Goal: Task Accomplishment & Management: Manage account settings

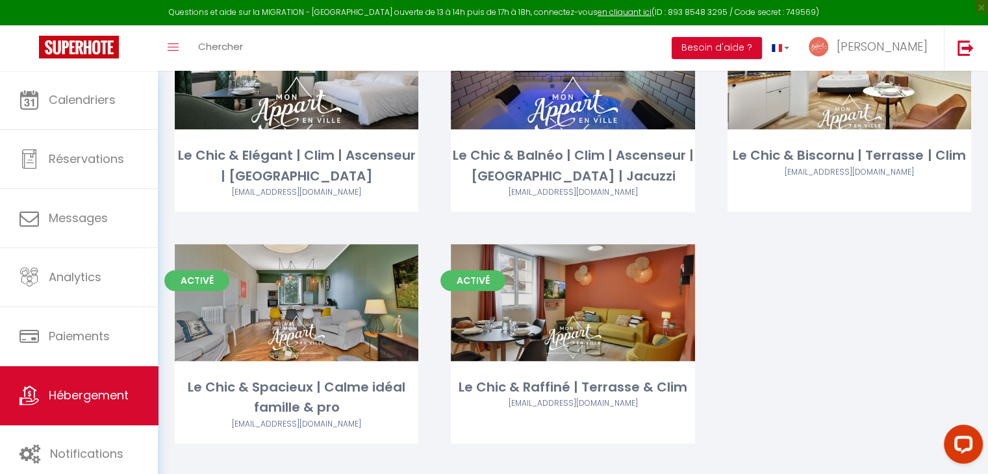
scroll to position [690, 0]
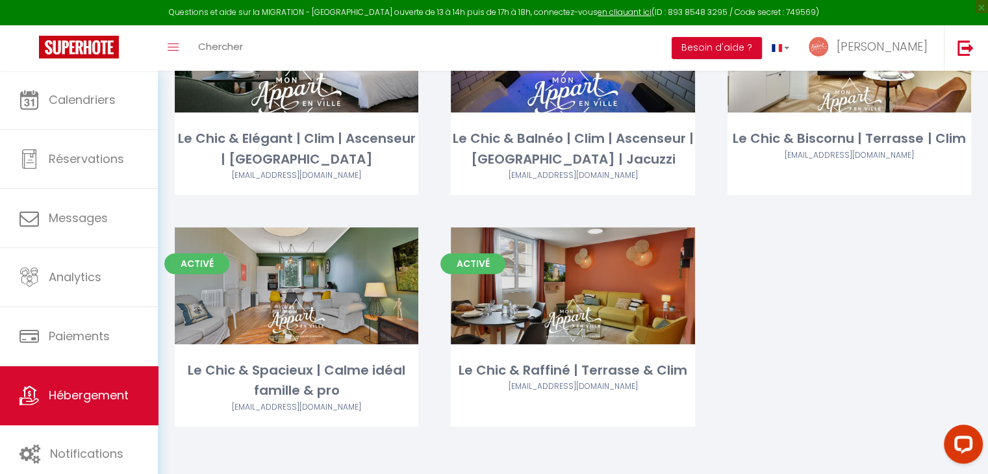
click at [559, 294] on link "Editer" at bounding box center [573, 286] width 78 height 26
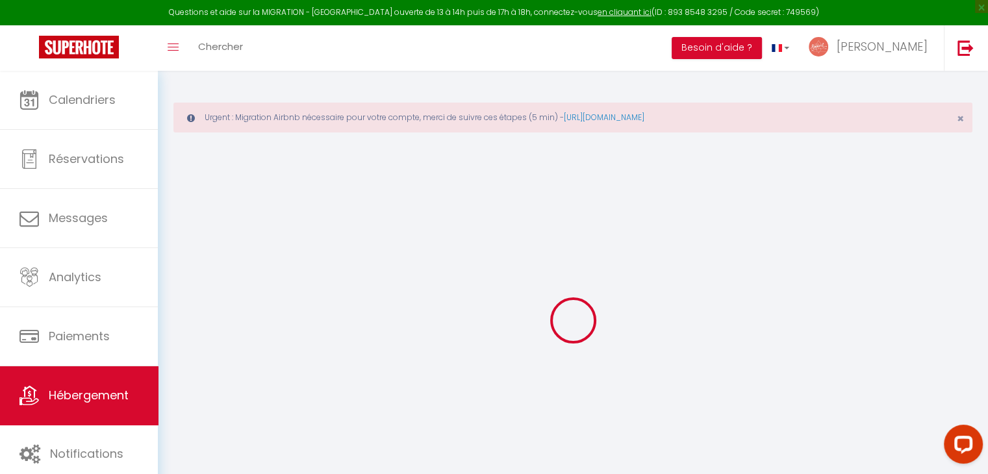
click at [495, 21] on div "Questions et aide sur la MIGRATION - [GEOGRAPHIC_DATA] ouverte de 13 à 14h puis…" at bounding box center [494, 12] width 988 height 25
click at [494, 16] on div "Questions et aide sur la MIGRATION - [GEOGRAPHIC_DATA] ouverte de 13 à 14h puis…" at bounding box center [494, 12] width 988 height 25
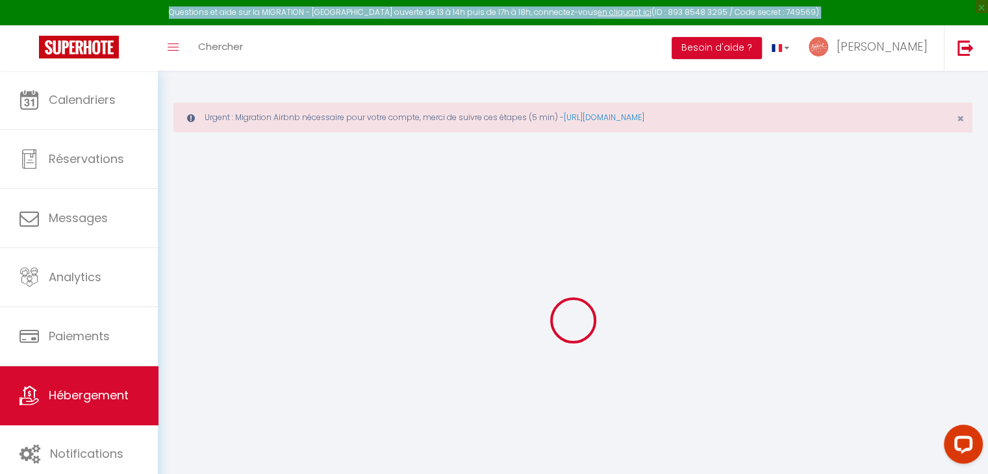
click at [494, 16] on div "Questions et aide sur la MIGRATION - [GEOGRAPHIC_DATA] ouverte de 13 à 14h puis…" at bounding box center [494, 12] width 988 height 25
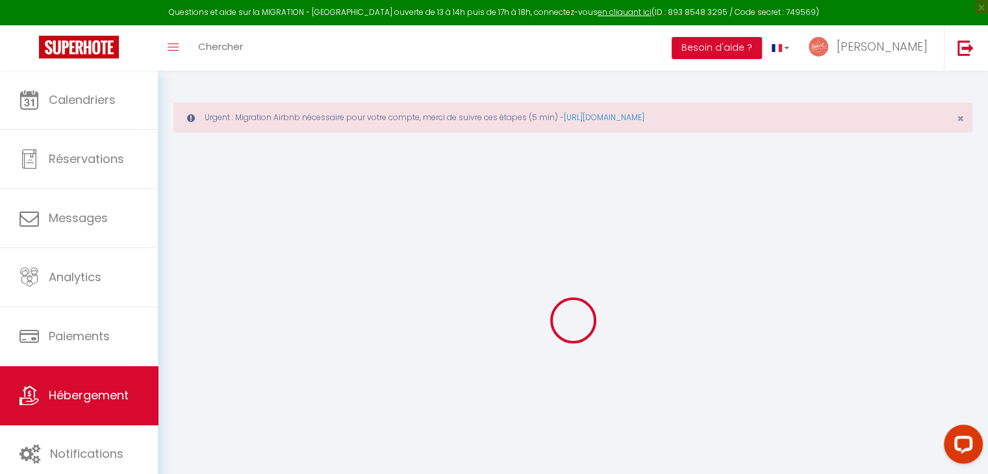
select select
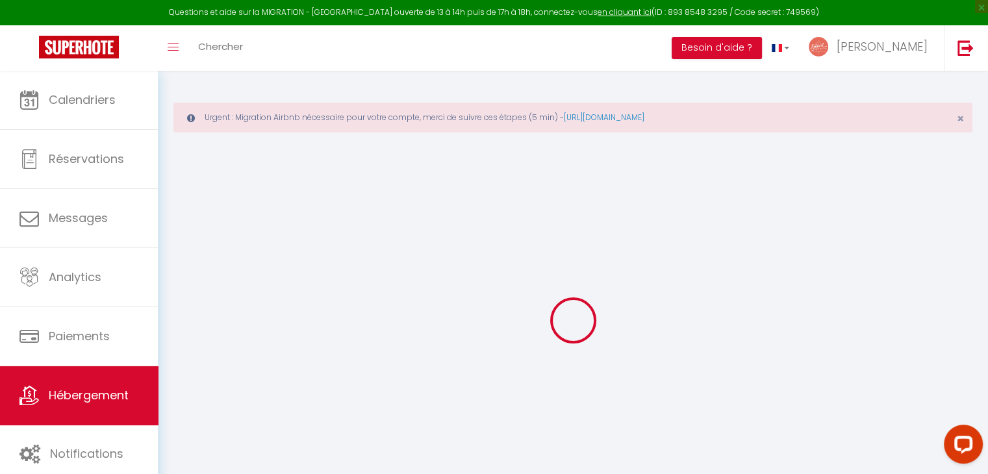
select select
checkbox input "true"
checkbox input "false"
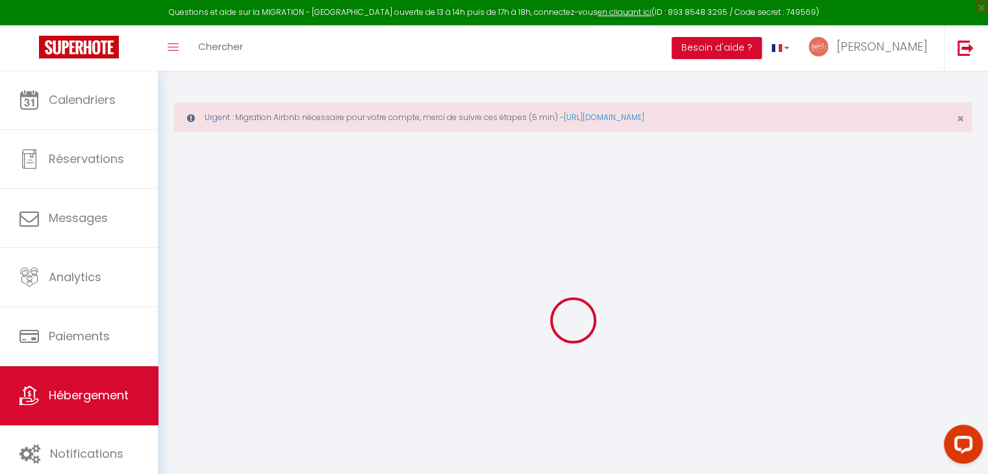
select select
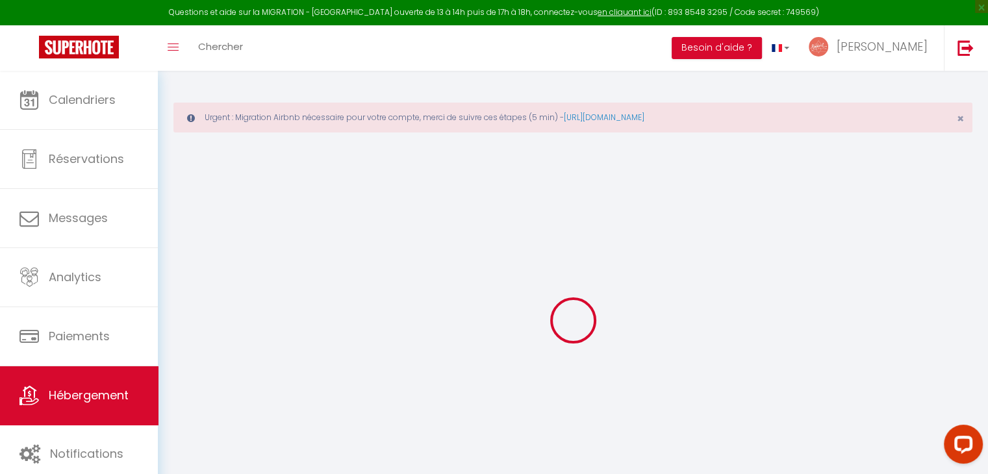
select select
checkbox input "true"
checkbox input "false"
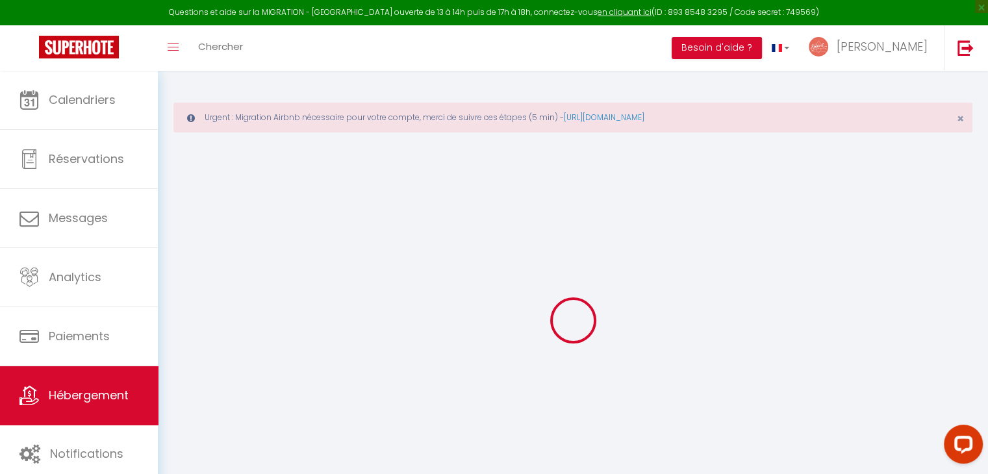
checkbox input "true"
checkbox input "false"
select select "16:00"
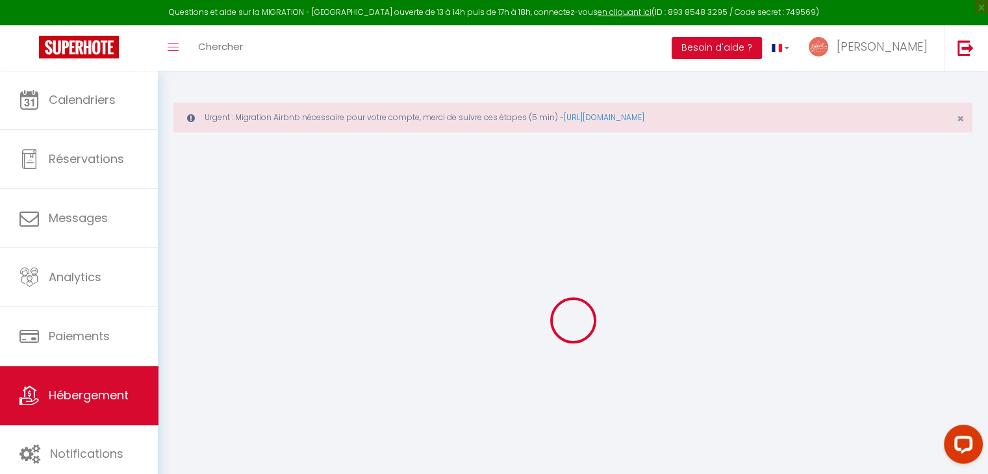
select select "23:45"
select select "11:00"
select select "30"
select select "120"
select select "21:00"
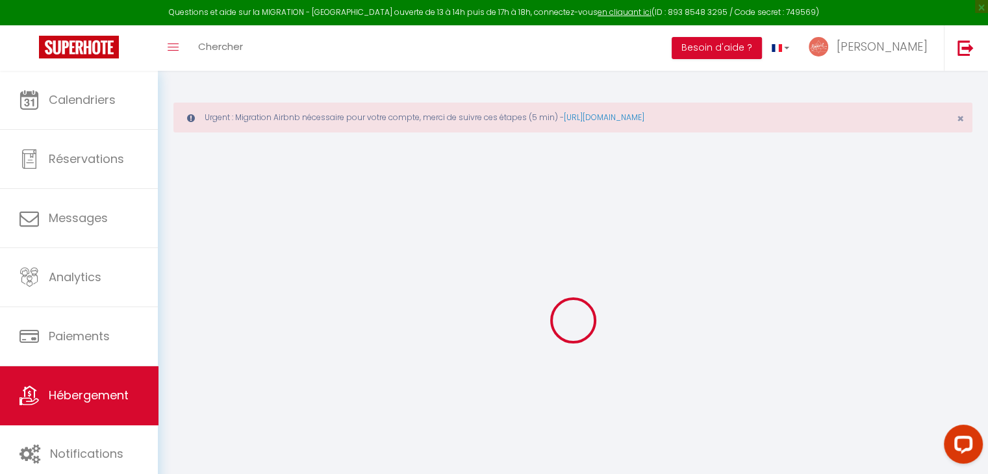
checkbox input "true"
checkbox input "false"
checkbox input "true"
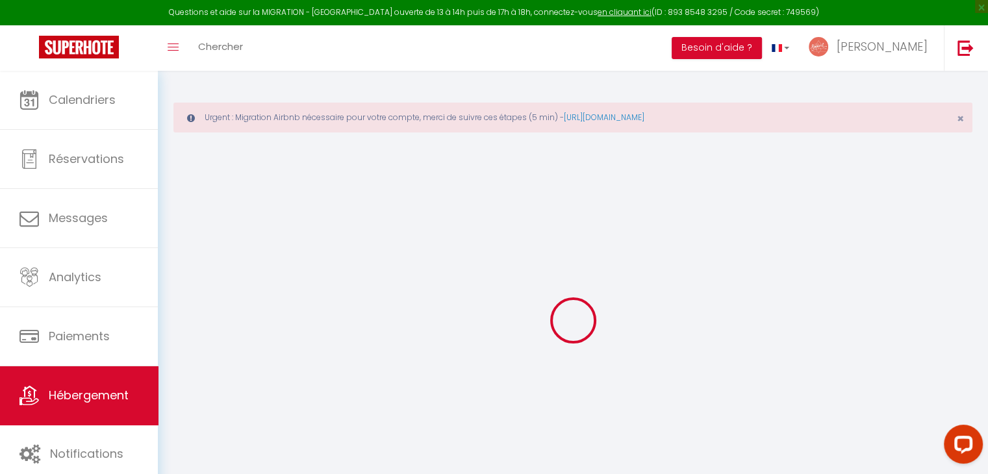
checkbox input "false"
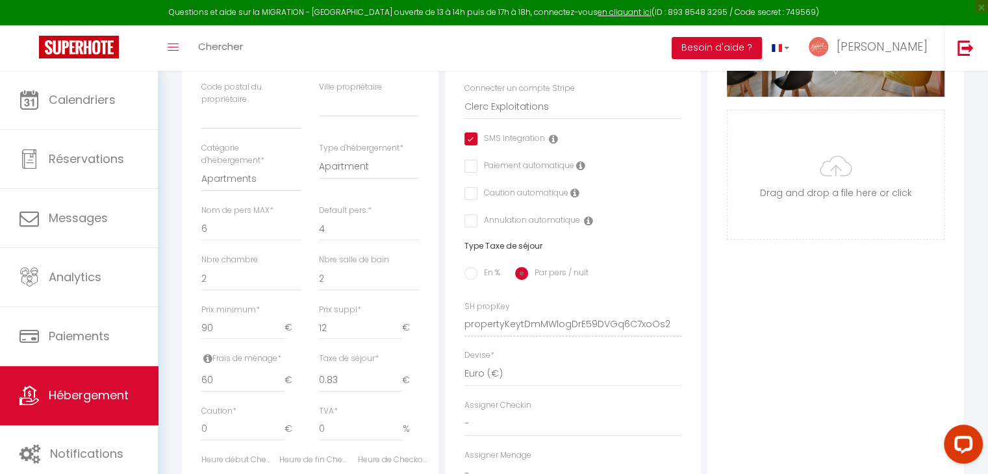
scroll to position [418, 0]
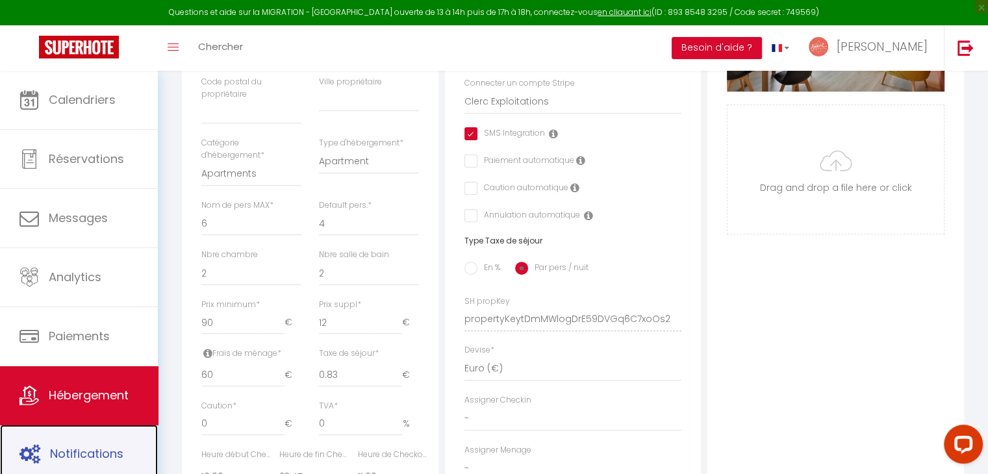
click at [51, 446] on span "Notifications" at bounding box center [86, 454] width 73 height 16
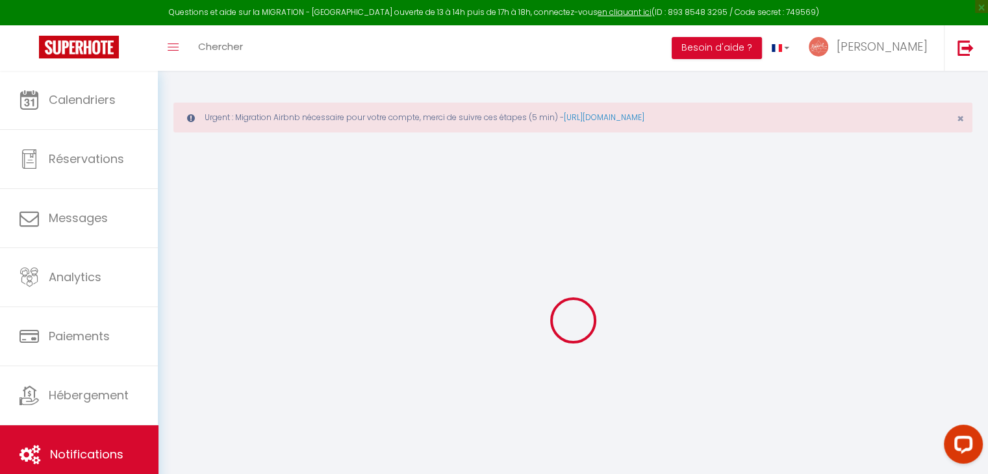
click at [469, 9] on div "Questions et aide sur la MIGRATION - [GEOGRAPHIC_DATA] ouverte de 13 à 14h puis…" at bounding box center [494, 12] width 988 height 25
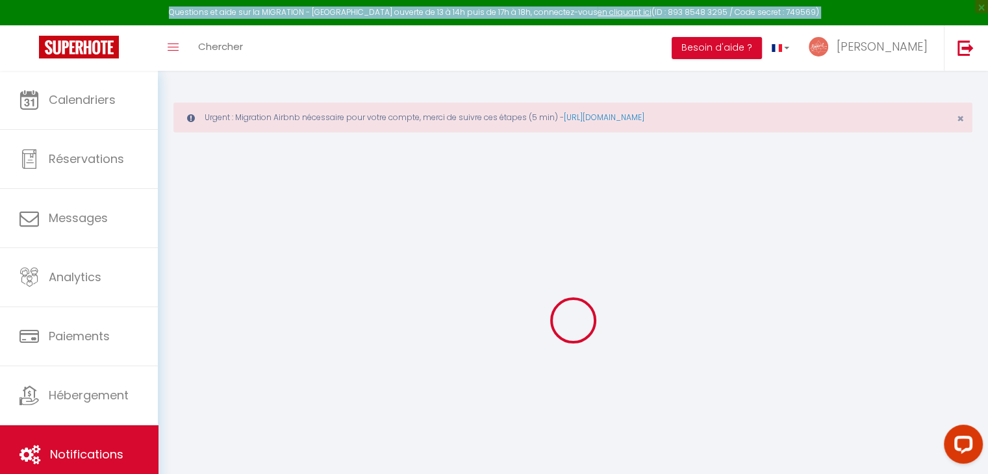
click at [469, 9] on div "Questions et aide sur la MIGRATION - [GEOGRAPHIC_DATA] ouverte de 13 à 14h puis…" at bounding box center [494, 12] width 988 height 25
drag, startPoint x: 469, startPoint y: 9, endPoint x: 422, endPoint y: 25, distance: 49.5
click at [422, 25] on nav "Questions et aide sur la MIGRATION - [GEOGRAPHIC_DATA] ouverte de 13 à 14h puis…" at bounding box center [494, 35] width 988 height 71
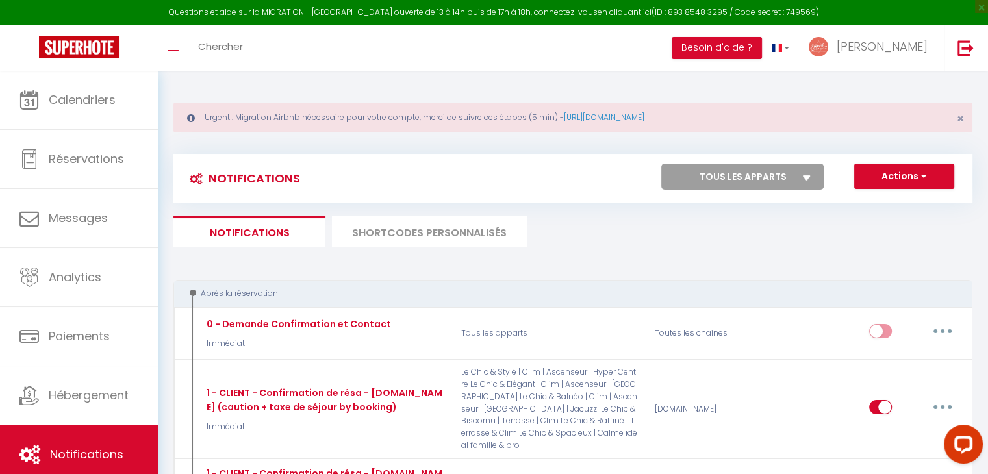
click at [420, 36] on div "Toggle menubar Chercher BUTTON Besoin d'aide ? [PERSON_NAME] Équipe" at bounding box center [536, 47] width 884 height 45
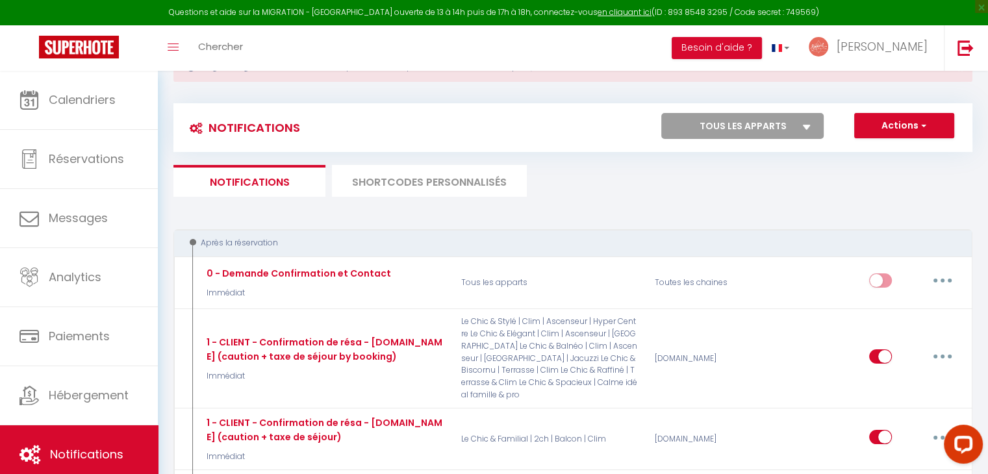
scroll to position [44, 0]
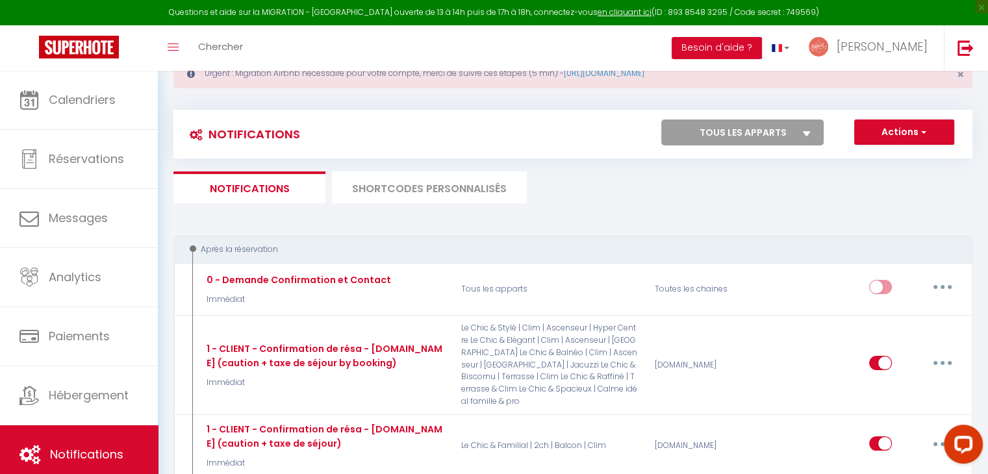
click at [393, 182] on li "SHORTCODES PERSONNALISÉS" at bounding box center [429, 188] width 195 height 32
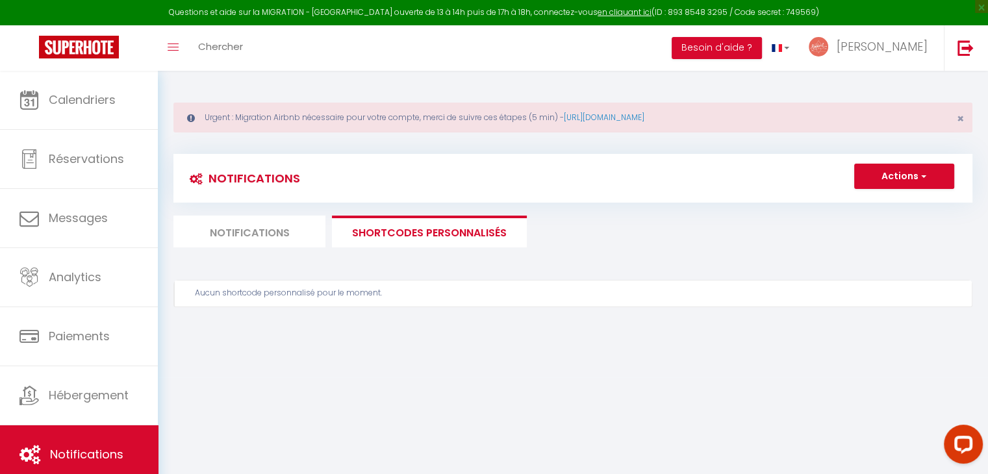
click at [301, 233] on li "Notifications" at bounding box center [249, 232] width 152 height 32
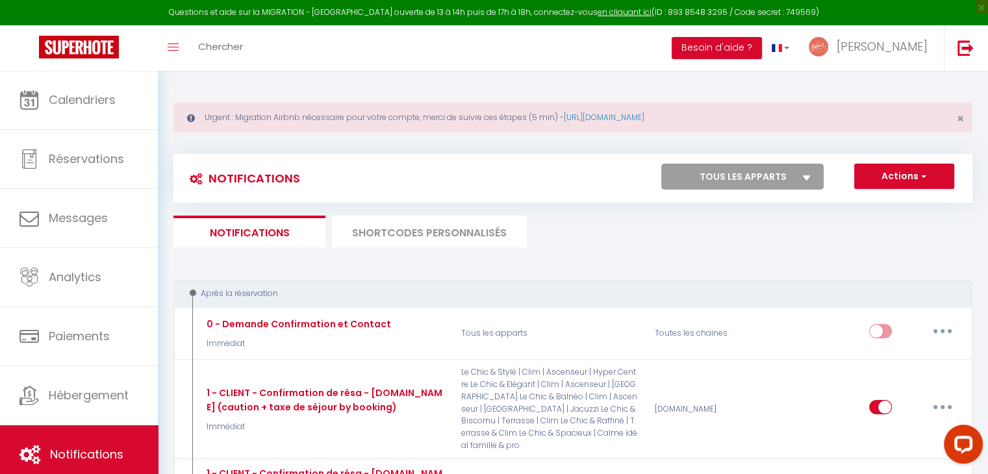
click at [372, 234] on li "SHORTCODES PERSONNALISÉS" at bounding box center [429, 232] width 195 height 32
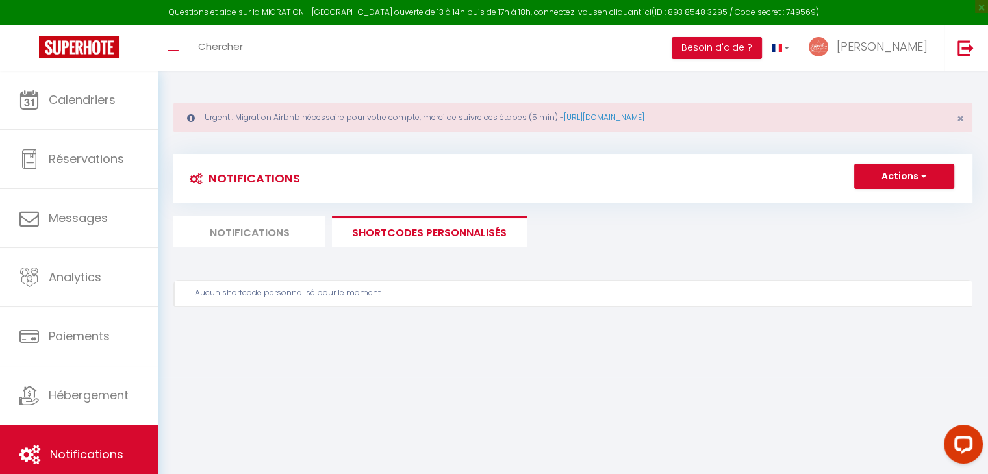
click at [342, 290] on div "Aucun shortcode personnalisé pour le moment." at bounding box center [578, 293] width 766 height 12
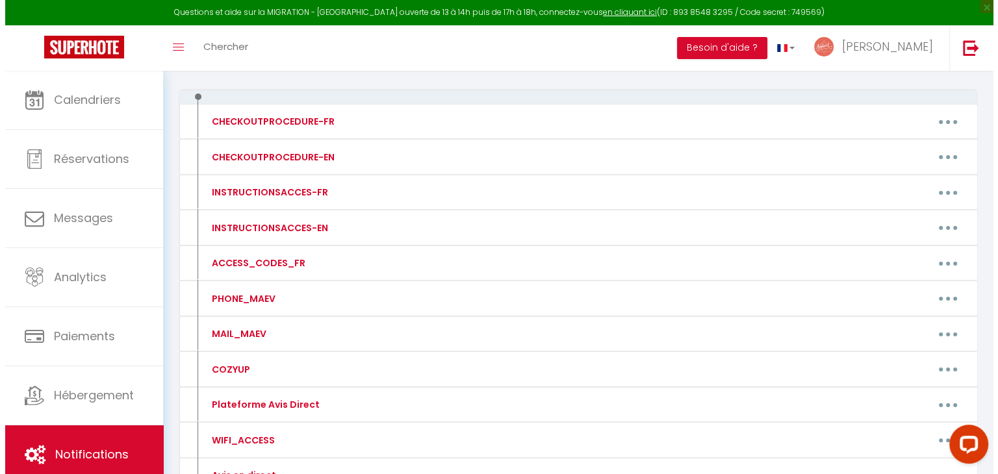
scroll to position [190, 0]
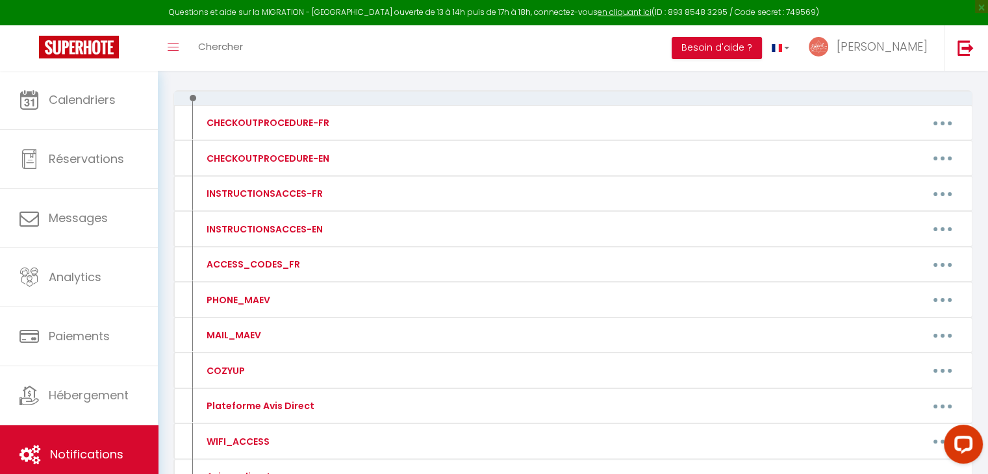
click at [947, 196] on button "button" at bounding box center [943, 193] width 36 height 21
click at [918, 218] on link "Editer" at bounding box center [909, 223] width 96 height 22
type input "INSTRUCTIONSACCES-FR"
type textarea "Il ne vous reste plus qu’à venir avec vos valises, en effet tout est fourni dan…"
type textarea "Pour préparer votre séjour : [URL][DOMAIN_NAME]"
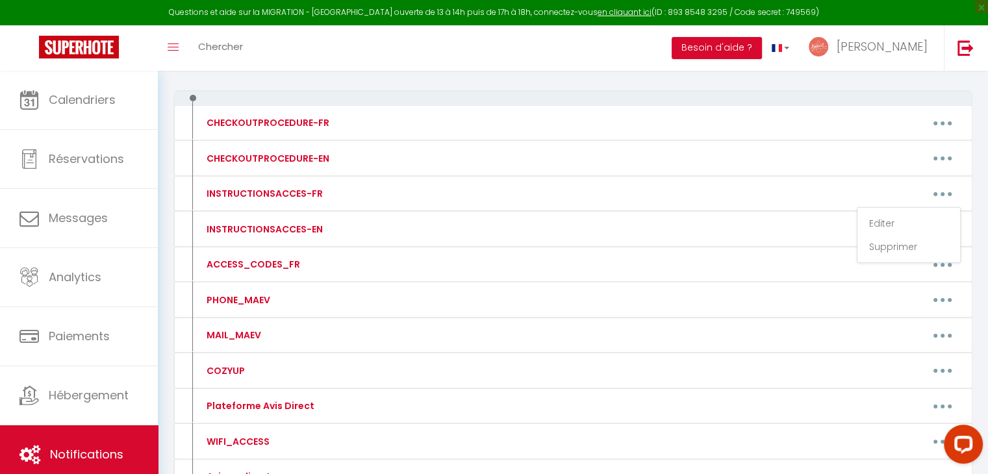
type textarea "Pour préparer votre séjour : [URL][DOMAIN_NAME]"
type textarea "Afin de préparer votre séjour et faire connaissance avec votre hébergement nous…"
type textarea "Nous vous invitons à télécharger notre livret d'accueil: [URL][DOMAIN_NAME] . N…"
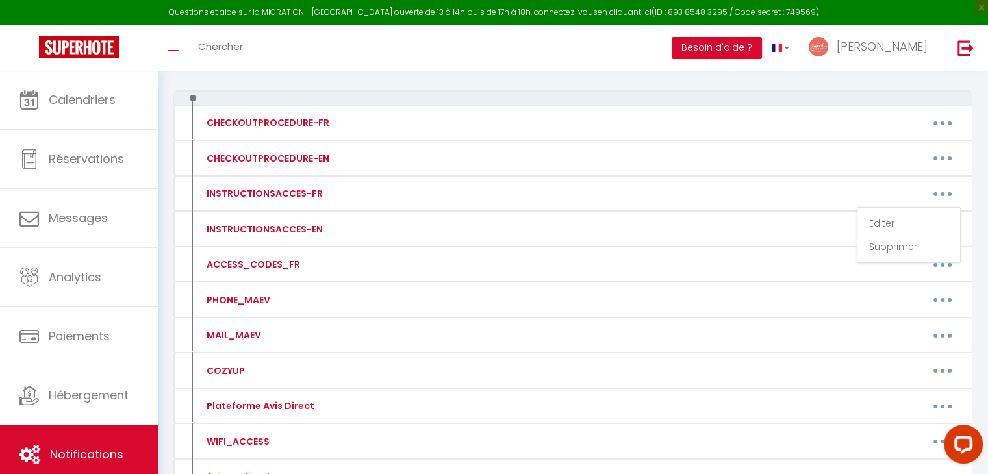
type textarea "Nous vous invitons à télécharger notre livret d'accueil: [URL][DOMAIN_NAME] . N…"
type textarea "Pour préparer votre séjour : [URL][DOMAIN_NAME]"
type textarea "Voir le livret d'accueil numérique : [URL][DOMAIN_NAME]"
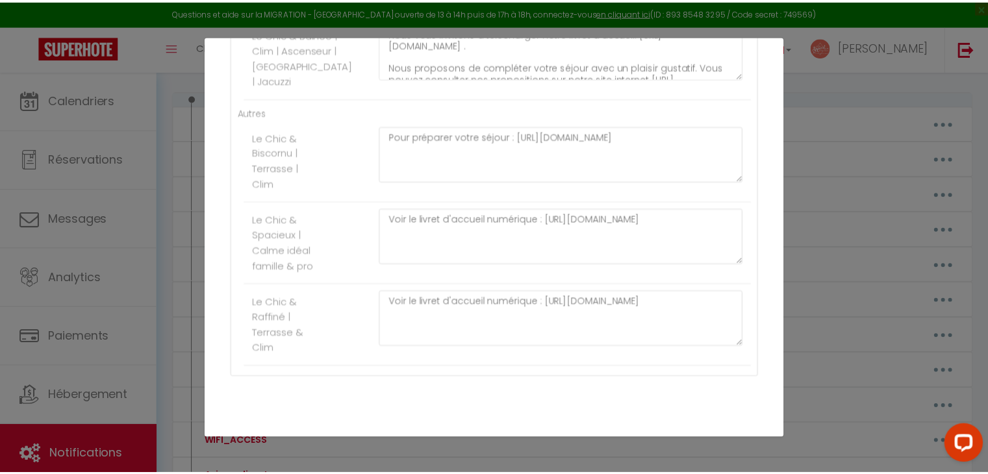
scroll to position [964, 0]
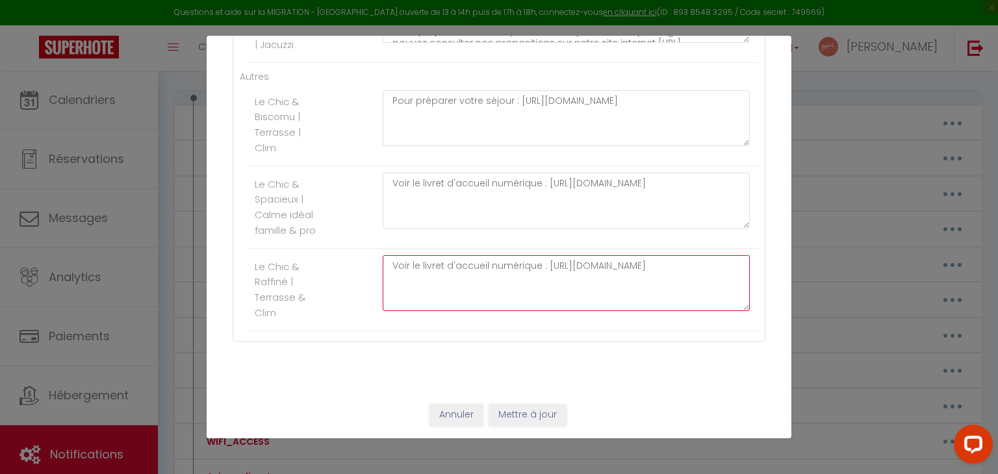
drag, startPoint x: 543, startPoint y: 263, endPoint x: 614, endPoint y: 302, distance: 80.8
click at [884, 194] on div "Mettre à jour le code court personnalisé × Nom * INSTRUCTIONSACCES-FR Contenu *…" at bounding box center [499, 237] width 998 height 474
click at [455, 419] on button "Annuler" at bounding box center [457, 415] width 54 height 22
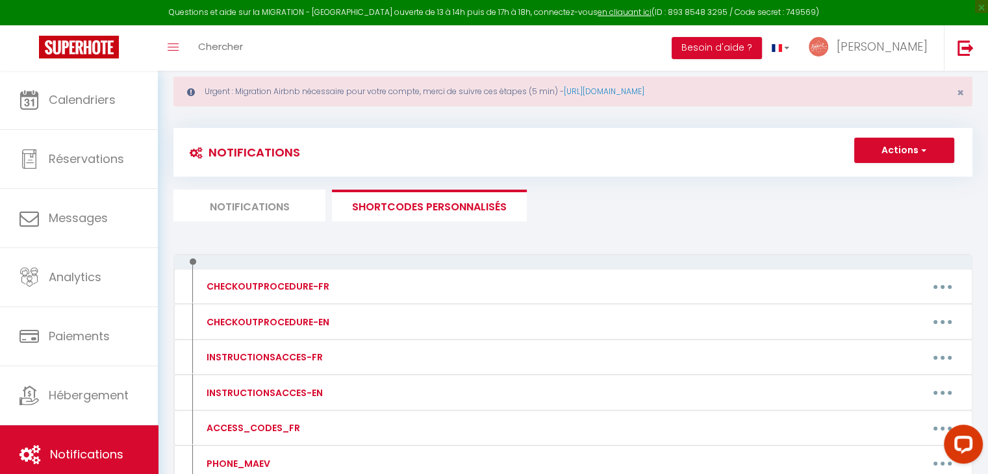
scroll to position [23, 0]
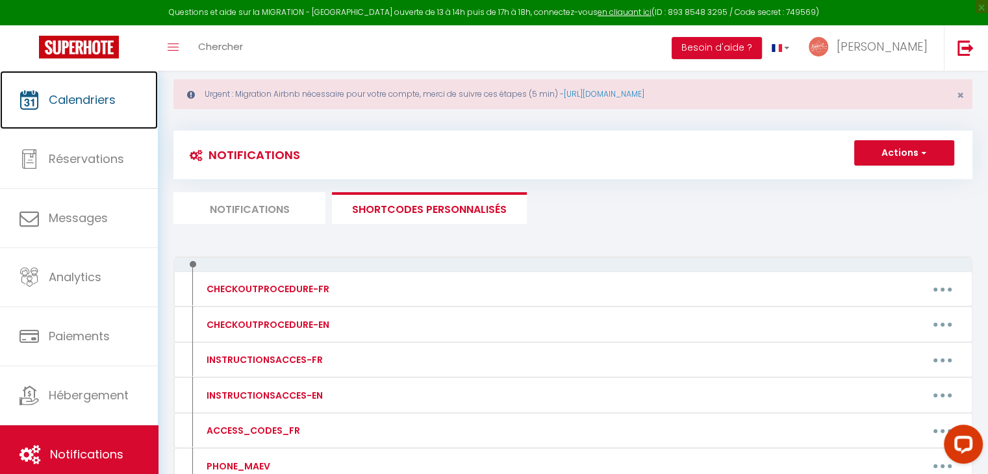
click at [83, 114] on link "Calendriers" at bounding box center [79, 100] width 158 height 58
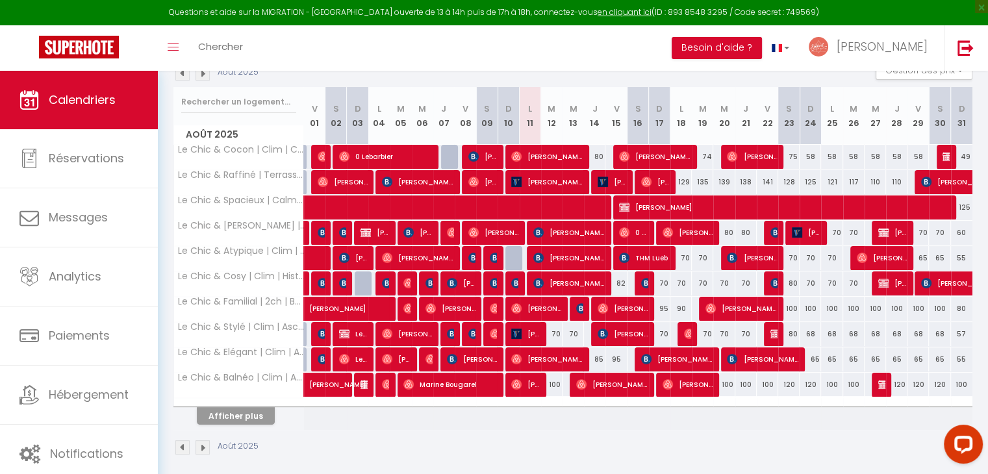
scroll to position [213, 0]
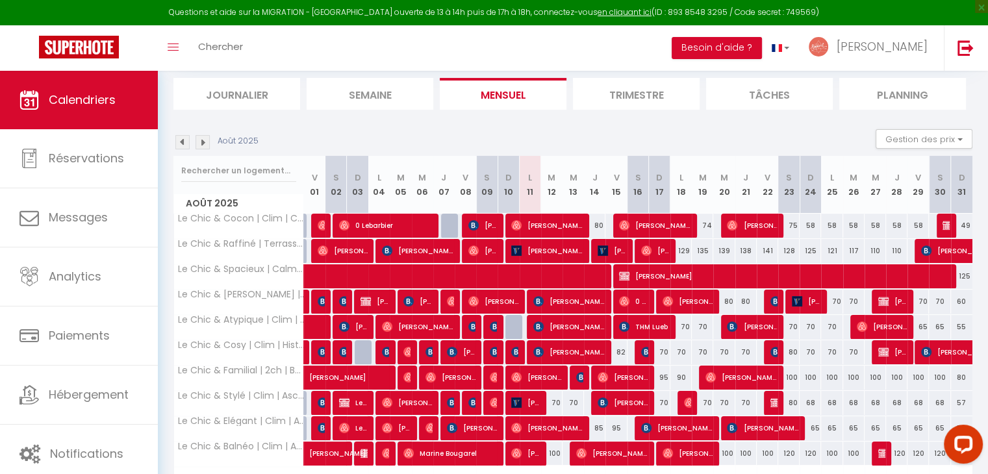
click at [261, 105] on li "Journalier" at bounding box center [236, 94] width 127 height 32
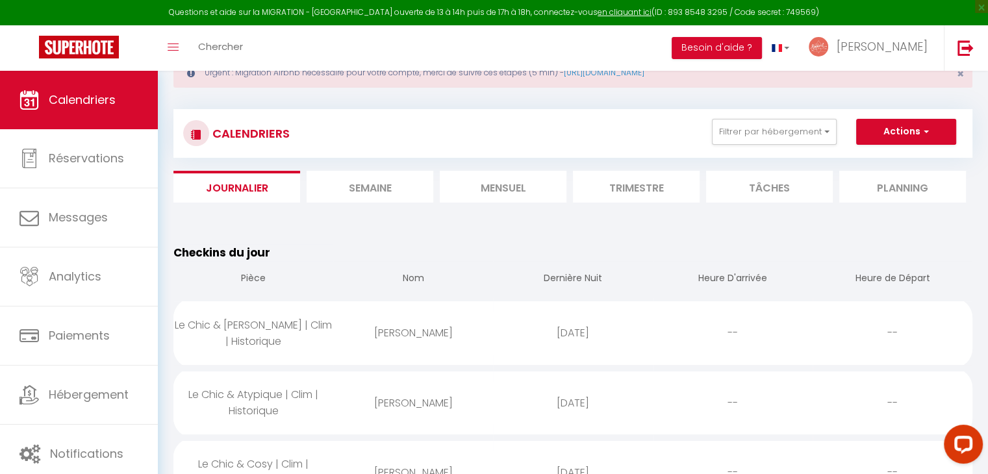
scroll to position [41, 0]
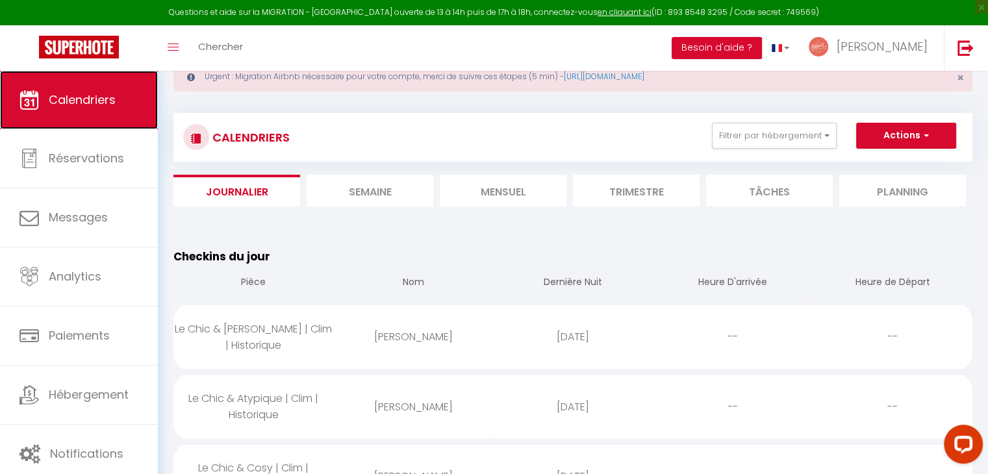
click at [62, 112] on link "Calendriers" at bounding box center [79, 100] width 158 height 58
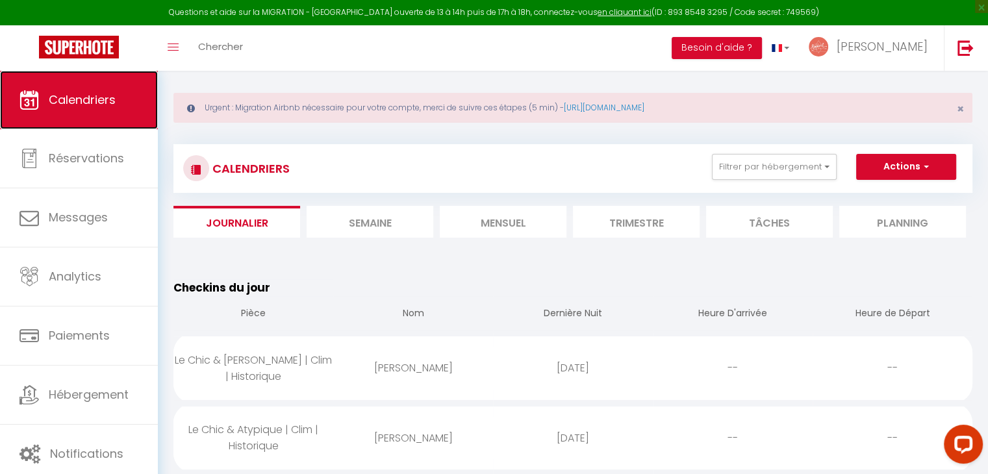
scroll to position [9, 0]
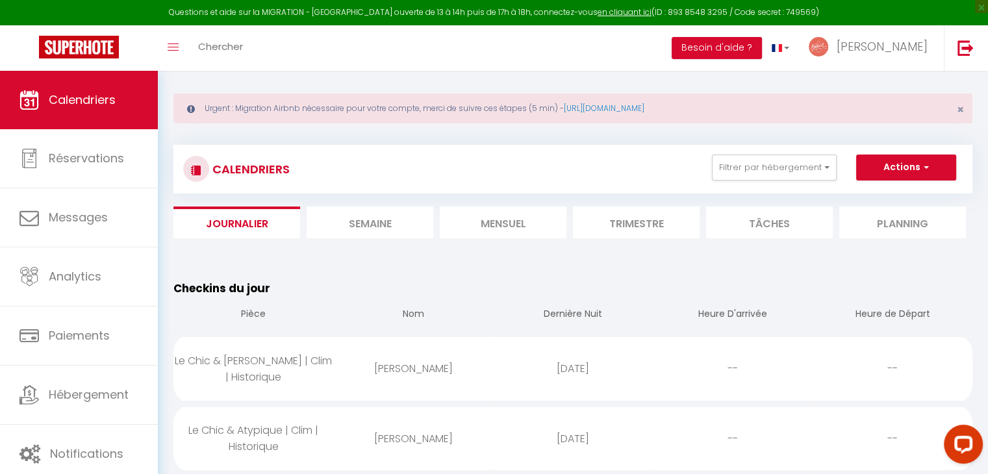
click at [508, 211] on li "Mensuel" at bounding box center [503, 223] width 127 height 32
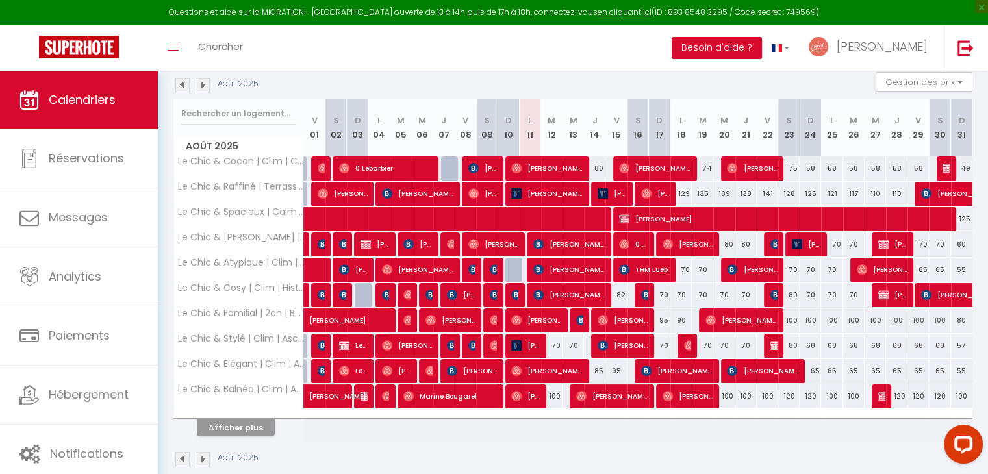
scroll to position [201, 0]
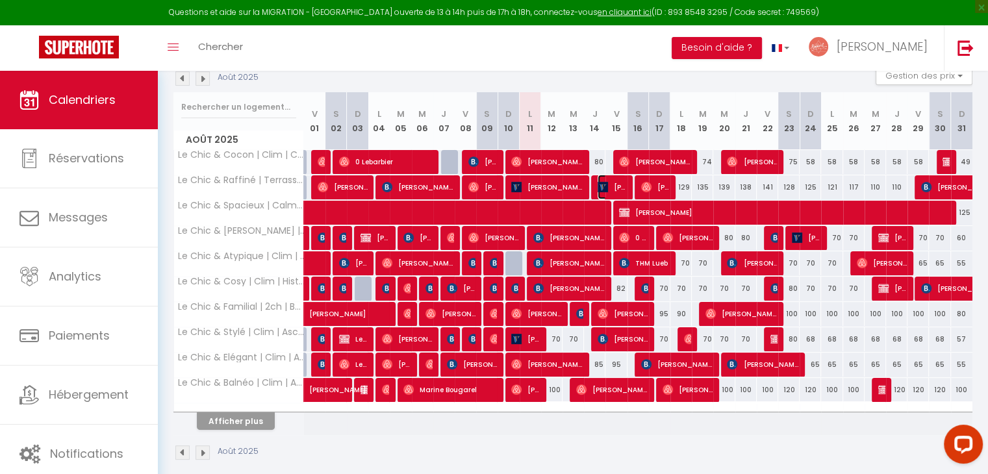
click at [607, 186] on img at bounding box center [603, 187] width 10 height 10
select select "KO"
select select "0"
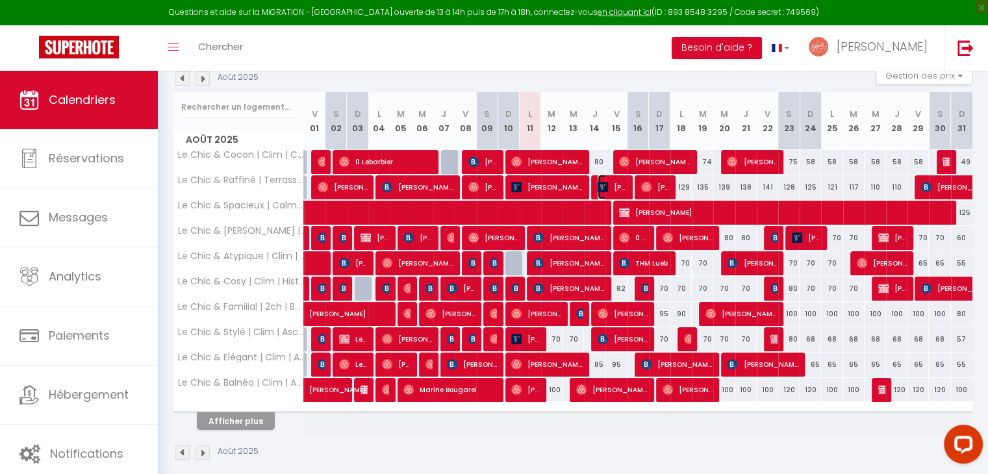
select select "1"
select select
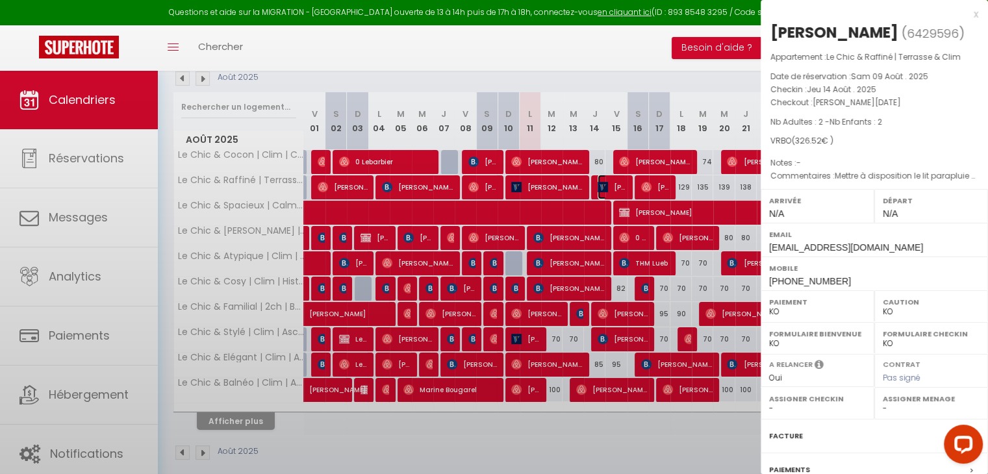
select select "37993"
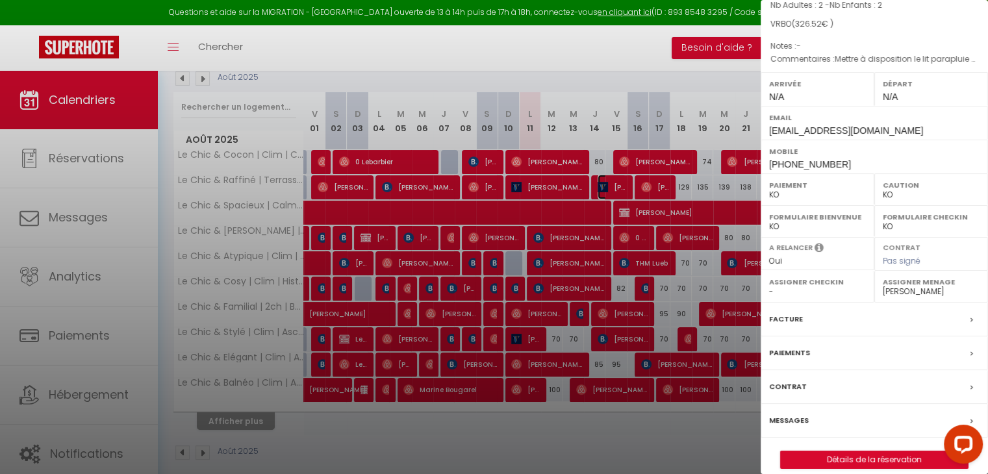
scroll to position [118, 0]
click at [844, 450] on link "Détails de la réservation" at bounding box center [874, 458] width 187 height 17
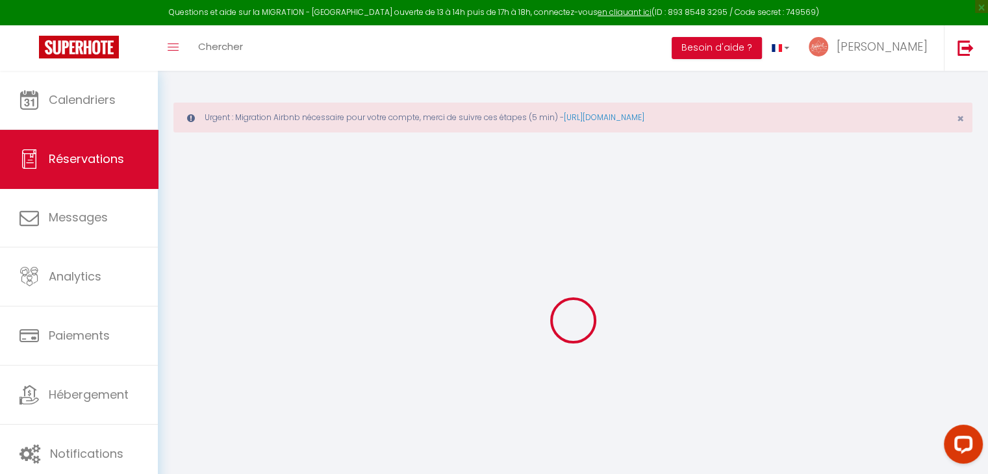
click at [541, 123] on div "Urgent : Migration Airbnb nécessaire pour votre compte, merci de suivre ces éta…" at bounding box center [572, 118] width 799 height 30
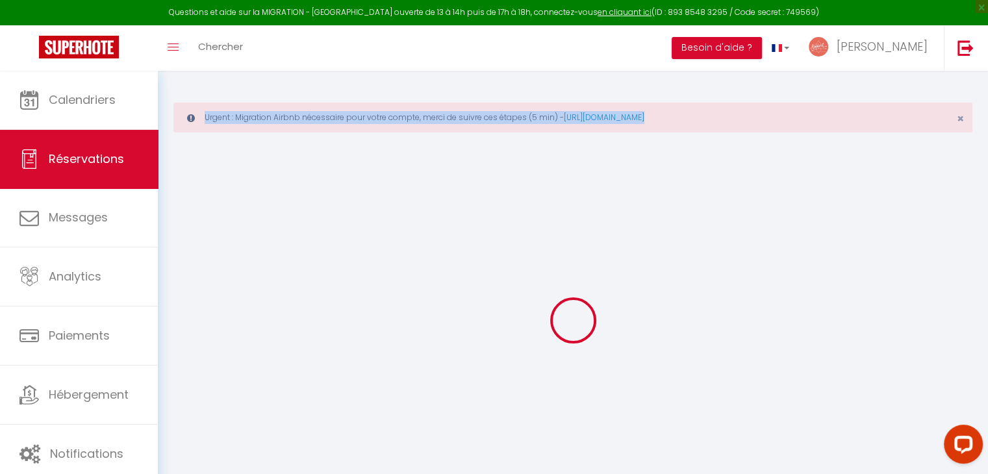
click at [541, 123] on div "Urgent : Migration Airbnb nécessaire pour votre compte, merci de suivre ces éta…" at bounding box center [572, 118] width 799 height 30
type input "[PERSON_NAME]"
type input "Favier"
type input "[EMAIL_ADDRESS][DOMAIN_NAME]"
type input "[PHONE_NUMBER]"
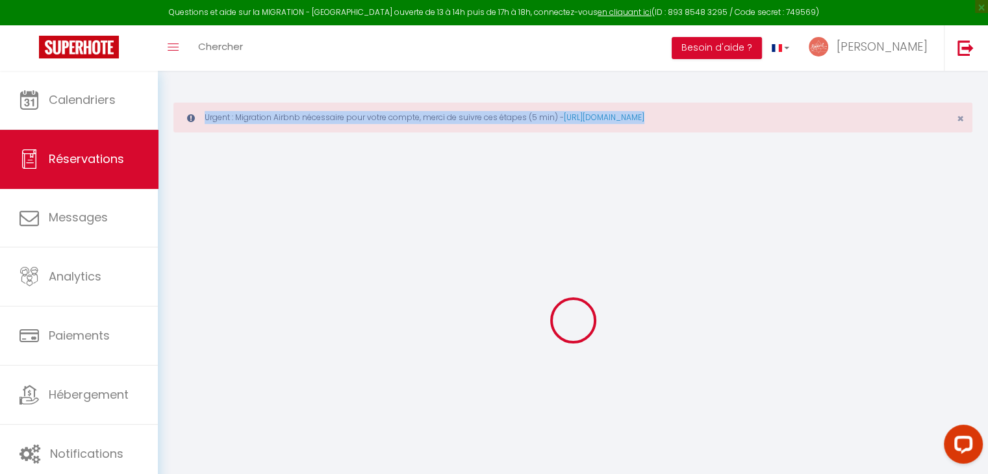
type input "71530"
type input "rue des [DEMOGRAPHIC_DATA]"
type input "crissey"
select select "FR"
select select "72875"
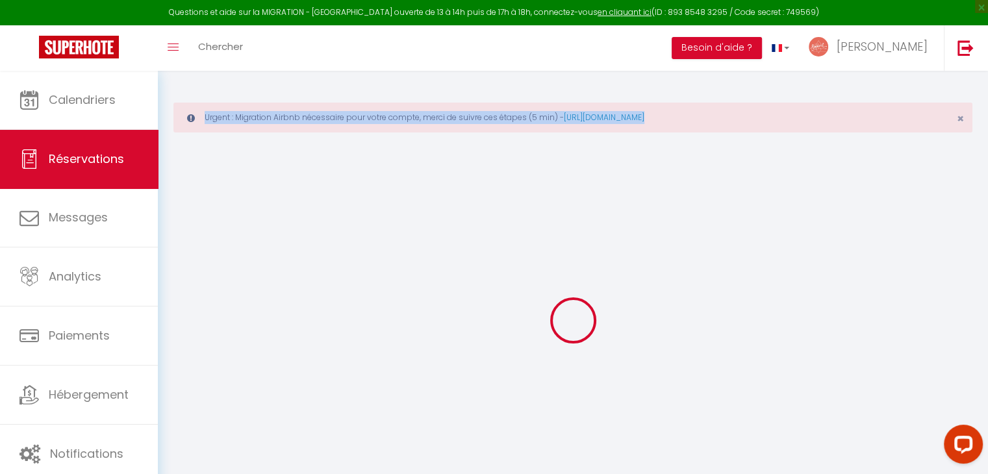
select select "2"
type input "[DEMOGRAPHIC_DATA][DATE]"
select select
type input "[PERSON_NAME][DATE]"
select select
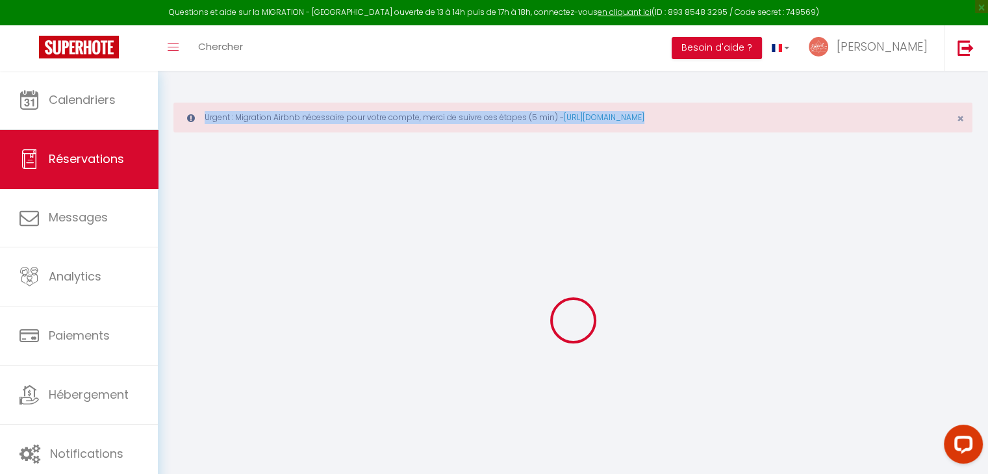
type input "2"
select select "10"
select select
type input "263.2"
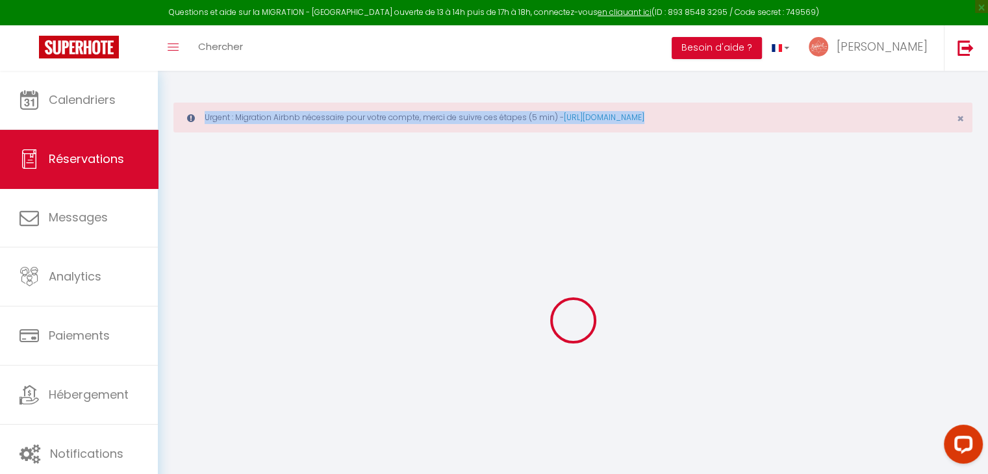
checkbox input "false"
type input "326.52"
select select "74"
type input "0"
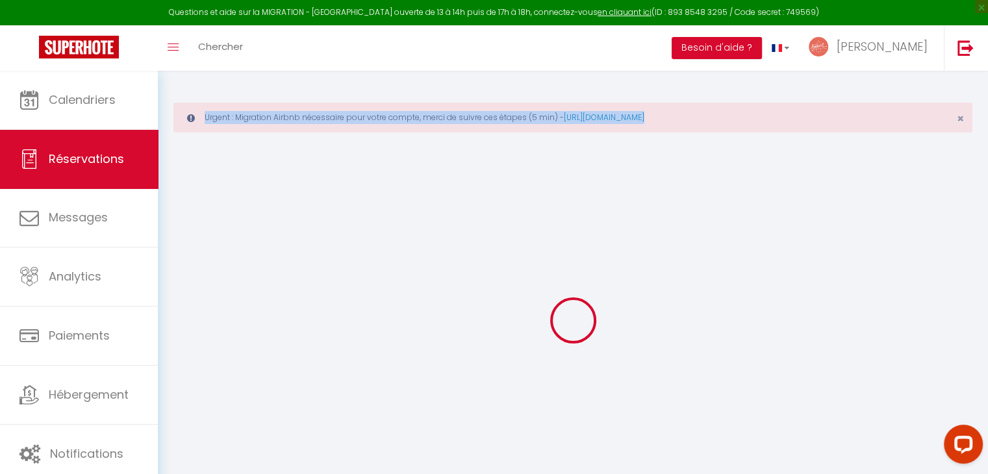
type input "0"
click at [541, 123] on div "Urgent : Migration Airbnb nécessaire pour votre compte, merci de suivre ces éta…" at bounding box center [572, 118] width 799 height 30
select select
select select "14"
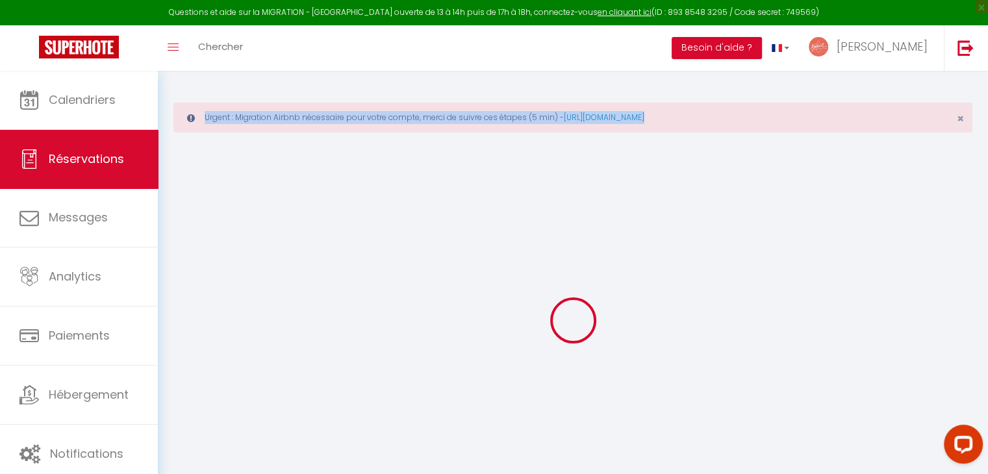
checkbox input "false"
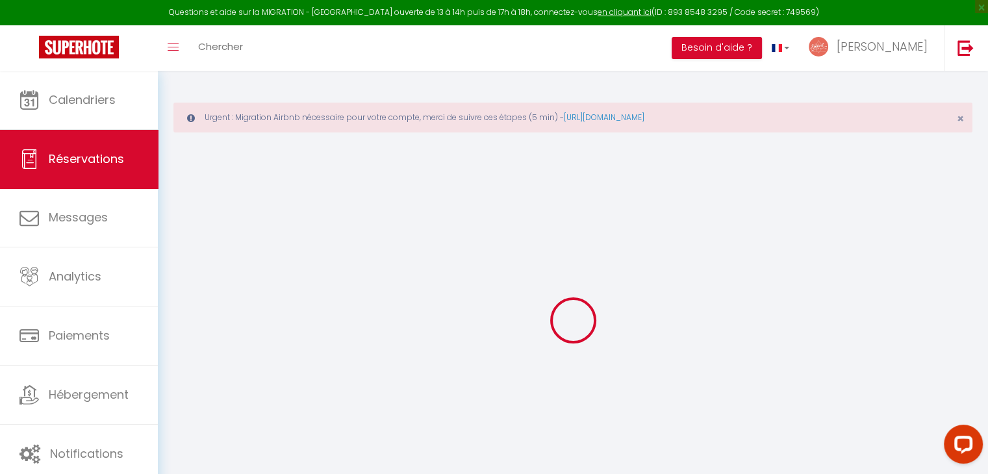
select select
checkbox input "false"
select select
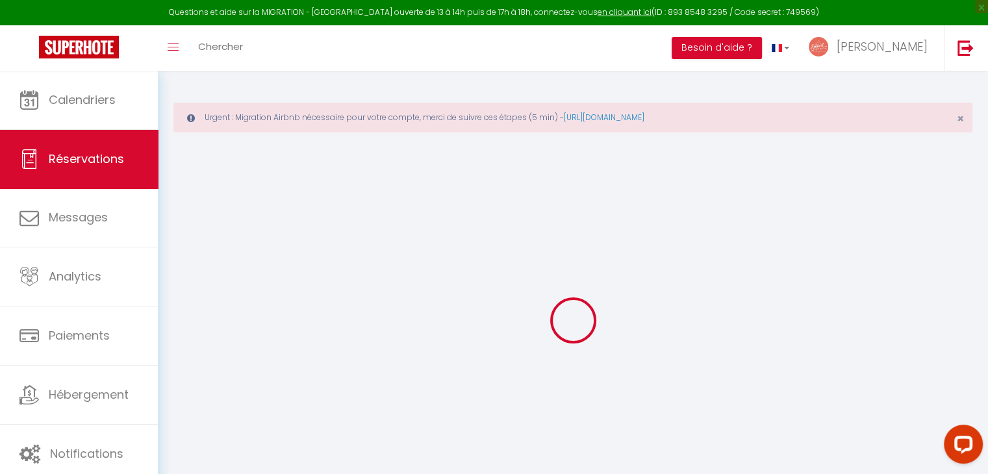
checkbox input "false"
select select
checkbox input "false"
type textarea "Mettre à disposition le lit parapluie + chaise haute + tapis de lange Arrivée a…"
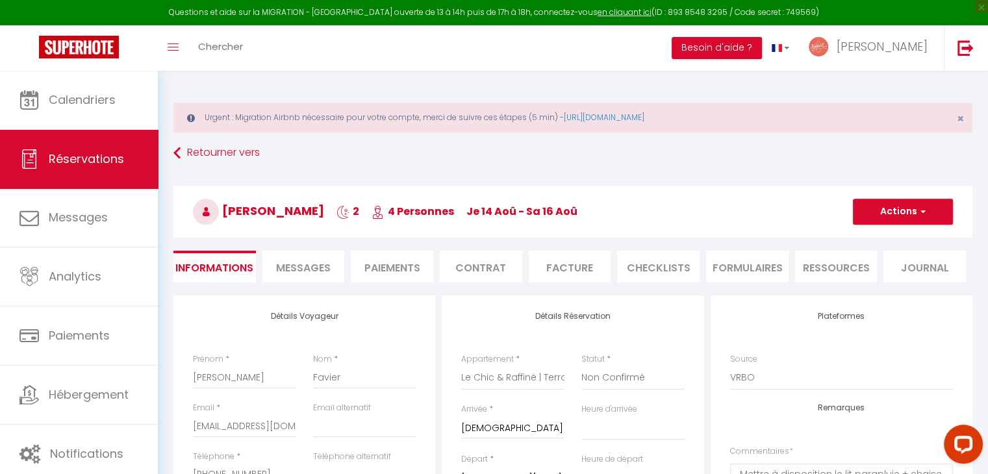
type input "60"
type input "3.32"
select select
checkbox input "false"
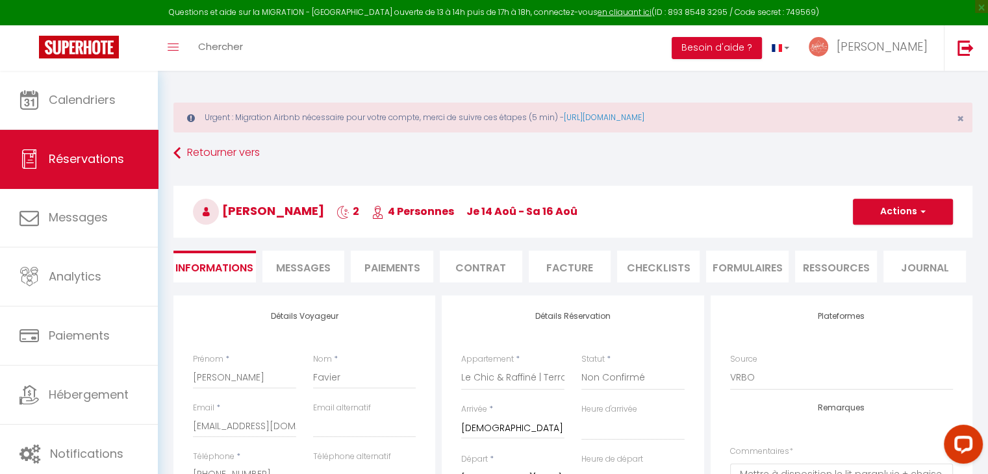
select select
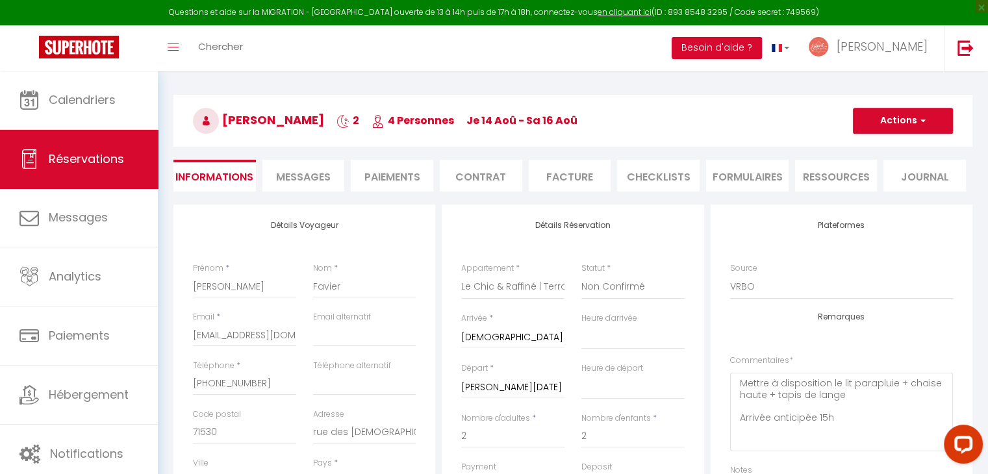
scroll to position [90, 0]
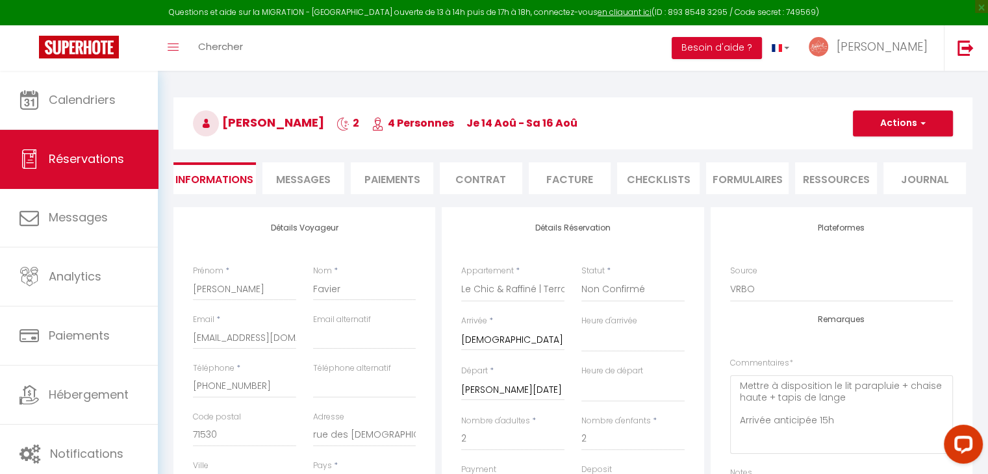
click at [401, 175] on li "Paiements" at bounding box center [392, 178] width 83 height 32
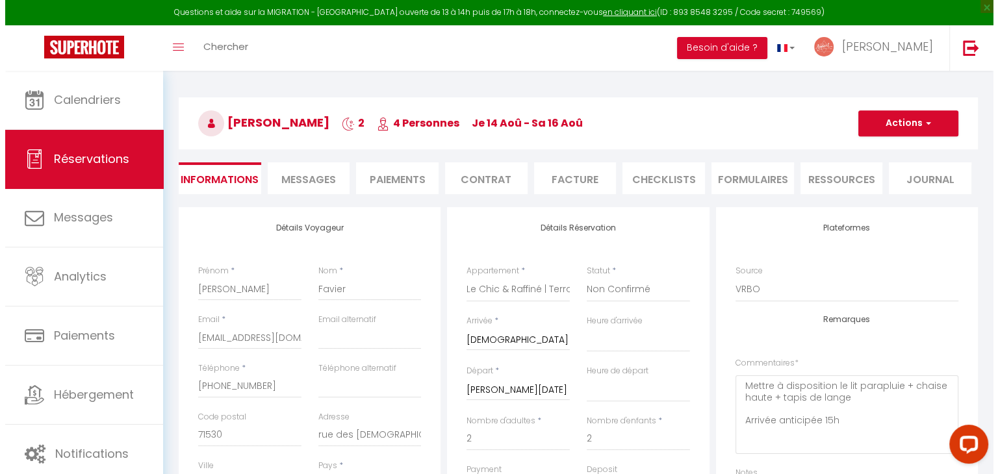
scroll to position [70, 0]
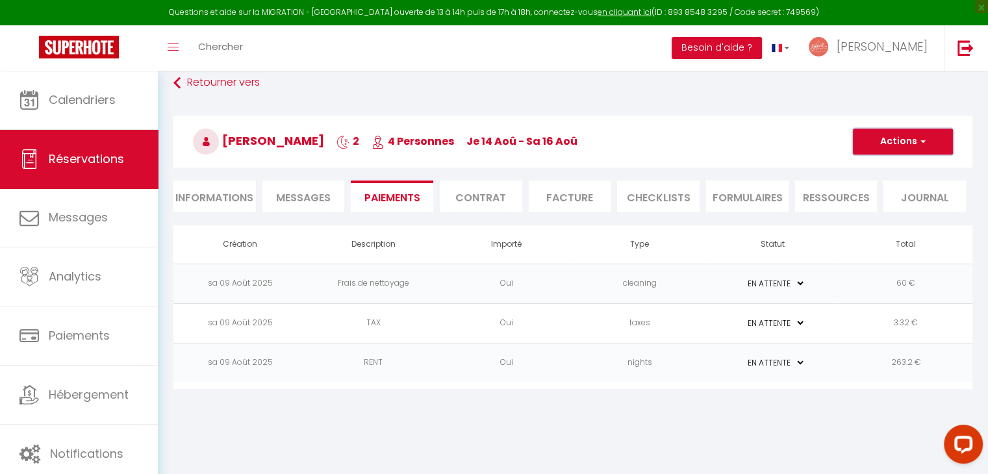
click at [911, 133] on button "Actions" at bounding box center [903, 142] width 100 height 26
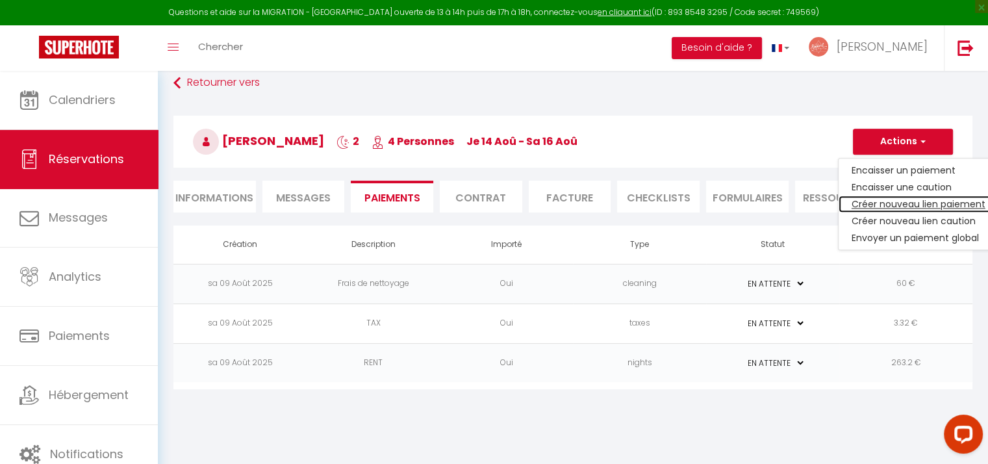
click at [904, 199] on link "Créer nouveau lien paiement" at bounding box center [919, 204] width 160 height 17
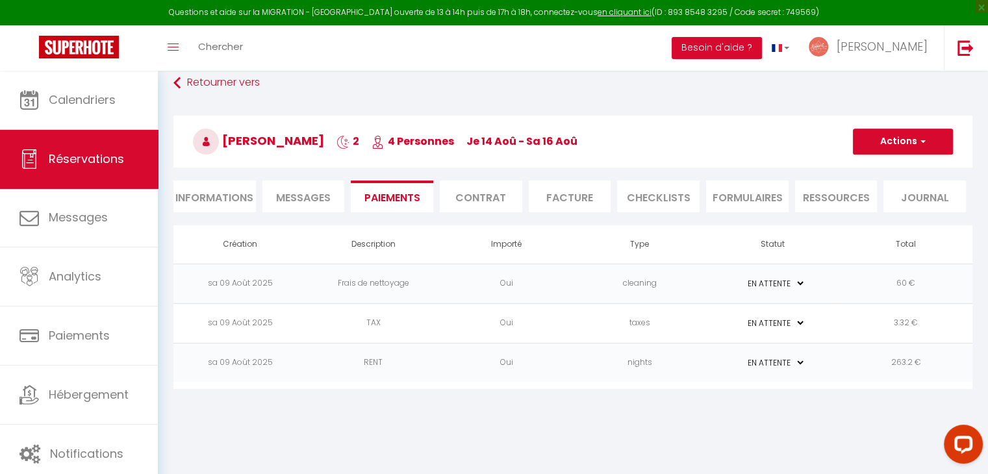
select select "nights"
type input "[EMAIL_ADDRESS][DOMAIN_NAME]"
select select "6029"
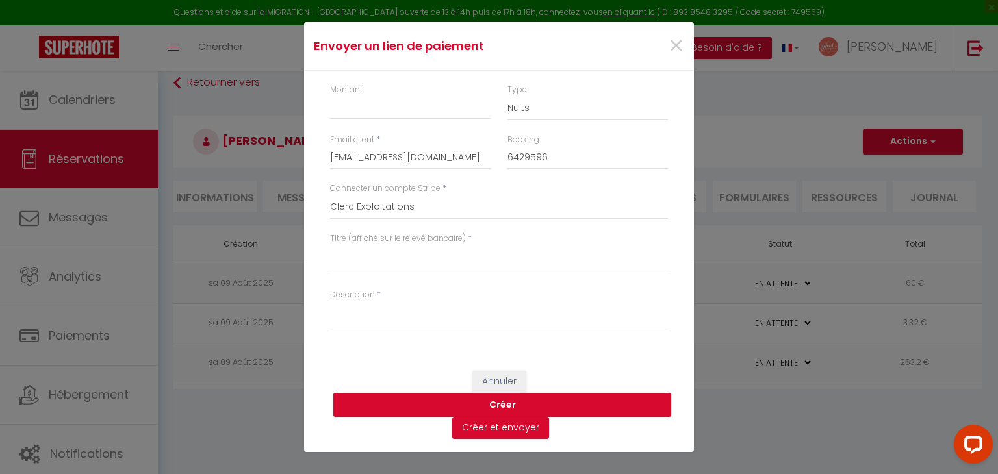
click at [403, 123] on div "Montant" at bounding box center [410, 109] width 177 height 50
click at [375, 105] on input "Montant" at bounding box center [410, 107] width 160 height 23
type input "20"
select select "other"
click at [348, 240] on label "Titre (affiché sur le relevé bancaire)" at bounding box center [398, 239] width 136 height 12
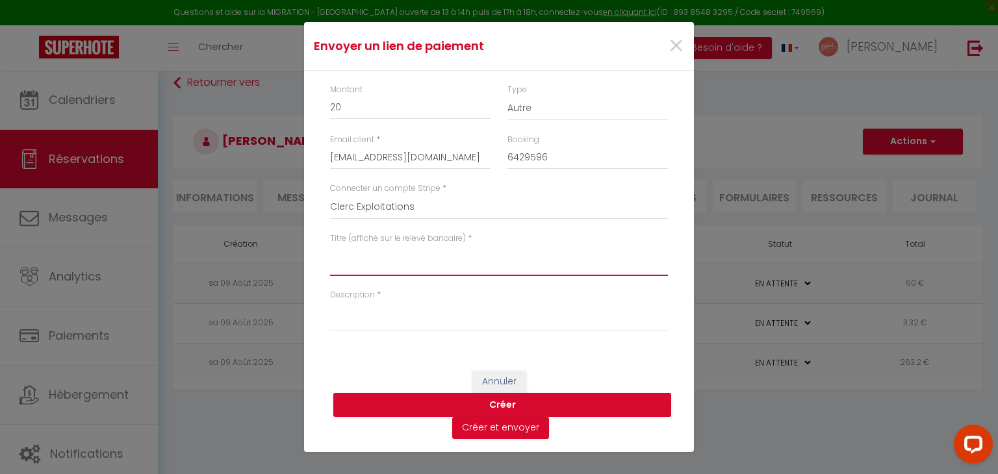
click at [348, 245] on textarea "Titre (affiché sur le relevé bancaire)" at bounding box center [499, 260] width 338 height 31
type textarea "MAEV - EXTRA"
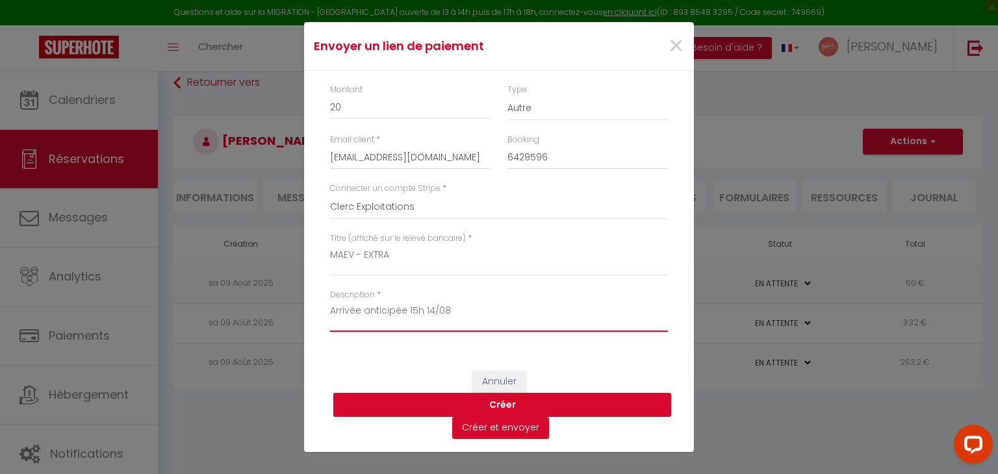
click at [424, 315] on textarea "Arrivée anticipée 15h 14/08" at bounding box center [499, 316] width 338 height 31
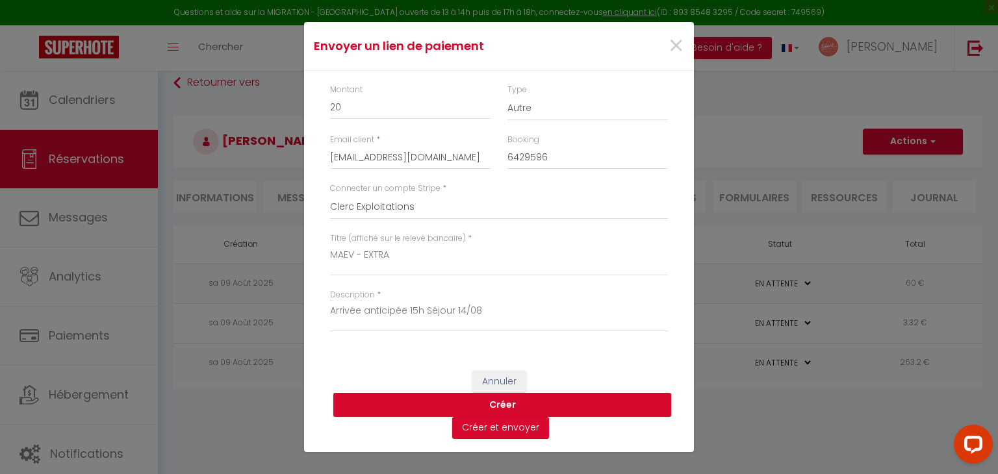
click at [328, 310] on div "Description * Arrivée anticipée 15h Séjour 14/08" at bounding box center [499, 317] width 355 height 57
click at [333, 312] on textarea "Arrivée anticipée 15h Séjour 14/08" at bounding box center [499, 316] width 338 height 31
click at [330, 311] on textarea "Arrivée anticipée 15h Séjour 14/08" at bounding box center [499, 316] width 338 height 31
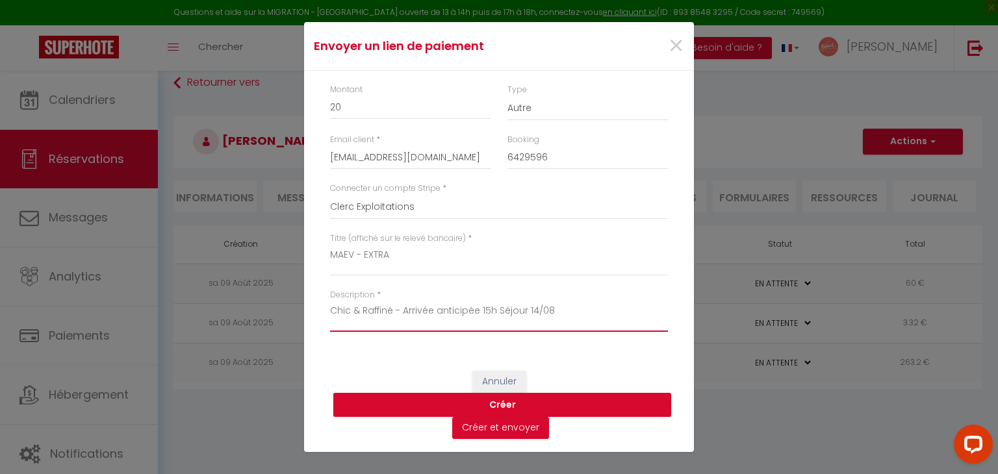
type textarea "Chic & Raffiné - Arrivée anticipée 15h Séjour 14/08"
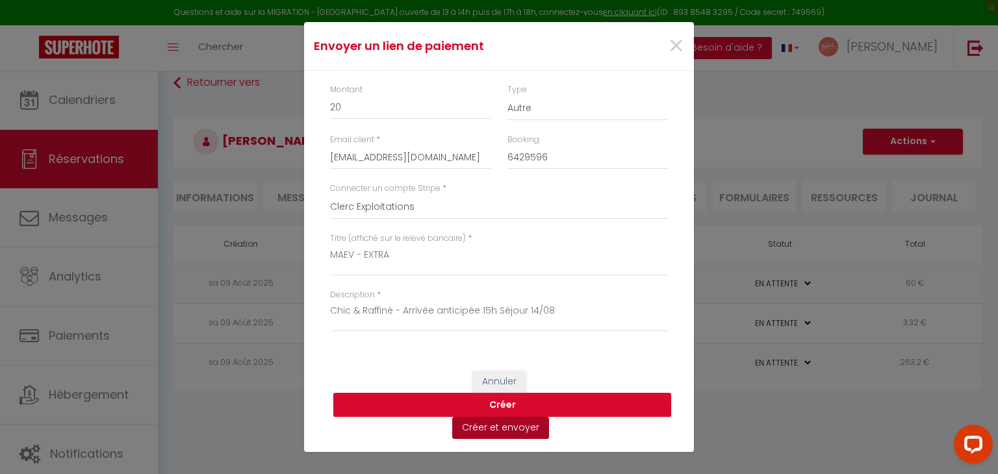
click at [485, 432] on button "Créer et envoyer" at bounding box center [500, 428] width 97 height 22
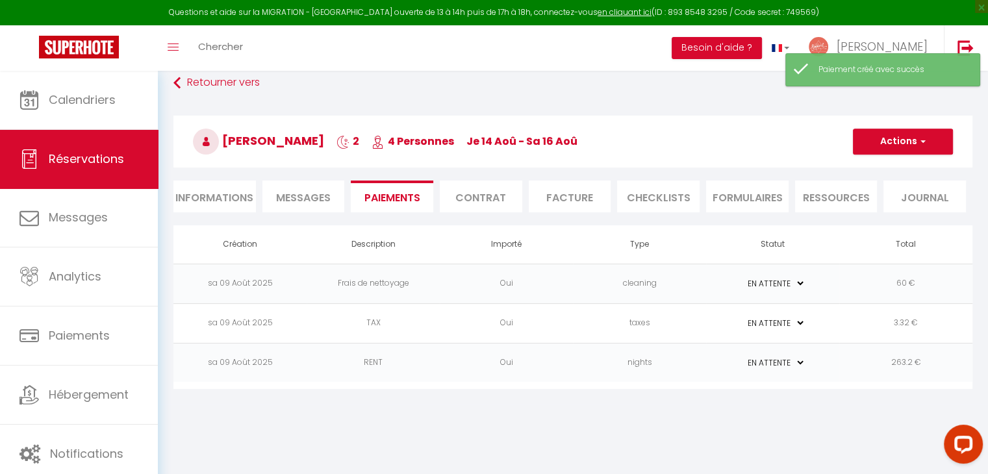
select select "fr"
type input "[EMAIL_ADDRESS][DOMAIN_NAME]"
type input "Demande de paiement"
type textarea "Bonjour, Nous vous invitons à cliquer sur le lien ci-dessous pour effectuer le …"
select select "0"
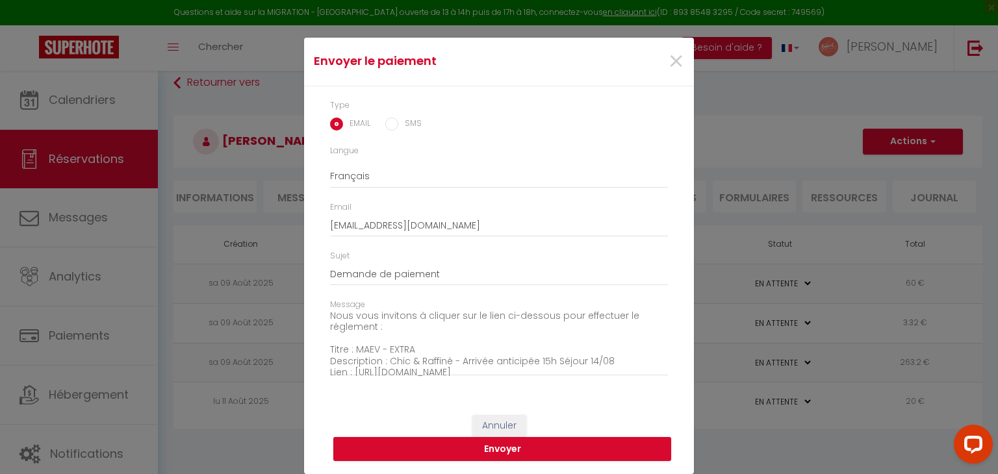
scroll to position [29, 0]
click at [415, 316] on textarea "Bonjour, Nous vous invitons à cliquer sur le lien ci-dessous pour effectuer le …" at bounding box center [499, 344] width 338 height 66
click at [415, 324] on textarea "Bonjour, Nous vous invitons à cliquer sur le lien ci-dessous pour effectuer le …" at bounding box center [499, 344] width 338 height 66
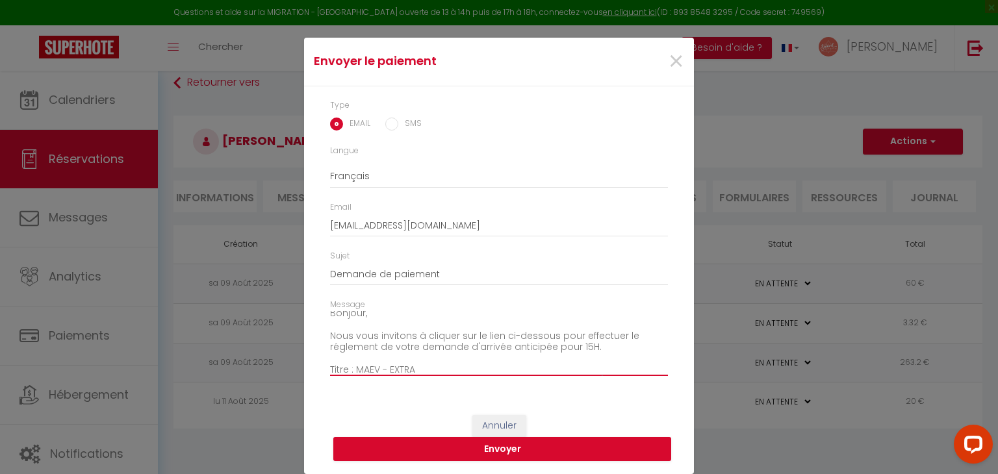
scroll to position [7, 0]
click at [351, 319] on textarea "Bonjour, Nous vous invitons à cliquer sur le lien ci-dessous pour effectuer le …" at bounding box center [499, 344] width 338 height 66
click at [376, 318] on textarea "Bonjour, Nous vous invitons à cliquer sur le lien ci-dessous pour effectuer le …" at bounding box center [499, 344] width 338 height 66
type textarea "Bonjour, Nous vous invitons à cliquer sur le lien ci-dessous pour effectuer le …"
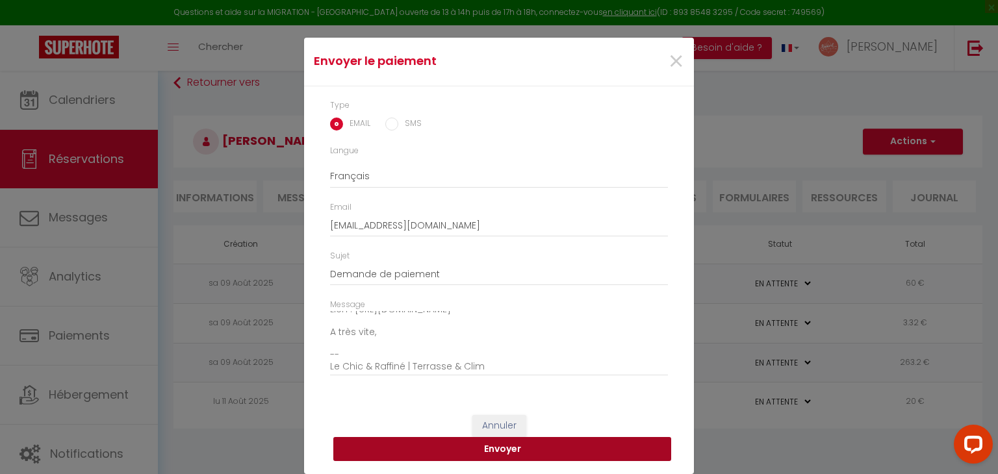
click at [442, 444] on button "Envoyer" at bounding box center [502, 449] width 338 height 25
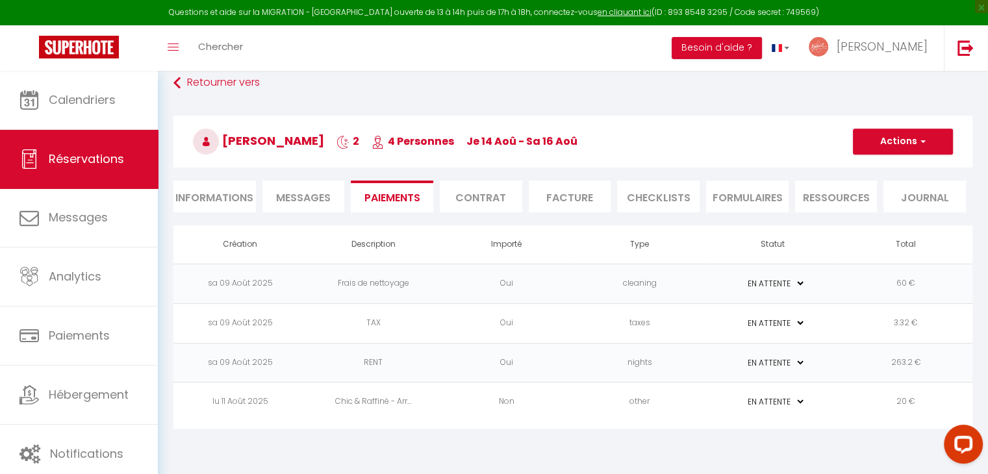
scroll to position [0, 0]
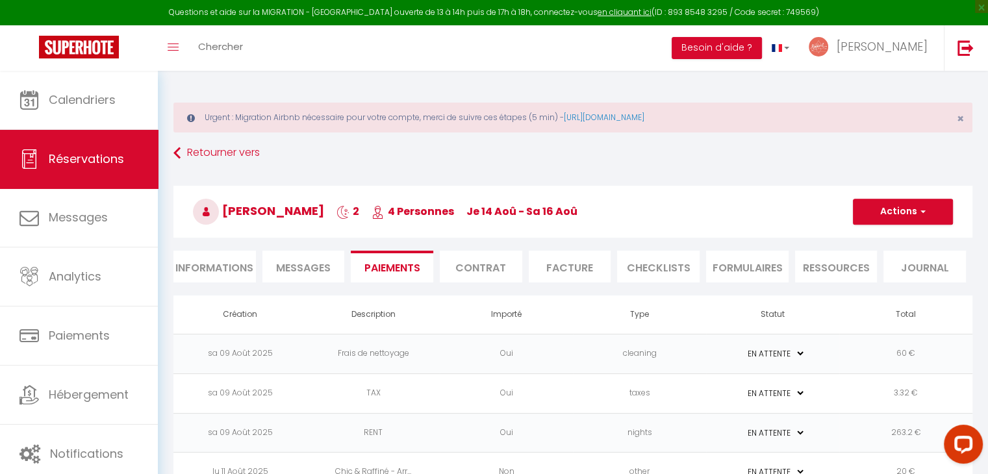
click at [460, 122] on div "Urgent : Migration Airbnb nécessaire pour votre compte, merci de suivre ces éta…" at bounding box center [572, 118] width 799 height 30
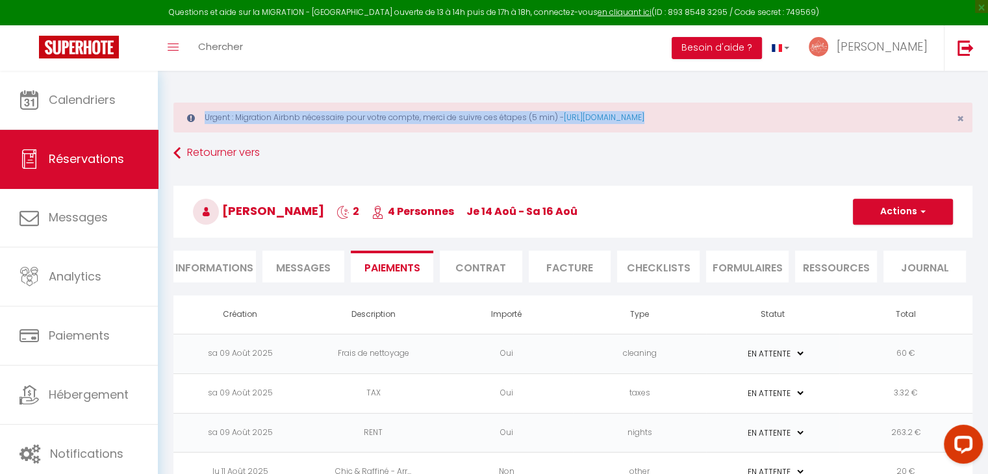
click at [460, 122] on div "Urgent : Migration Airbnb nécessaire pour votre compte, merci de suivre ces éta…" at bounding box center [572, 118] width 799 height 30
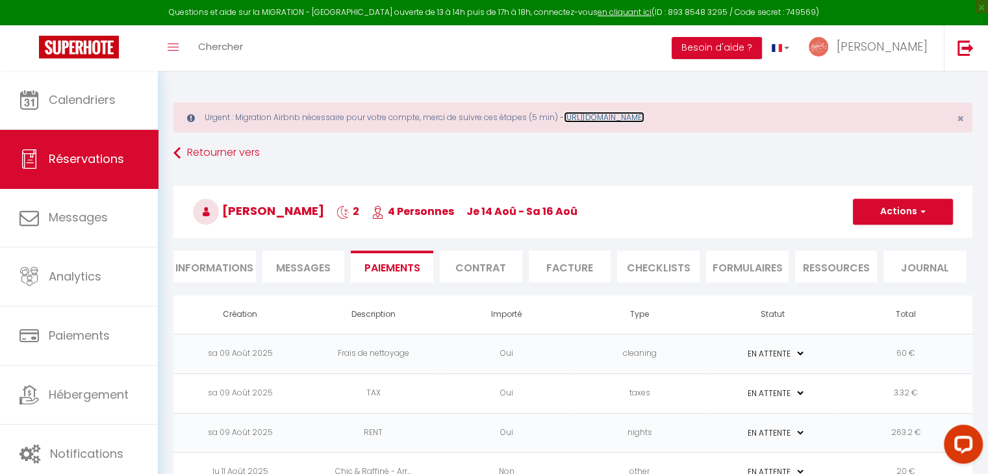
click at [621, 118] on link "[URL][DOMAIN_NAME]" at bounding box center [604, 117] width 81 height 11
click at [295, 120] on div "Urgent : Migration Airbnb nécessaire pour votre compte, merci de suivre ces éta…" at bounding box center [572, 118] width 799 height 30
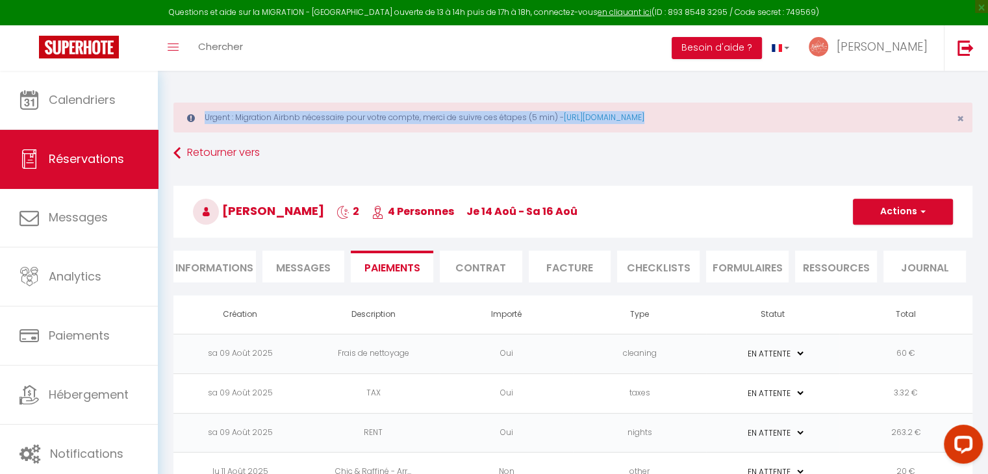
click at [295, 120] on div "Urgent : Migration Airbnb nécessaire pour votre compte, merci de suivre ces éta…" at bounding box center [572, 118] width 799 height 30
drag, startPoint x: 586, startPoint y: 224, endPoint x: 182, endPoint y: 83, distance: 428.3
click at [182, 83] on div "Urgent : Migration Airbnb nécessaire pour votre compte, merci de suivre ces éta…" at bounding box center [573, 293] width 830 height 444
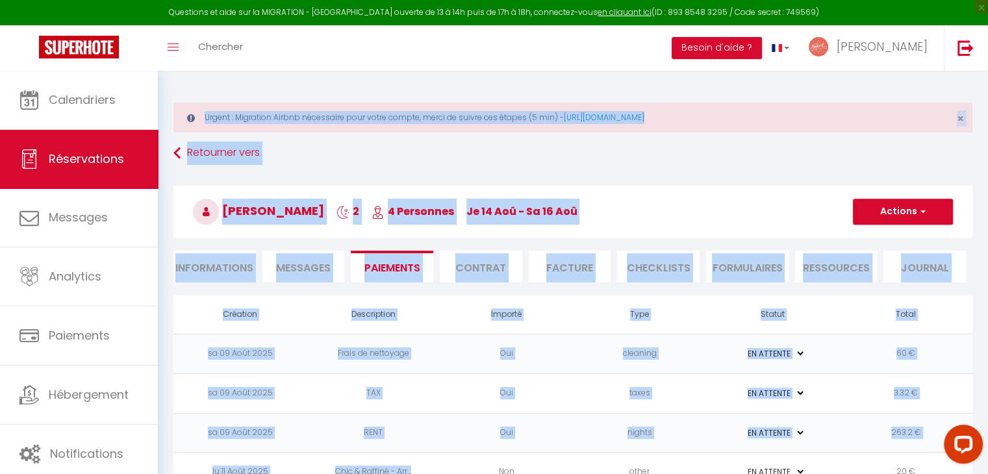
drag, startPoint x: 182, startPoint y: 83, endPoint x: 439, endPoint y: 450, distance: 448.8
click at [439, 450] on div "Urgent : Migration Airbnb nécessaire pour votre compte, merci de suivre ces éta…" at bounding box center [573, 293] width 830 height 444
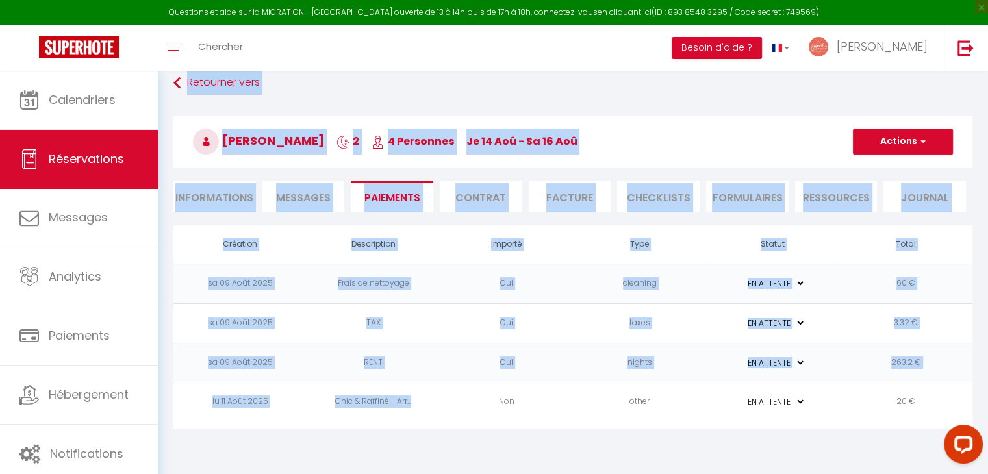
click at [541, 441] on body "Questions et aide sur la MIGRATION - [GEOGRAPHIC_DATA] ouverte de 13 à 14h puis…" at bounding box center [494, 238] width 988 height 474
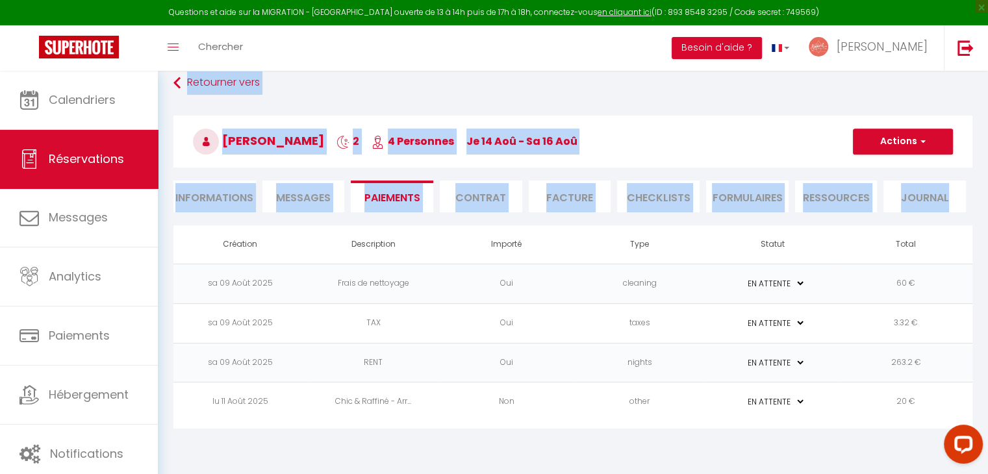
drag, startPoint x: 905, startPoint y: 437, endPoint x: 166, endPoint y: 71, distance: 825.3
click at [166, 71] on div "Urgent : Migration Airbnb nécessaire pour votre compte, merci de suivre ces éta…" at bounding box center [573, 223] width 830 height 444
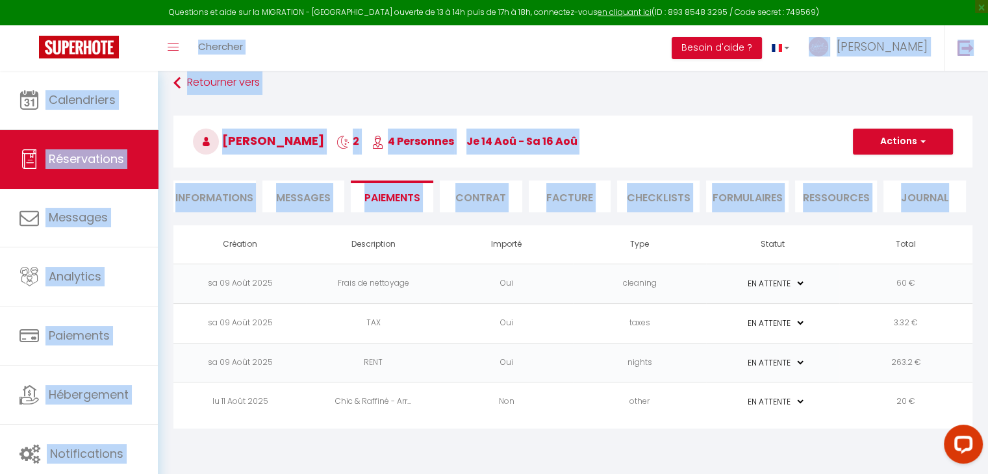
scroll to position [0, 0]
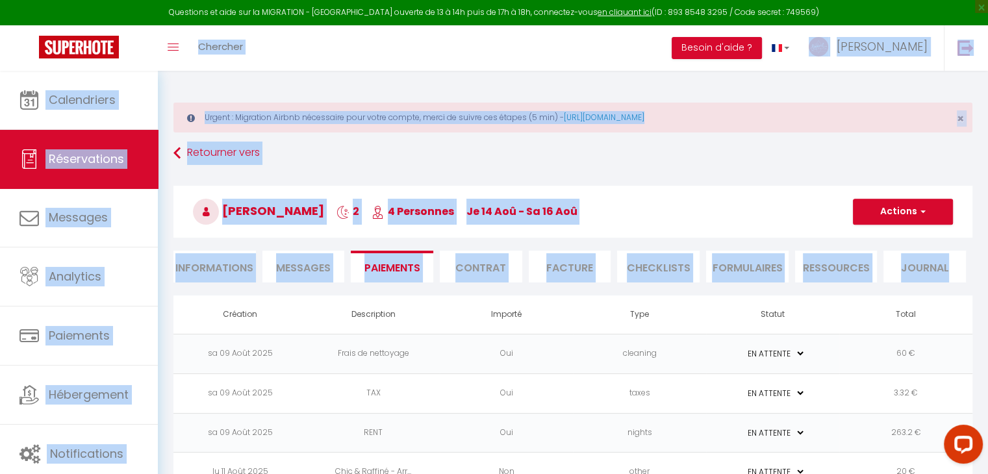
click at [301, 69] on div "Toggle menubar Chercher BUTTON Besoin d'aide ? [PERSON_NAME] Équipe" at bounding box center [536, 47] width 884 height 45
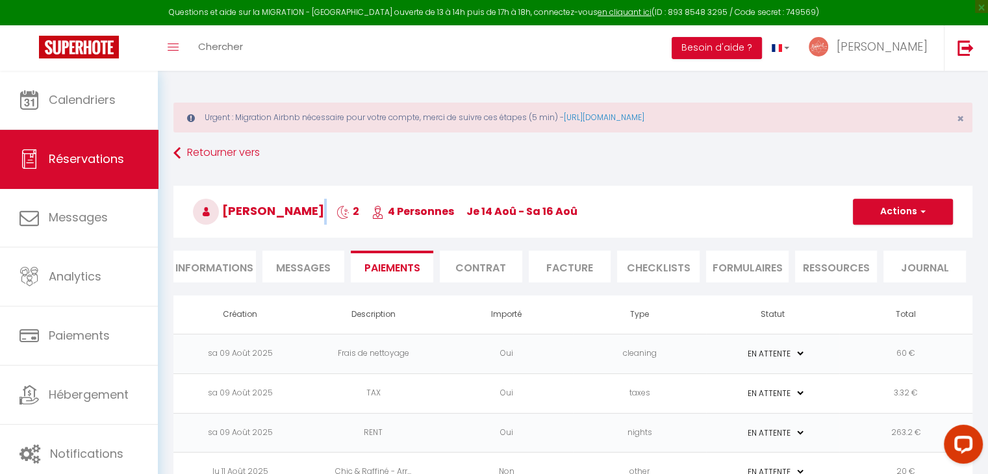
drag, startPoint x: 294, startPoint y: 186, endPoint x: 330, endPoint y: 184, distance: 36.4
click at [330, 184] on div "[PERSON_NAME] 2 4 Personnes je 14 Aoû - sa 16 Aoû Actions Enregistrer Dupliquer…" at bounding box center [573, 210] width 816 height 70
click at [326, 191] on h3 "[PERSON_NAME] 2 4 Personnes je 14 Aoû - sa 16 Aoû" at bounding box center [572, 212] width 799 height 52
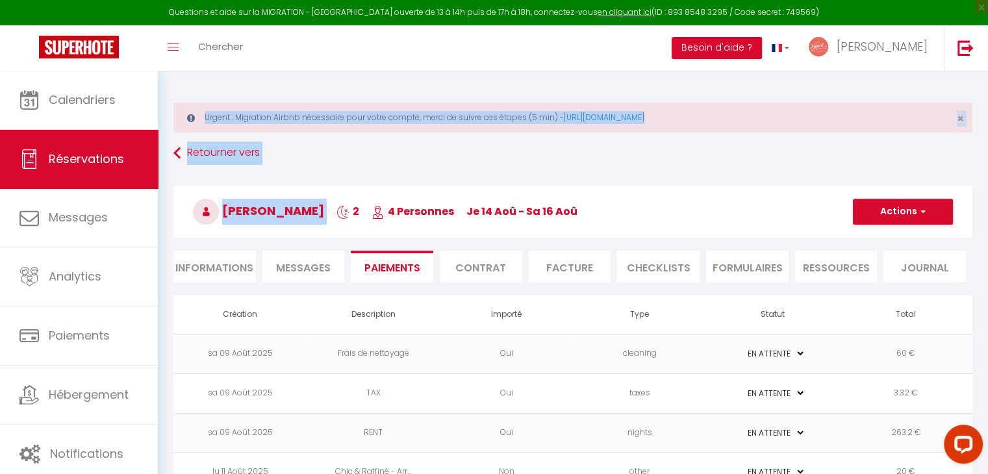
drag, startPoint x: 324, startPoint y: 203, endPoint x: 163, endPoint y: 115, distance: 182.9
click at [163, 115] on div "Urgent : Migration Airbnb nécessaire pour votre compte, merci de suivre ces éta…" at bounding box center [573, 293] width 830 height 444
click at [166, 115] on div "Urgent : Migration Airbnb nécessaire pour votre compte, merci de suivre ces éta…" at bounding box center [573, 293] width 830 height 444
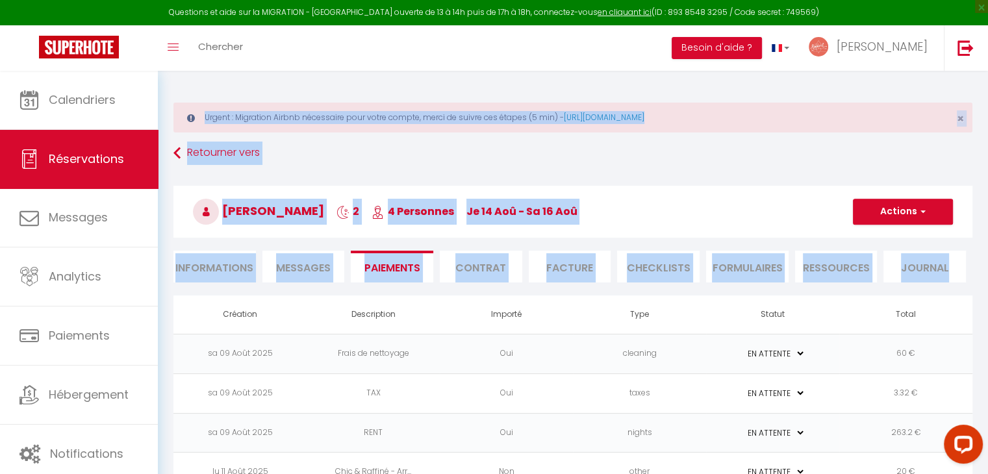
scroll to position [70, 0]
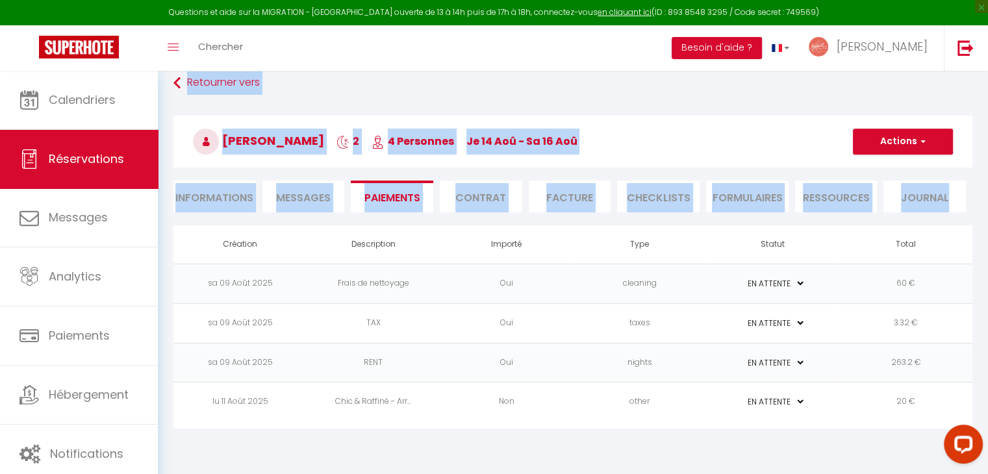
drag, startPoint x: 166, startPoint y: 115, endPoint x: 465, endPoint y: 484, distance: 475.3
click at [465, 404] on html "Questions et aide sur la MIGRATION - [GEOGRAPHIC_DATA] ouverte de 13 à 14h puis…" at bounding box center [494, 167] width 988 height 474
click at [457, 444] on body "Questions et aide sur la MIGRATION - [GEOGRAPHIC_DATA] ouverte de 13 à 14h puis…" at bounding box center [494, 238] width 988 height 474
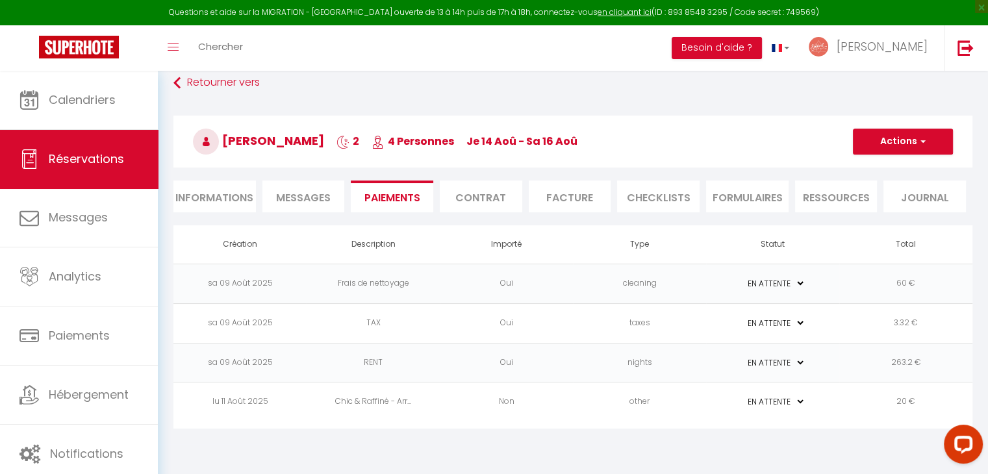
click at [436, 213] on div "Retourner vers [PERSON_NAME] 2 4 Personnes je 14 Aoû - sa 16 Aoû Actions Enregi…" at bounding box center [573, 148] width 816 height 154
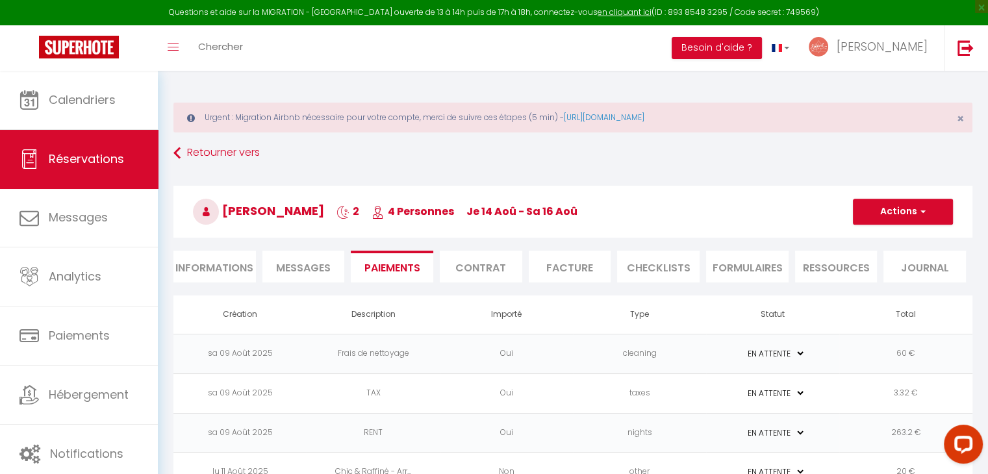
click at [432, 96] on div "Urgent : Migration Airbnb nécessaire pour votre compte, merci de suivre ces éta…" at bounding box center [573, 293] width 830 height 444
click at [430, 118] on div "Urgent : Migration Airbnb nécessaire pour votre compte, merci de suivre ces éta…" at bounding box center [572, 118] width 799 height 30
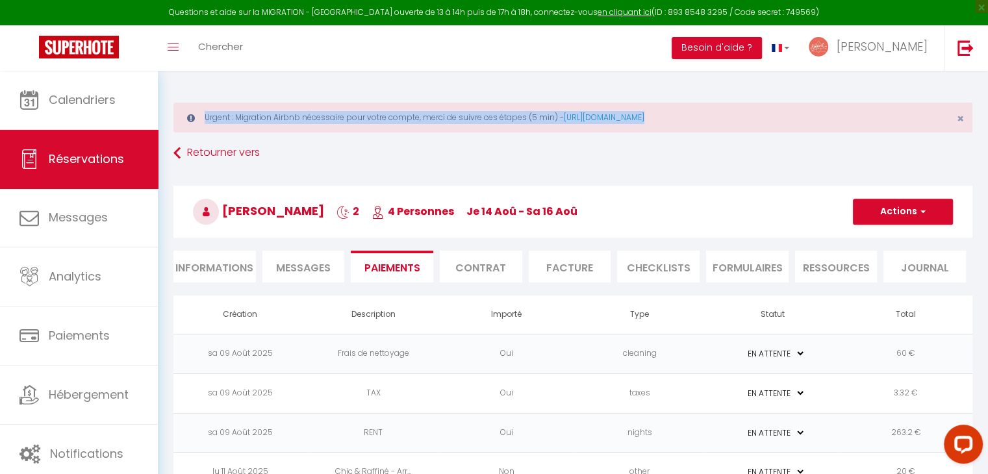
click at [430, 118] on div "Urgent : Migration Airbnb nécessaire pour votre compte, merci de suivre ces éta…" at bounding box center [572, 118] width 799 height 30
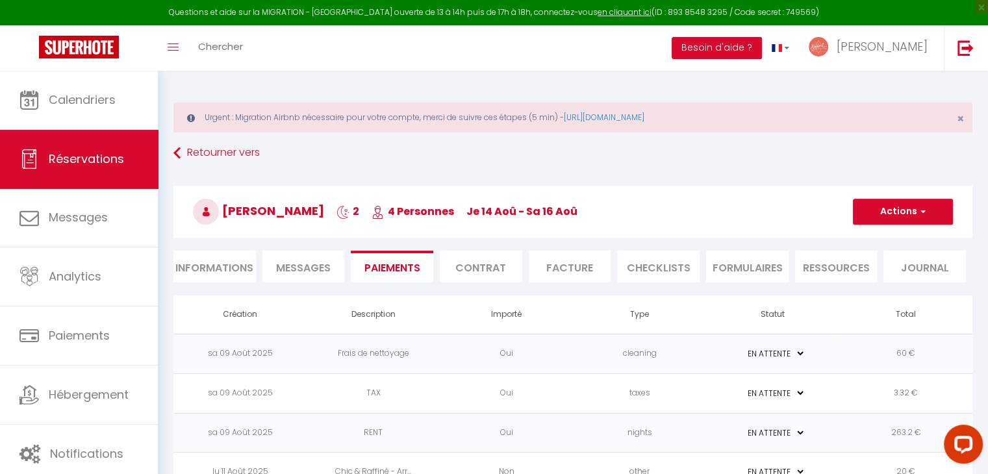
click at [699, 217] on h3 "[PERSON_NAME] 2 4 Personnes je 14 Aoû - sa 16 Aoû" at bounding box center [572, 212] width 799 height 52
click at [574, 210] on h3 "[PERSON_NAME] 2 4 Personnes je 14 Aoû - sa 16 Aoû" at bounding box center [572, 212] width 799 height 52
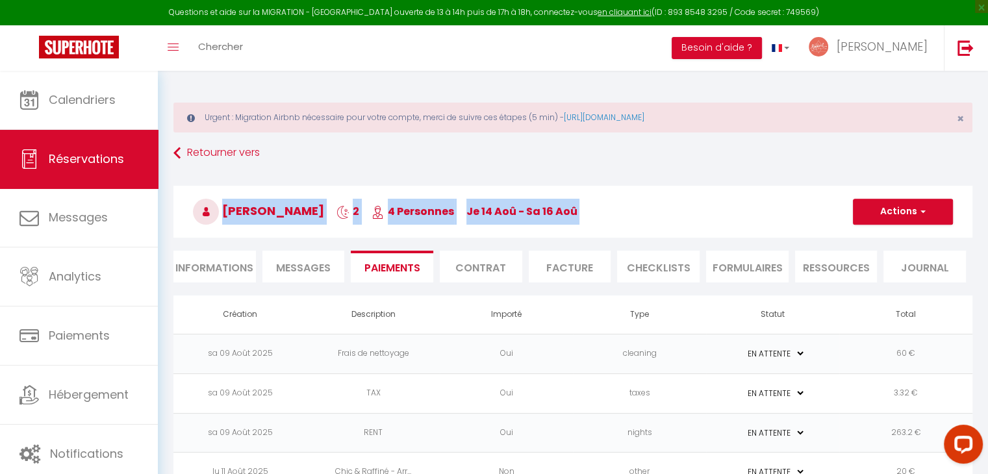
click at [574, 210] on h3 "[PERSON_NAME] 2 4 Personnes je 14 Aoû - sa 16 Aoû" at bounding box center [572, 212] width 799 height 52
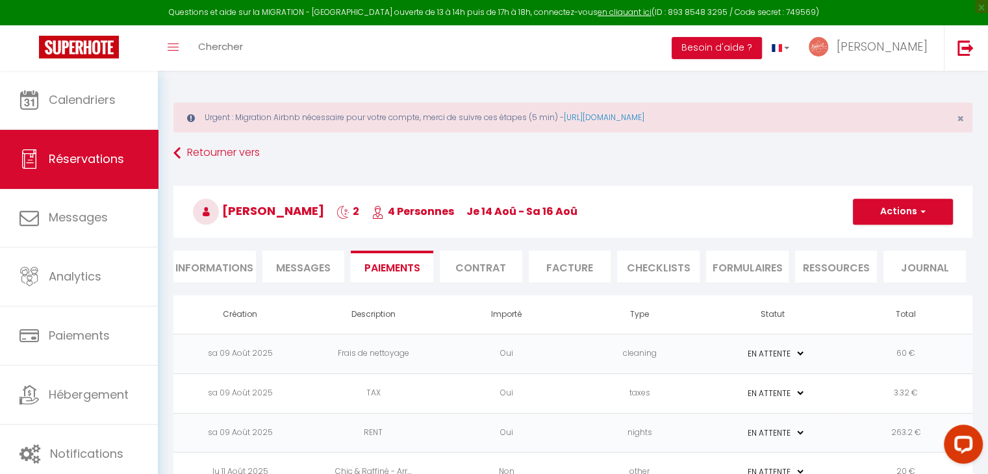
click at [525, 119] on div "Urgent : Migration Airbnb nécessaire pour votre compte, merci de suivre ces éta…" at bounding box center [572, 118] width 799 height 30
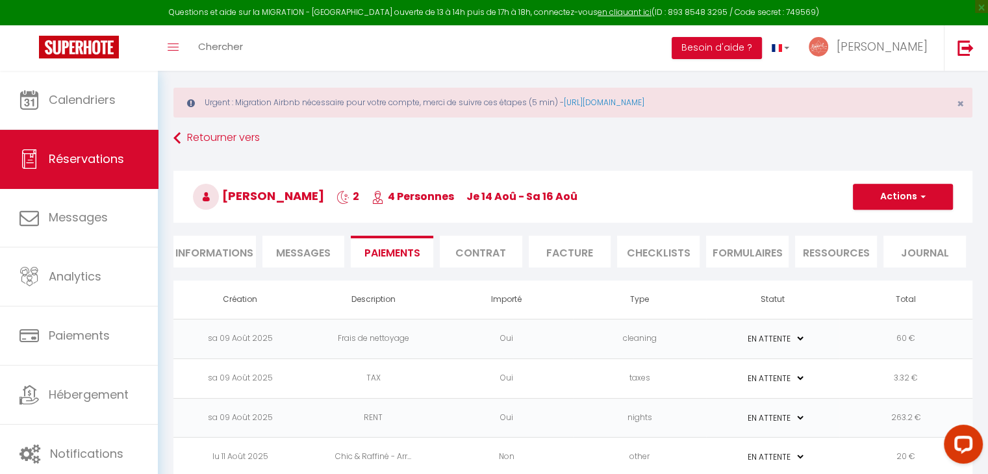
scroll to position [10, 0]
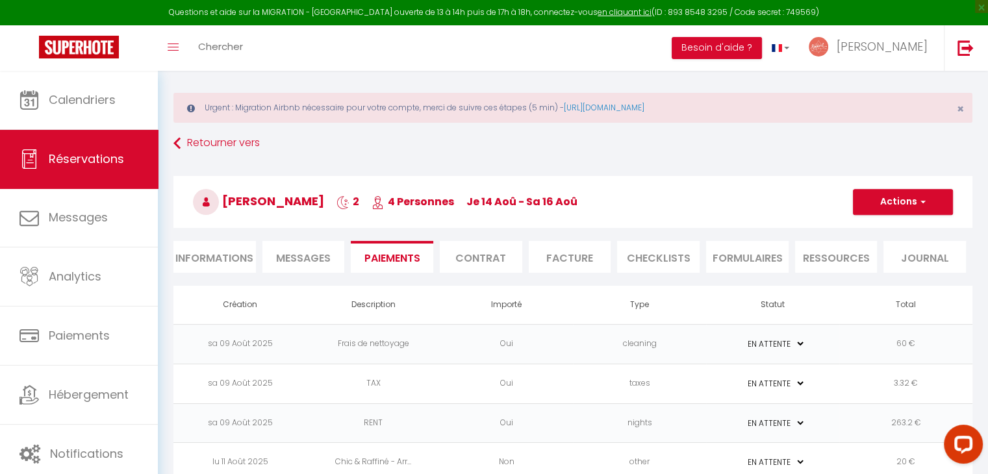
click at [541, 92] on div "Urgent : Migration Airbnb nécessaire pour votre compte, merci de suivre ces éta…" at bounding box center [573, 283] width 830 height 444
drag, startPoint x: 559, startPoint y: 107, endPoint x: 494, endPoint y: 112, distance: 64.6
click at [494, 112] on div "Urgent : Migration Airbnb nécessaire pour votre compte, merci de suivre ces éta…" at bounding box center [572, 108] width 799 height 30
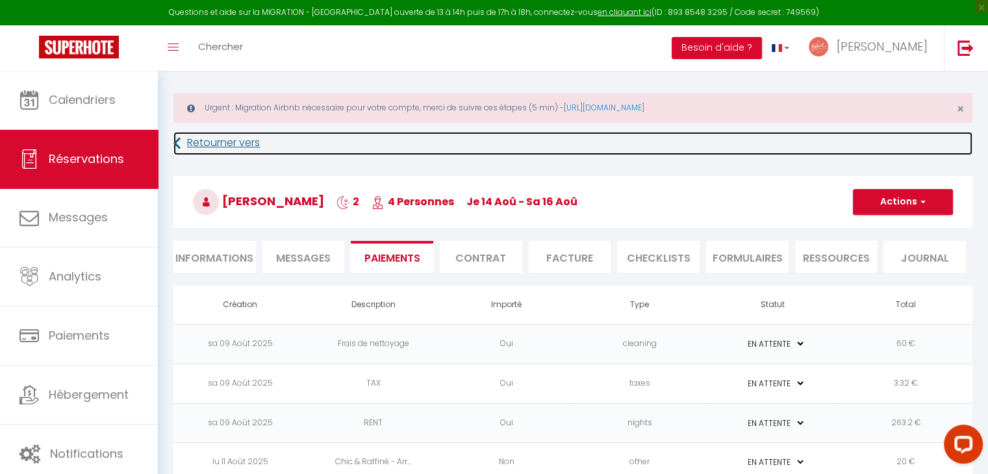
click at [503, 144] on link "Retourner vers" at bounding box center [572, 143] width 799 height 23
select select
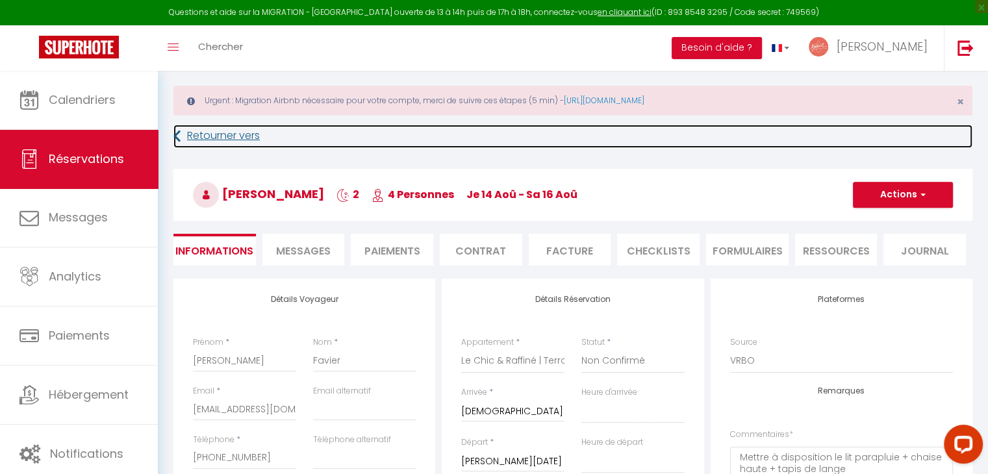
scroll to position [16, 0]
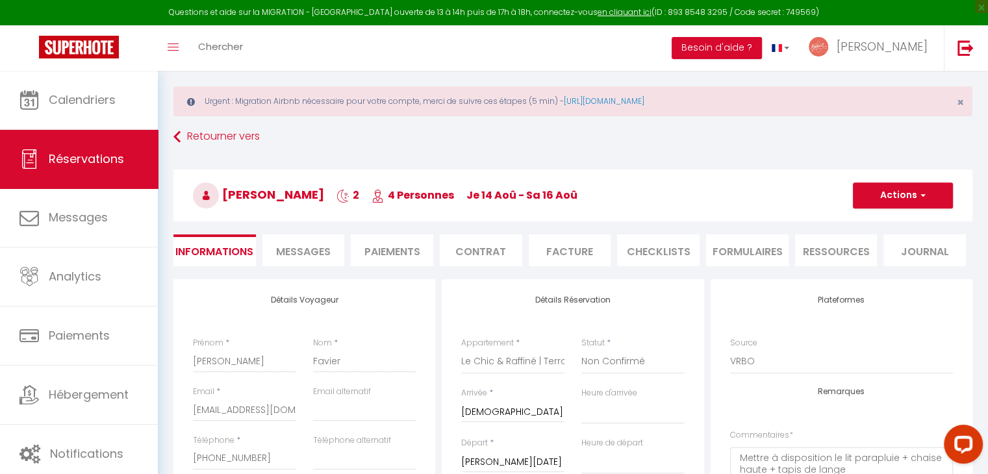
click at [511, 94] on div "Urgent : Migration Airbnb nécessaire pour votre compte, merci de suivre ces éta…" at bounding box center [572, 101] width 799 height 30
click at [494, 106] on div "Urgent : Migration Airbnb nécessaire pour votre compte, merci de suivre ces éta…" at bounding box center [572, 101] width 799 height 30
drag, startPoint x: 486, startPoint y: 99, endPoint x: 559, endPoint y: 102, distance: 73.5
click at [559, 102] on div "Urgent : Migration Airbnb nécessaire pour votre compte, merci de suivre ces éta…" at bounding box center [572, 101] width 799 height 30
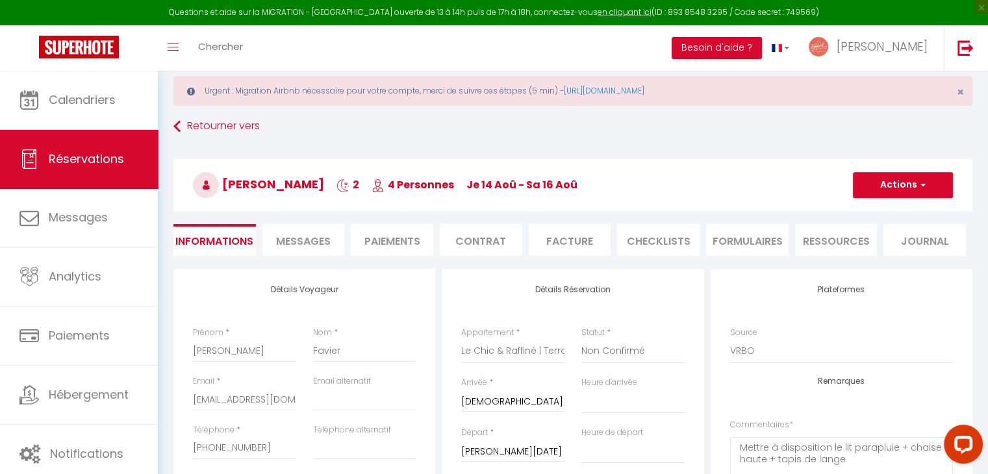
scroll to position [0, 0]
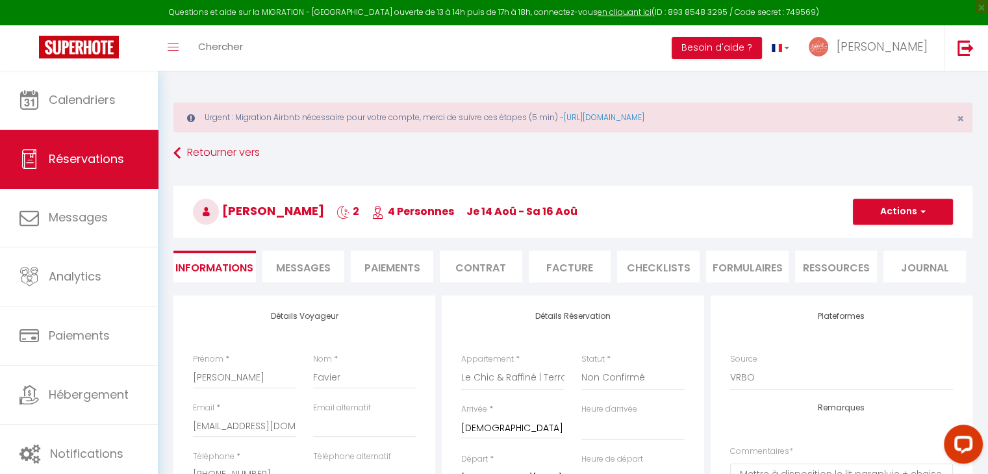
click at [538, 120] on div "Urgent : Migration Airbnb nécessaire pour votre compte, merci de suivre ces éta…" at bounding box center [572, 118] width 799 height 30
drag, startPoint x: 559, startPoint y: 120, endPoint x: 501, endPoint y: 122, distance: 58.5
click at [501, 122] on div "Urgent : Migration Airbnb nécessaire pour votre compte, merci de suivre ces éta…" at bounding box center [572, 118] width 799 height 30
click at [522, 206] on span "je 14 Aoû - sa 16 Aoû" at bounding box center [522, 211] width 111 height 15
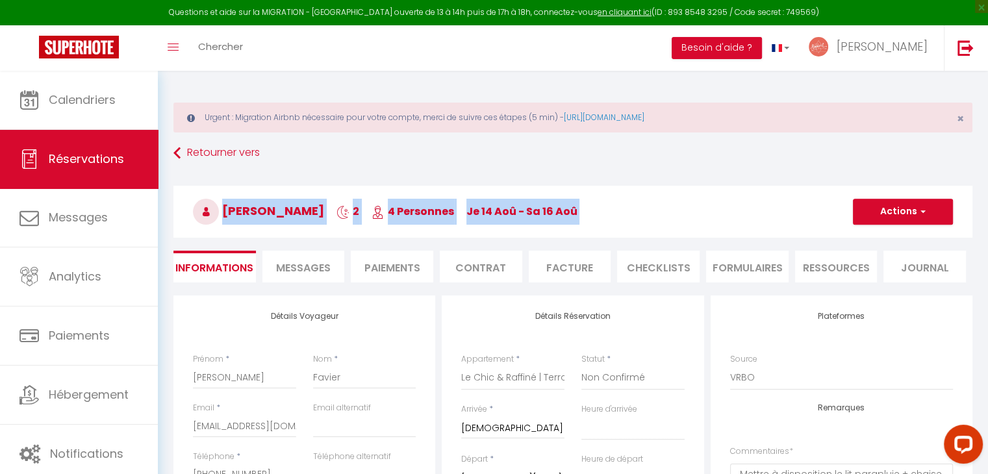
click at [522, 206] on span "je 14 Aoû - sa 16 Aoû" at bounding box center [522, 211] width 111 height 15
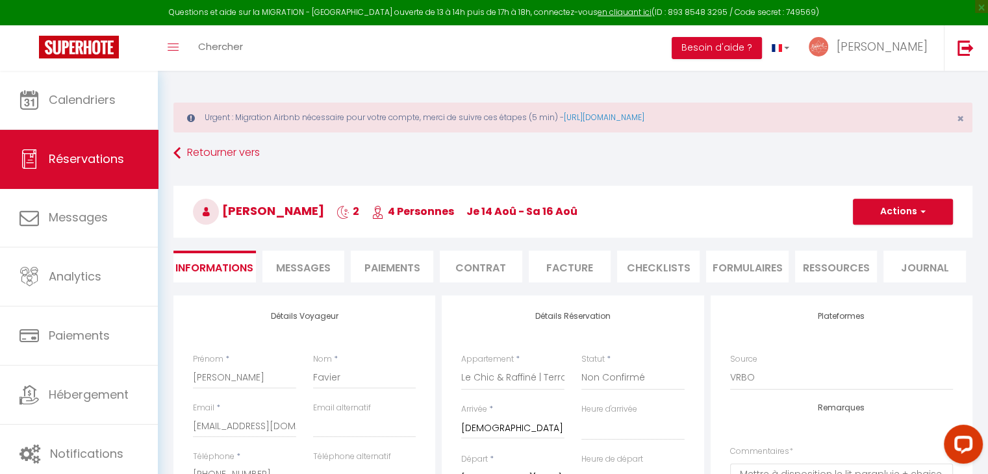
drag, startPoint x: 574, startPoint y: 221, endPoint x: 416, endPoint y: 262, distance: 163.7
click at [416, 262] on div "Retourner vers [PERSON_NAME] 2 4 Personnes je 14 Aoû - sa 16 Aoû Actions Enregi…" at bounding box center [573, 219] width 816 height 154
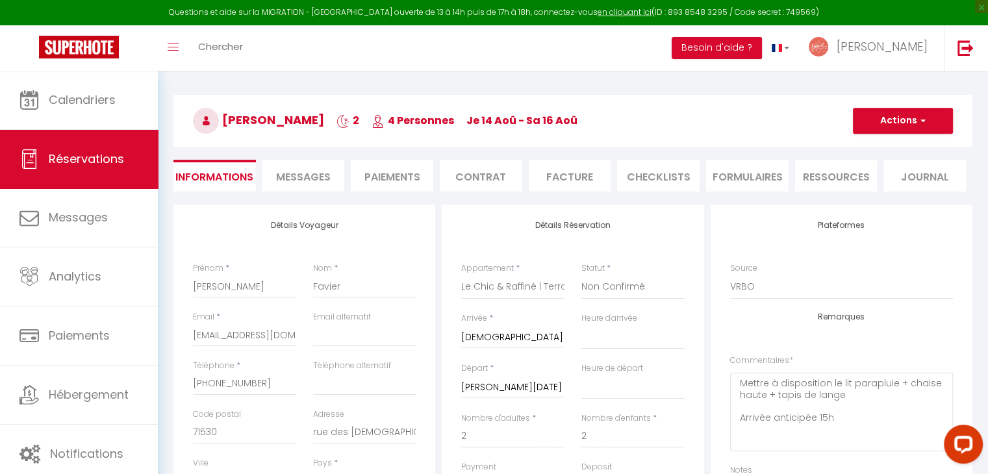
scroll to position [78, 0]
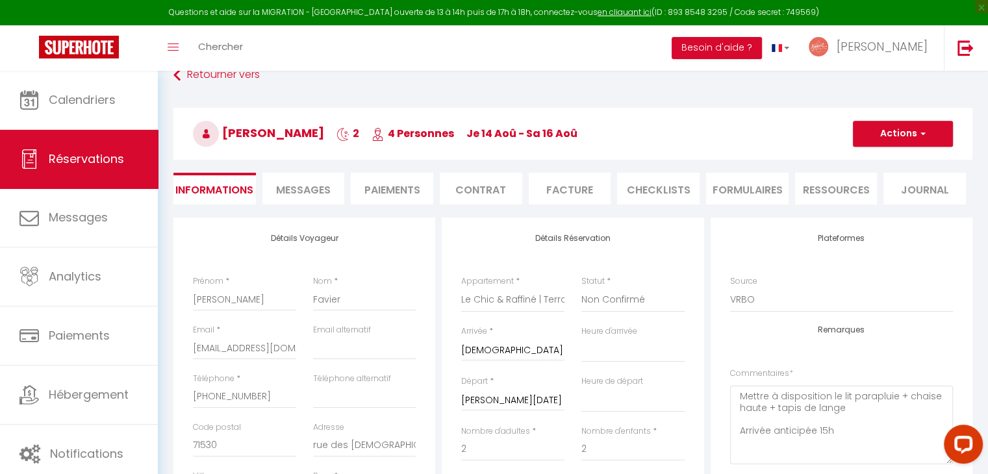
click at [559, 238] on h4 "Détails Réservation" at bounding box center [572, 238] width 223 height 9
click at [559, 253] on div "Détails Réservation Appartement * Le Chic & Cocon | Clim | Centre Historique Le…" at bounding box center [573, 453] width 262 height 471
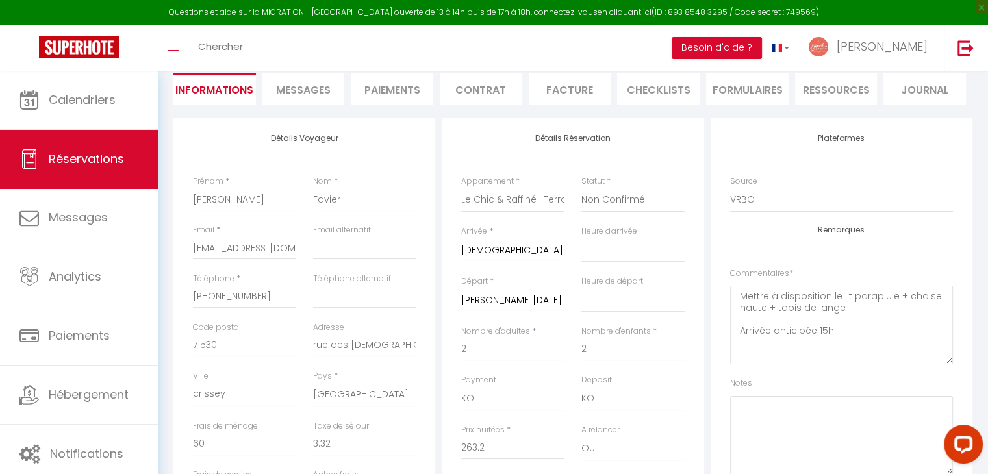
scroll to position [0, 0]
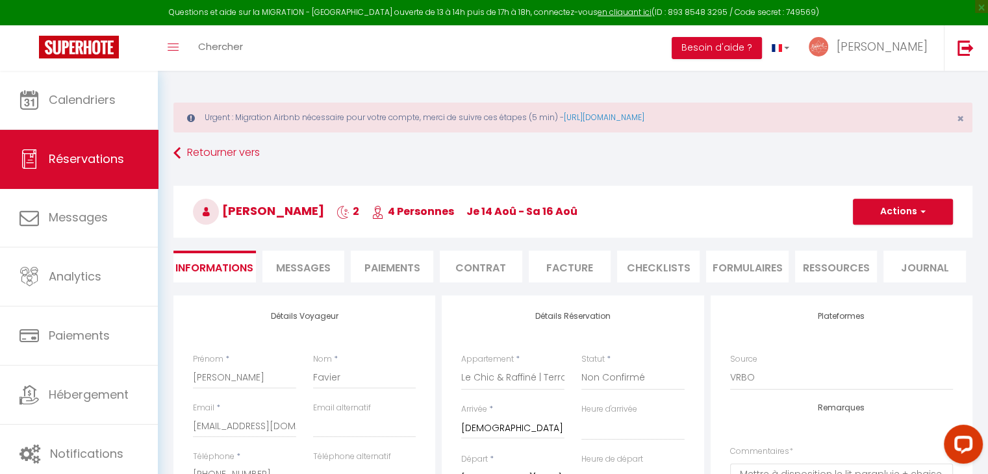
click at [569, 224] on h3 "[PERSON_NAME] 2 4 Personnes je 14 Aoû - sa 16 Aoû" at bounding box center [572, 212] width 799 height 52
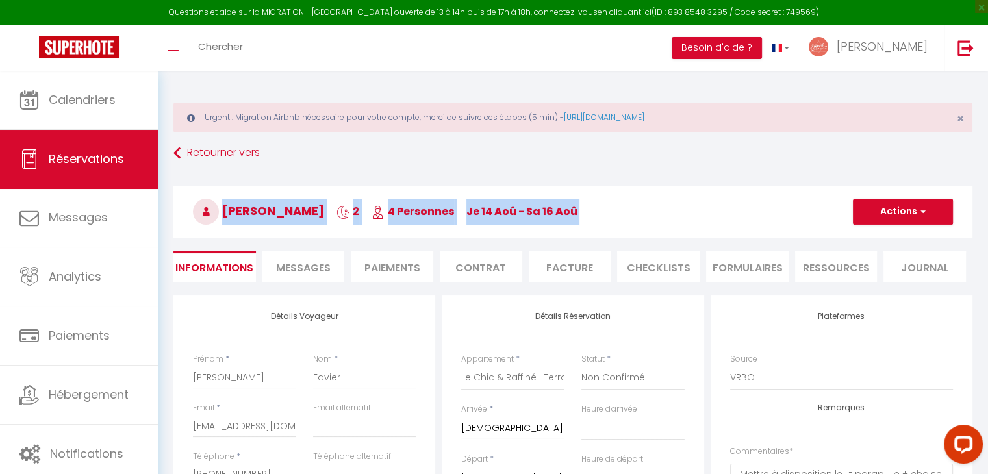
click at [569, 224] on h3 "[PERSON_NAME] 2 4 Personnes je 14 Aoû - sa 16 Aoû" at bounding box center [572, 212] width 799 height 52
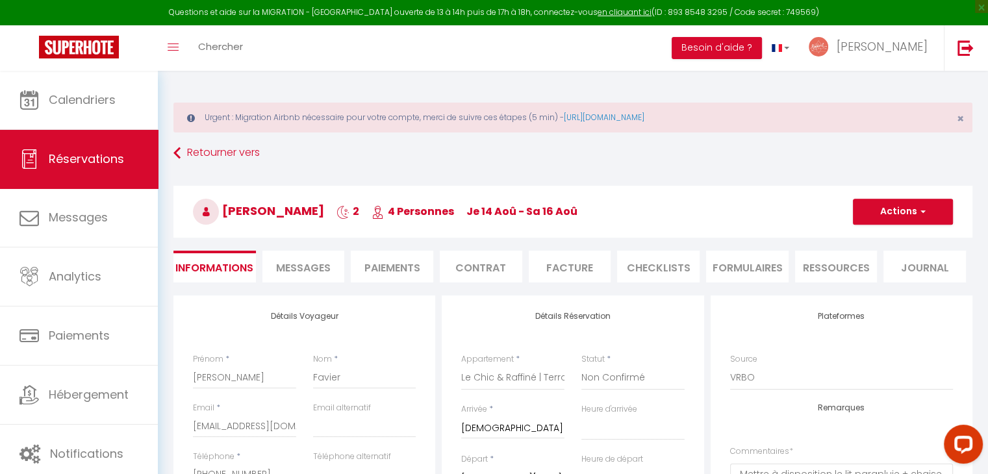
drag, startPoint x: 569, startPoint y: 224, endPoint x: 236, endPoint y: 171, distance: 337.5
click at [236, 171] on div "Retourner vers [PERSON_NAME] 2 4 Personnes je 14 Aoû - sa 16 Aoû Actions Enregi…" at bounding box center [573, 219] width 816 height 154
click at [232, 175] on div "[PERSON_NAME] 2 4 Personnes je 14 Aoû - sa 16 Aoû Actions Enregistrer Dupliquer…" at bounding box center [573, 210] width 816 height 70
drag, startPoint x: 219, startPoint y: 191, endPoint x: 686, endPoint y: 214, distance: 467.1
click at [686, 214] on h3 "[PERSON_NAME] 2 4 Personnes je 14 Aoû - sa 16 Aoû" at bounding box center [572, 212] width 799 height 52
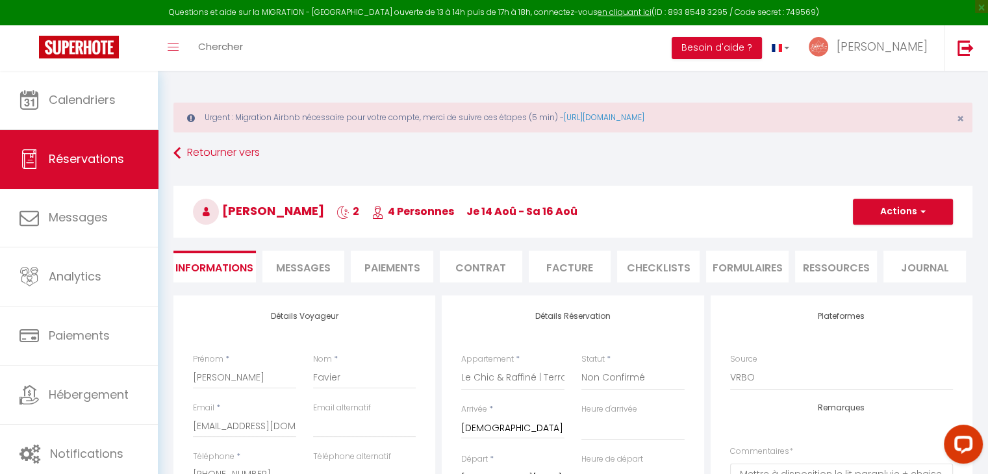
click at [686, 214] on h3 "[PERSON_NAME] 2 4 Personnes je 14 Aoû - sa 16 Aoû" at bounding box center [572, 212] width 799 height 52
drag, startPoint x: 686, startPoint y: 214, endPoint x: 448, endPoint y: 207, distance: 237.3
drag, startPoint x: 448, startPoint y: 207, endPoint x: 414, endPoint y: 212, distance: 34.7
click at [414, 212] on span "4 Personnes" at bounding box center [413, 211] width 83 height 15
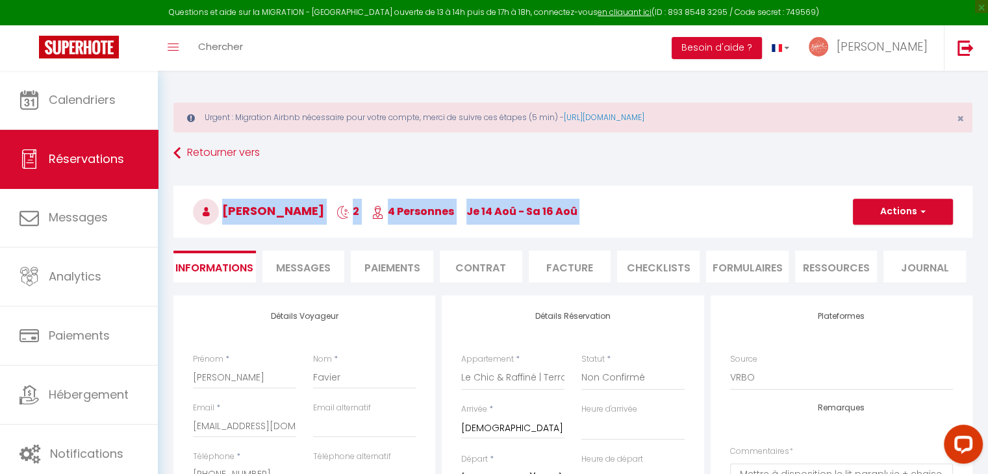
click at [414, 212] on span "4 Personnes" at bounding box center [413, 211] width 83 height 15
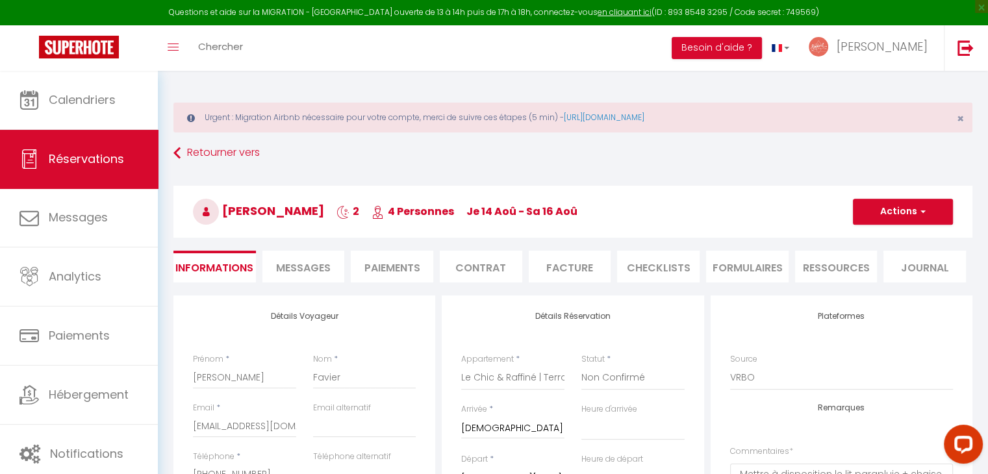
click at [429, 120] on div "Urgent : Migration Airbnb nécessaire pour votre compte, merci de suivre ces éta…" at bounding box center [572, 118] width 799 height 30
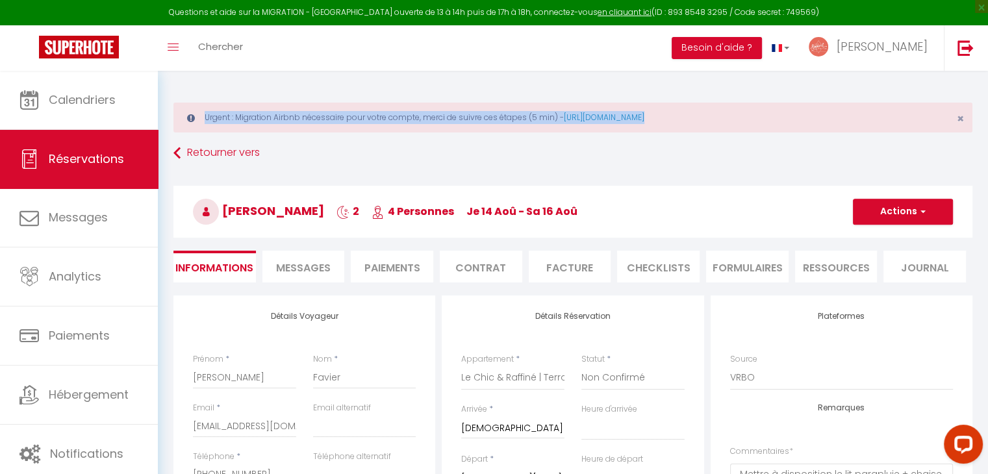
click at [429, 120] on div "Urgent : Migration Airbnb nécessaire pour votre compte, merci de suivre ces éta…" at bounding box center [572, 118] width 799 height 30
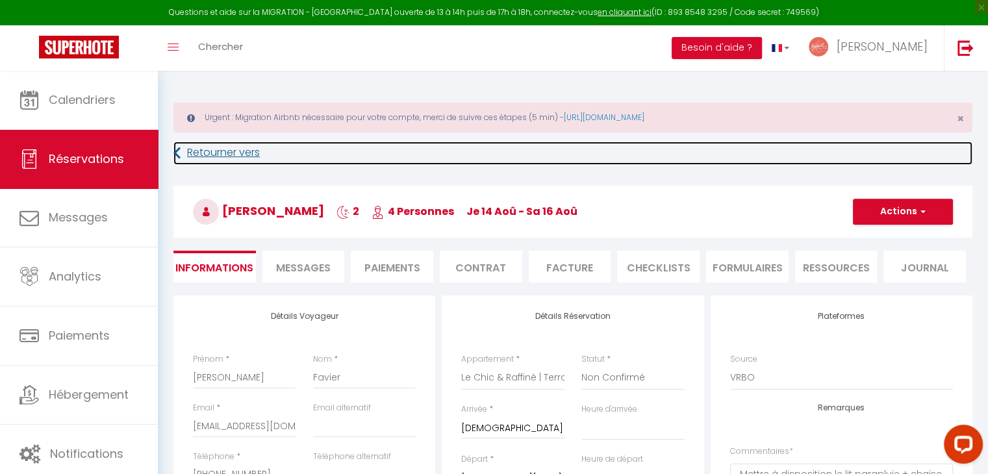
click at [435, 162] on link "Retourner vers" at bounding box center [572, 153] width 799 height 23
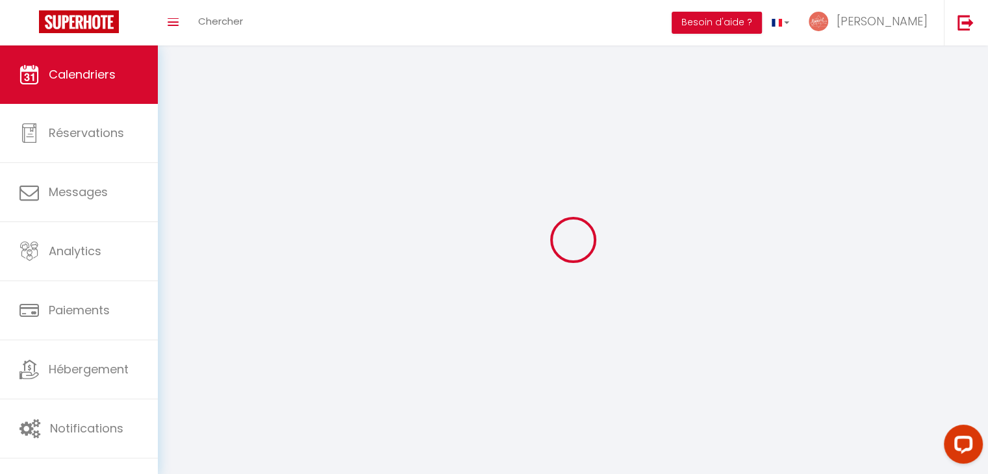
scroll to position [45, 0]
click at [435, 162] on div at bounding box center [572, 194] width 799 height 357
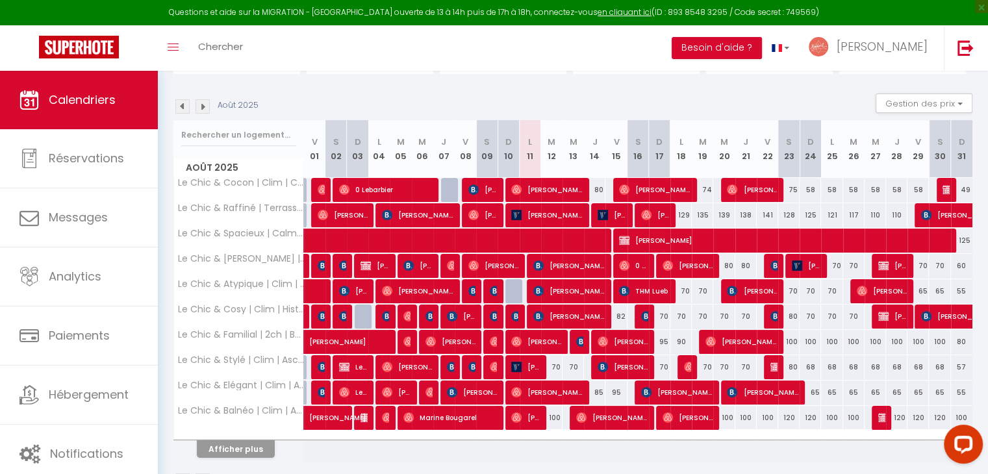
scroll to position [174, 0]
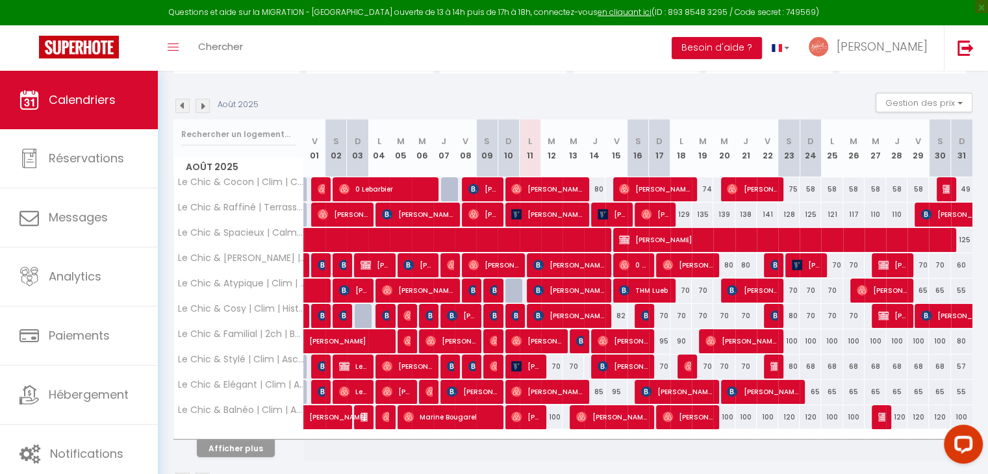
click at [502, 10] on div "Questions et aide sur la MIGRATION - [GEOGRAPHIC_DATA] ouverte de 13 à 14h puis…" at bounding box center [494, 12] width 988 height 25
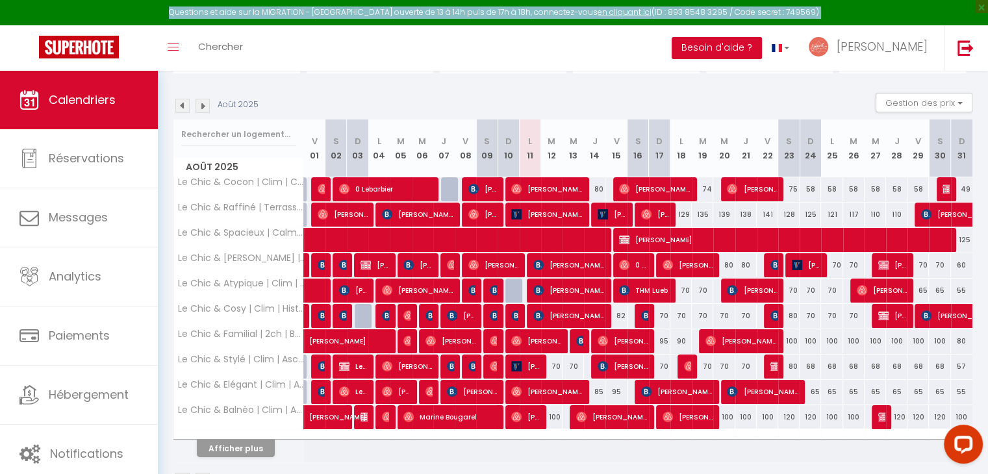
click at [502, 10] on div "Questions et aide sur la MIGRATION - [GEOGRAPHIC_DATA] ouverte de 13 à 14h puis…" at bounding box center [494, 12] width 988 height 25
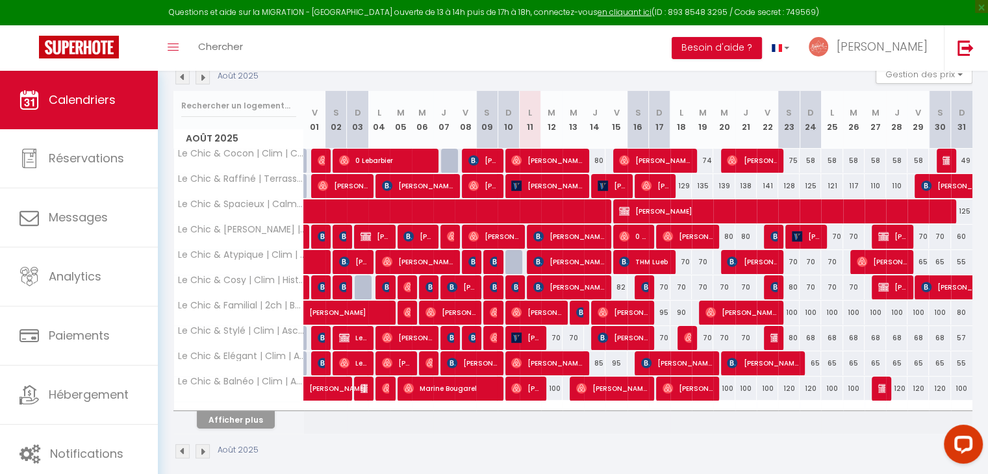
scroll to position [203, 0]
click at [577, 313] on img at bounding box center [581, 312] width 10 height 10
select select "OK"
select select "KO"
select select "0"
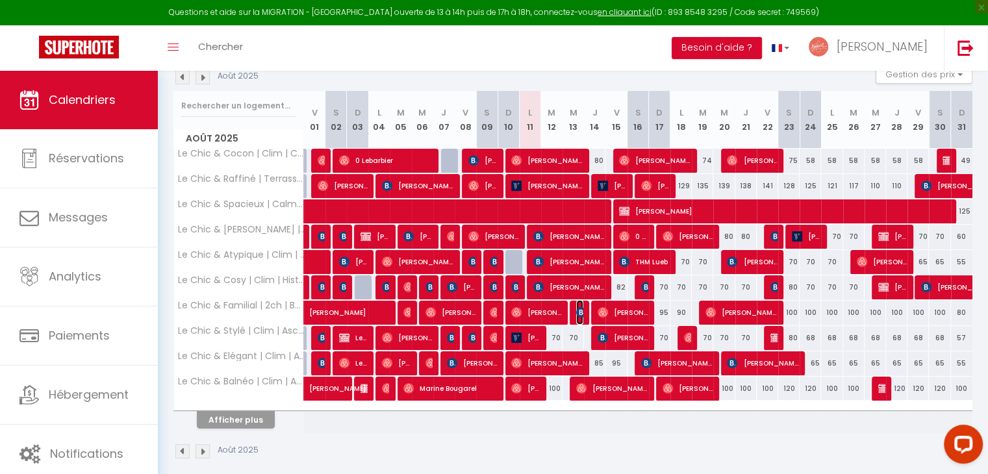
select select "0"
select select "1"
select select
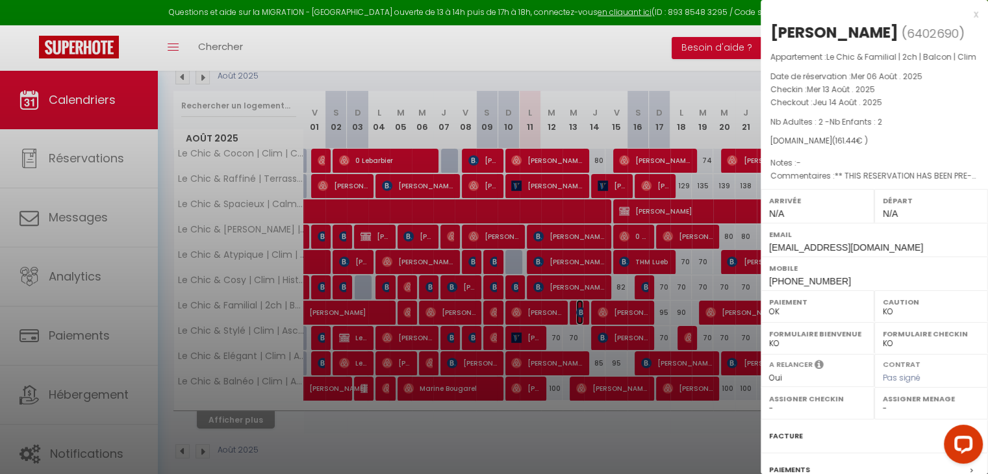
select select "16672"
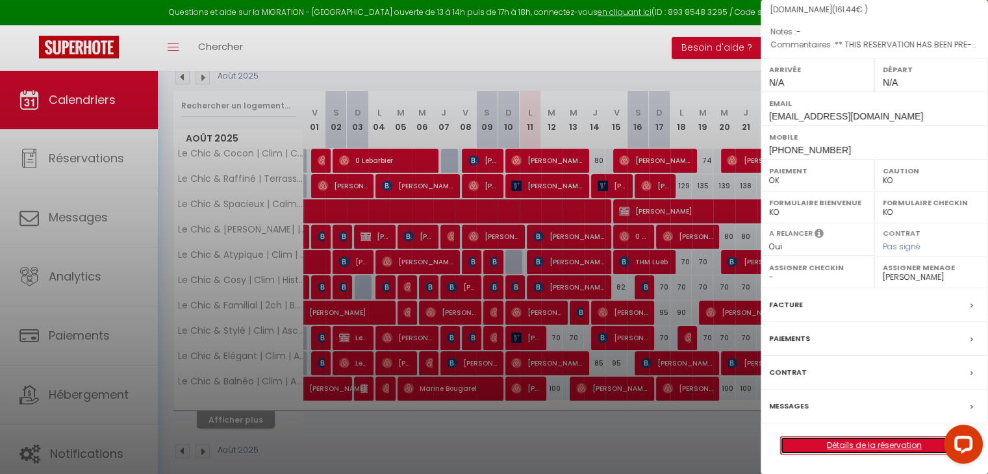
click at [842, 441] on link "Détails de la réservation" at bounding box center [874, 445] width 187 height 17
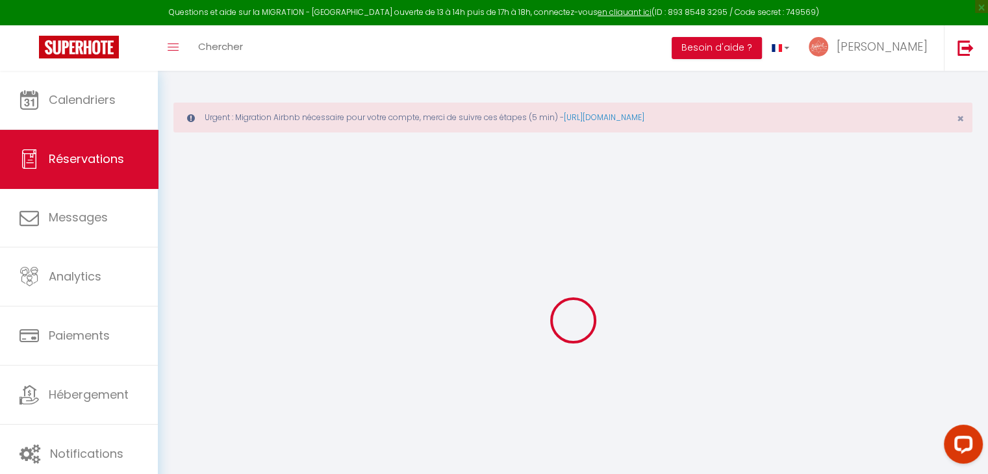
type input "[PERSON_NAME]"
type input "VIGIER"
type input "[EMAIL_ADDRESS][DOMAIN_NAME]"
type input "[PHONE_NUMBER]"
type input "92150"
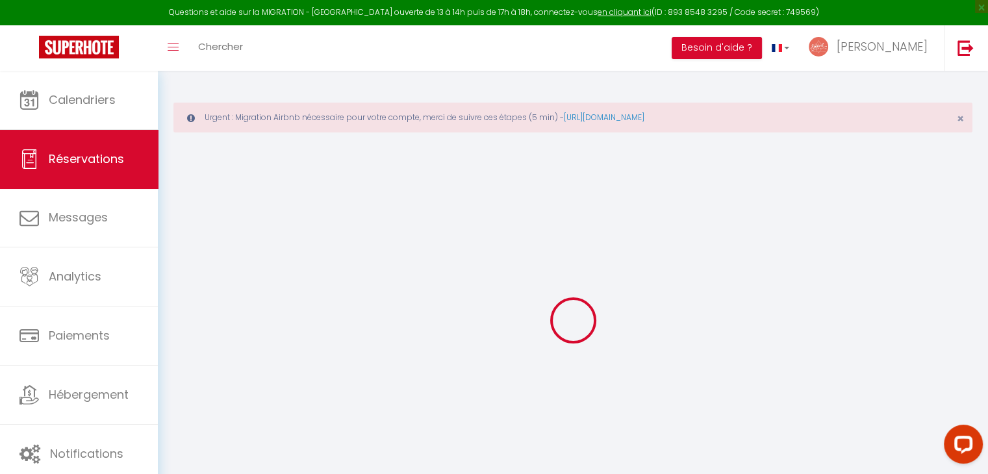
type input "[STREET_ADDRESS]"
type input "SURESNES"
select select "FR"
type input "26.84"
type input "2.26"
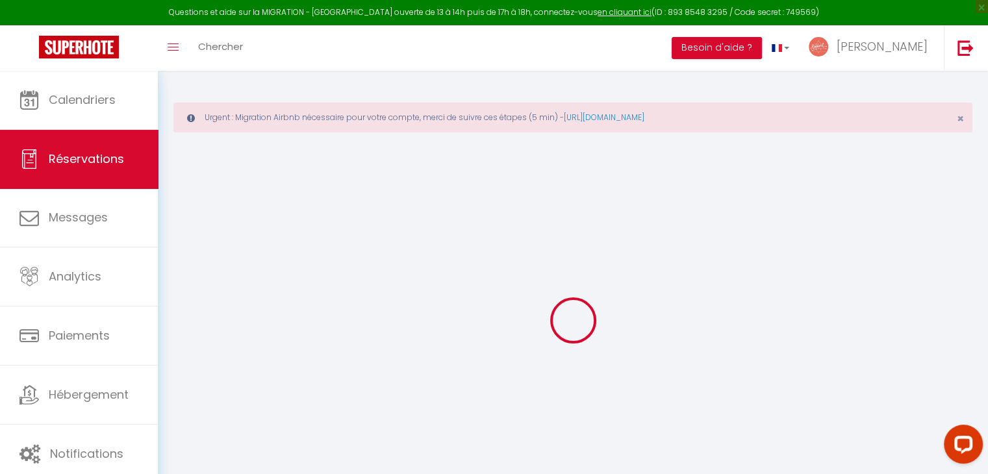
select select "31156"
select select "1"
select select
type input "2"
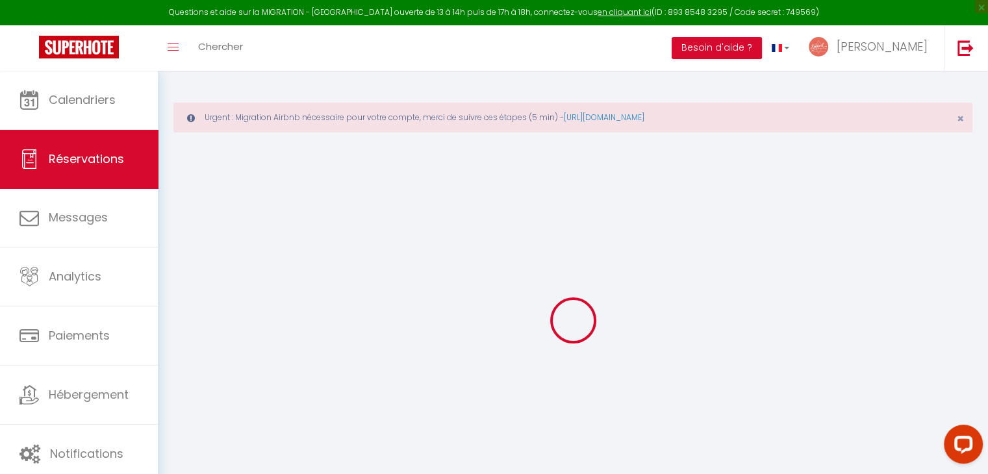
type input "2"
select select "12"
select select
type input "117.9"
checkbox input "false"
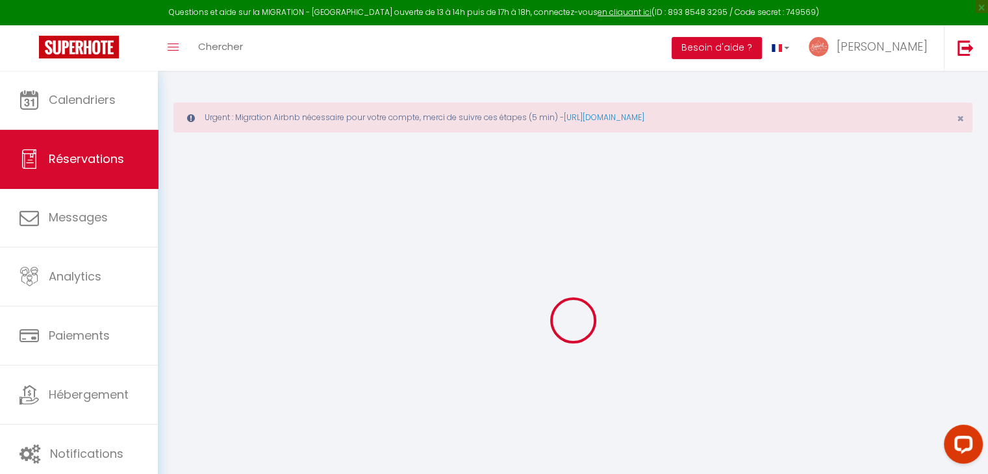
type input "0"
select select "2"
type input "0"
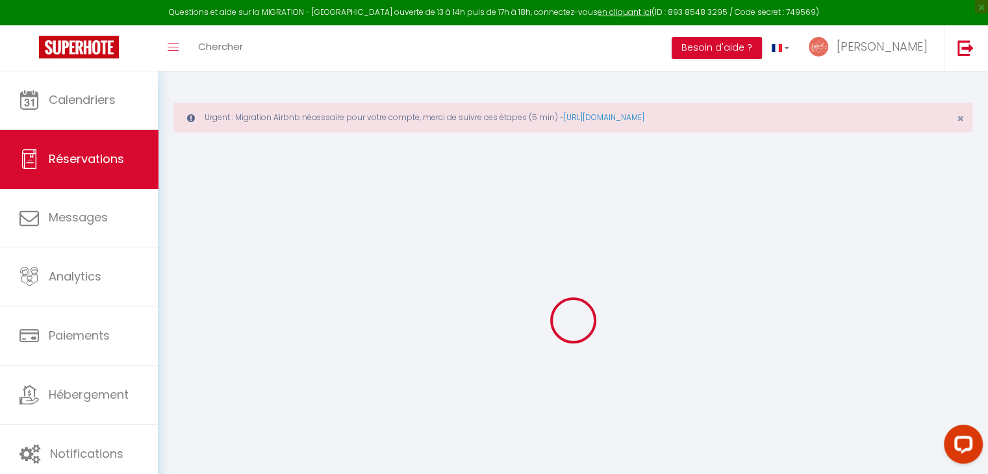
select select
select select "14"
checkbox input "false"
select select
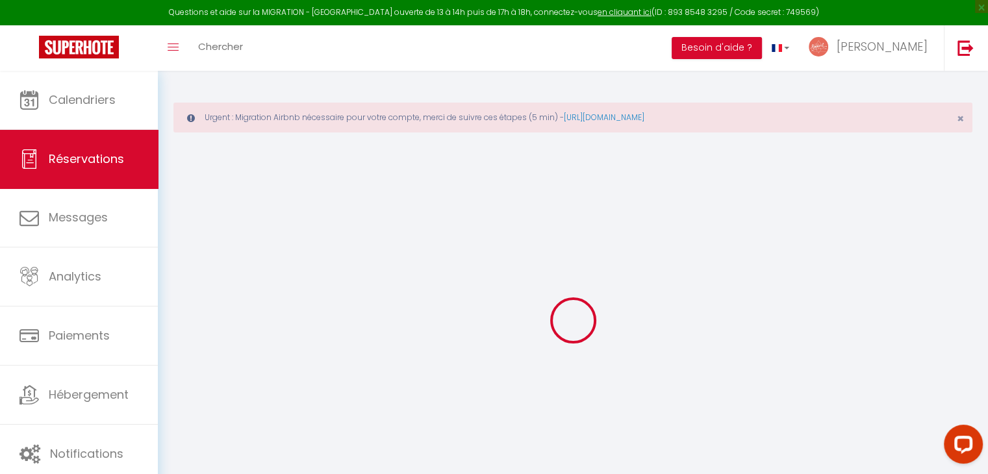
select select
checkbox input "false"
select select
checkbox input "false"
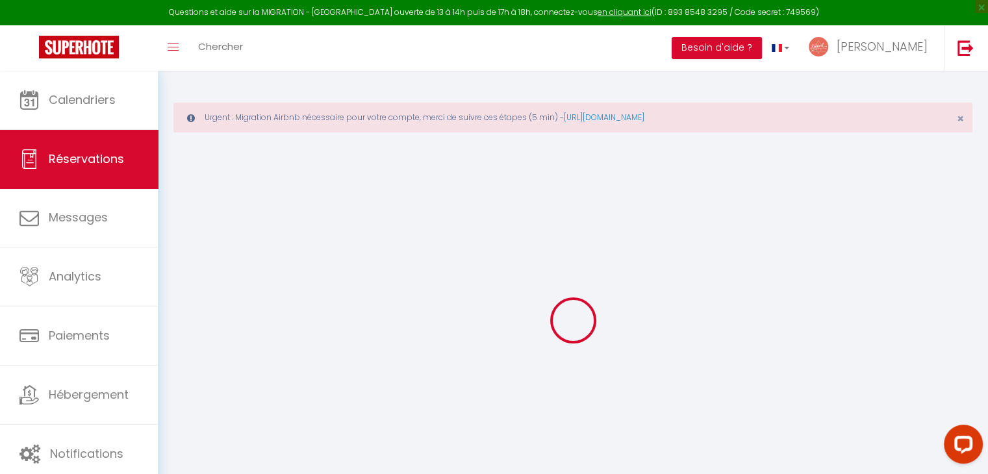
type textarea "** THIS RESERVATION HAS BEEN PRE-PAID ** BOOKING NOTE : Payment charge is EUR 2…"
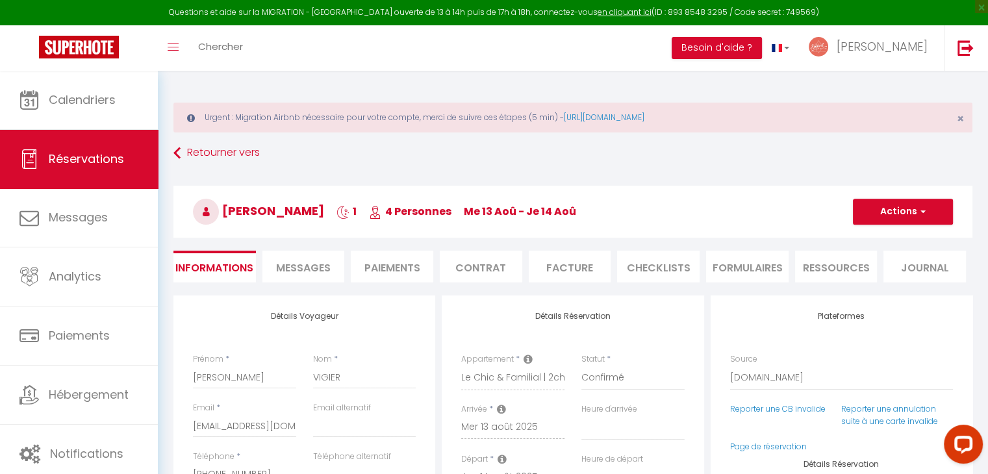
type input "40"
type input "3.54"
select select
checkbox input "false"
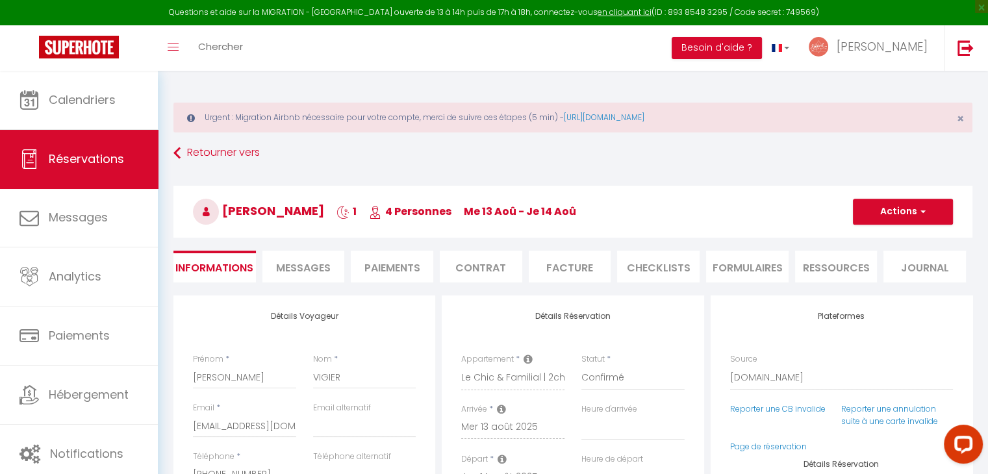
select select
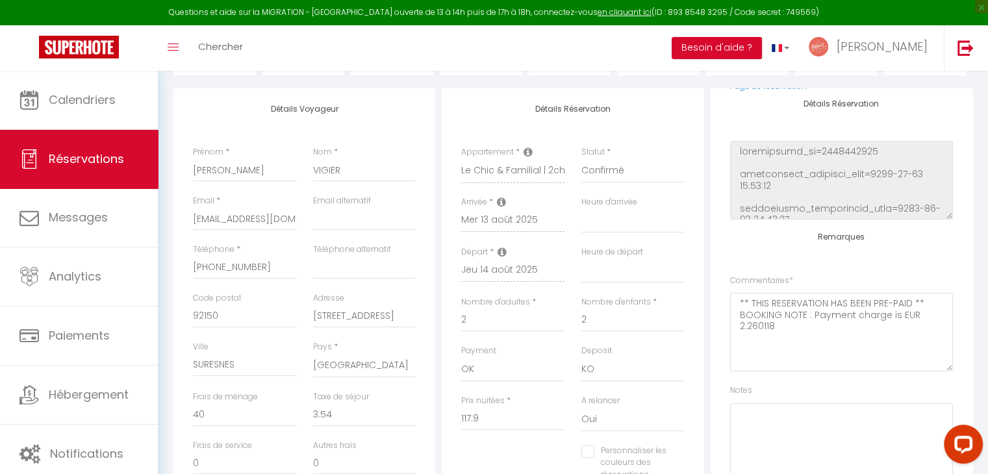
scroll to position [212, 0]
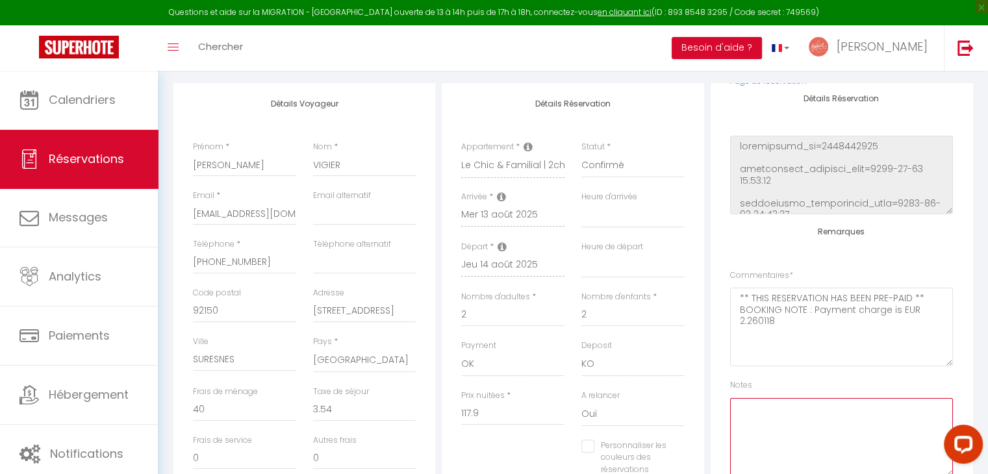
click at [790, 424] on textarea at bounding box center [841, 437] width 223 height 79
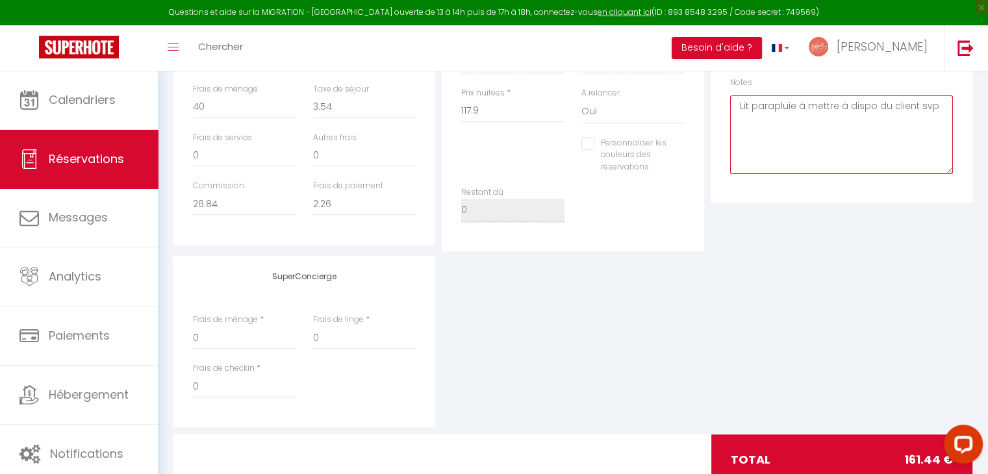
type textarea "Lit parapluie à mettre à dispo du client svp"
click at [819, 318] on div "SuperConcierge Frais de ménage * 0 Frais de linge * 0 Frais de checkin * 0" at bounding box center [573, 342] width 806 height 172
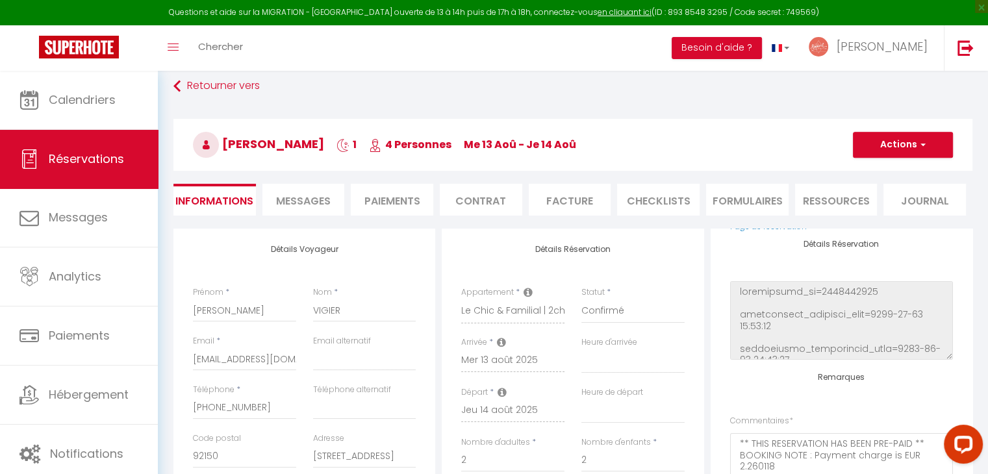
scroll to position [0, 0]
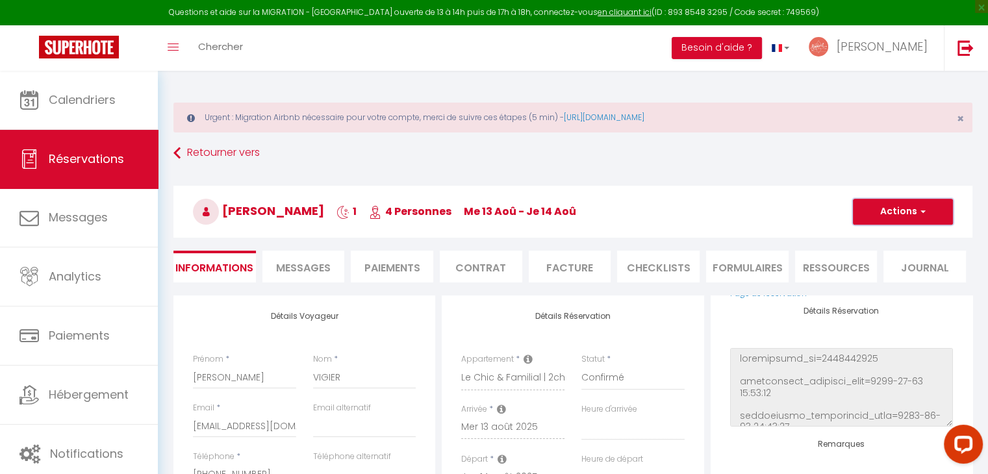
click at [886, 224] on button "Actions" at bounding box center [903, 212] width 100 height 26
click at [884, 235] on link "Enregistrer" at bounding box center [890, 240] width 103 height 17
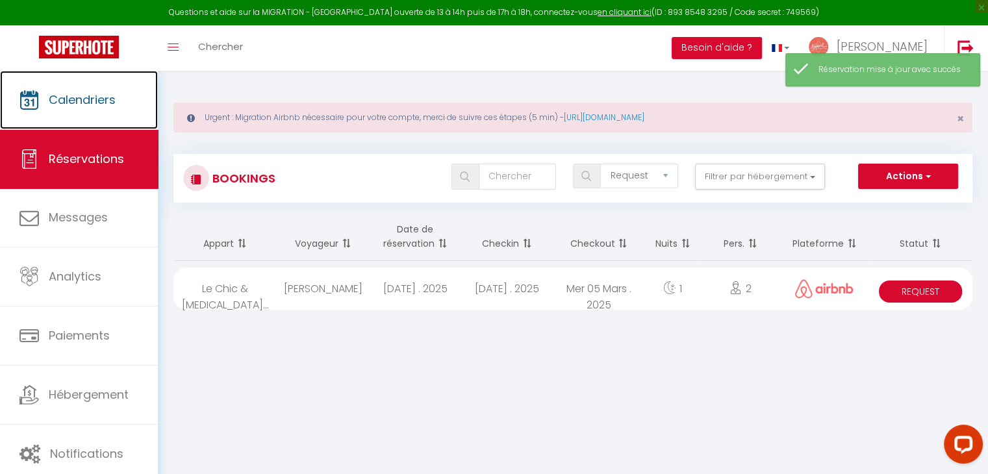
click at [106, 120] on link "Calendriers" at bounding box center [79, 100] width 158 height 58
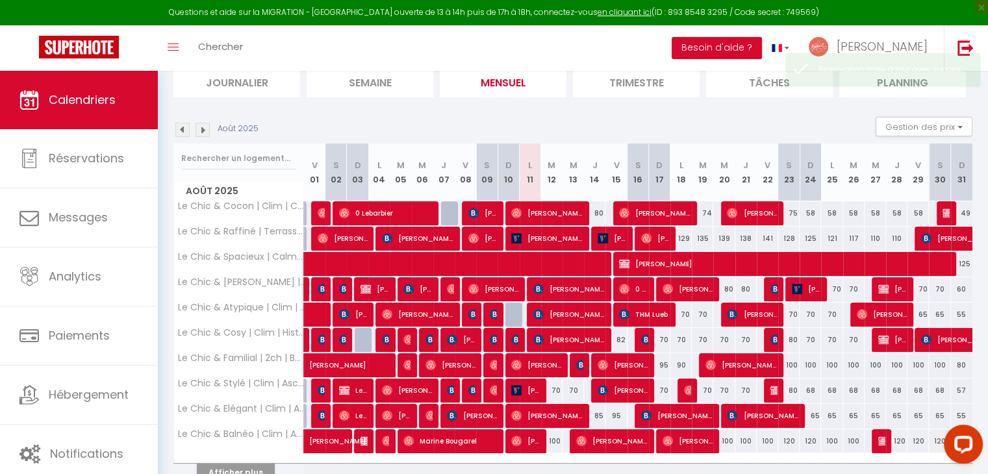
scroll to position [213, 0]
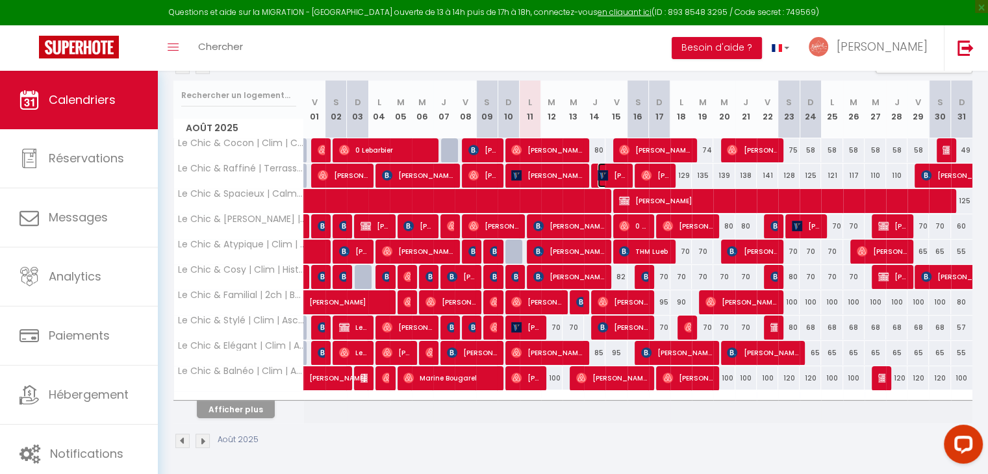
click at [609, 178] on span "[PERSON_NAME]" at bounding box center [612, 175] width 29 height 25
select select "KO"
select select "0"
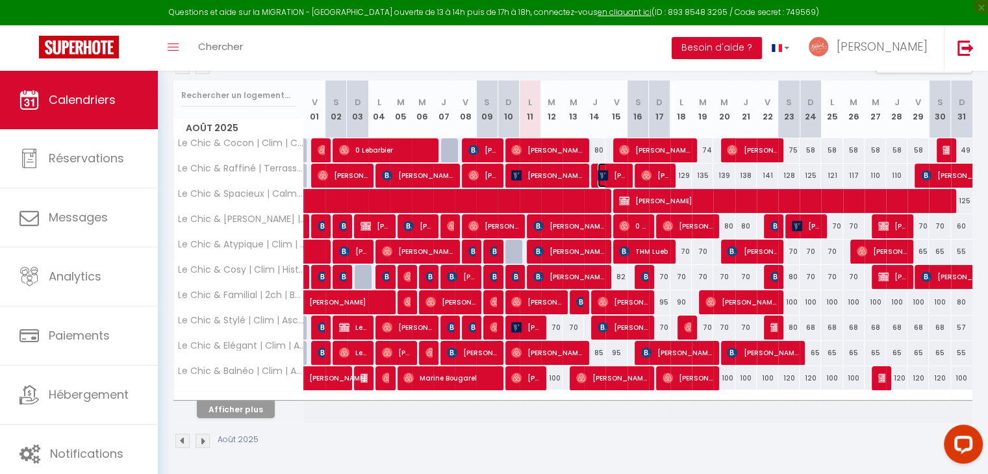
select select "1"
select select
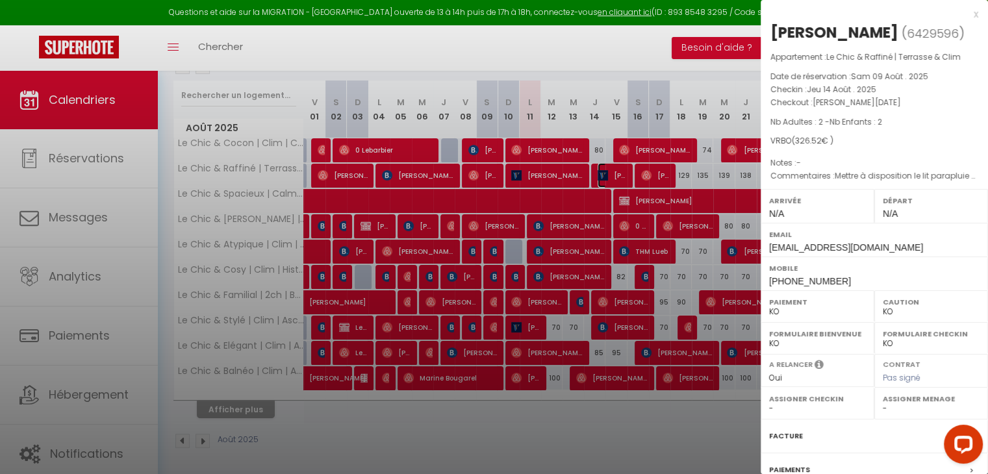
select select "37993"
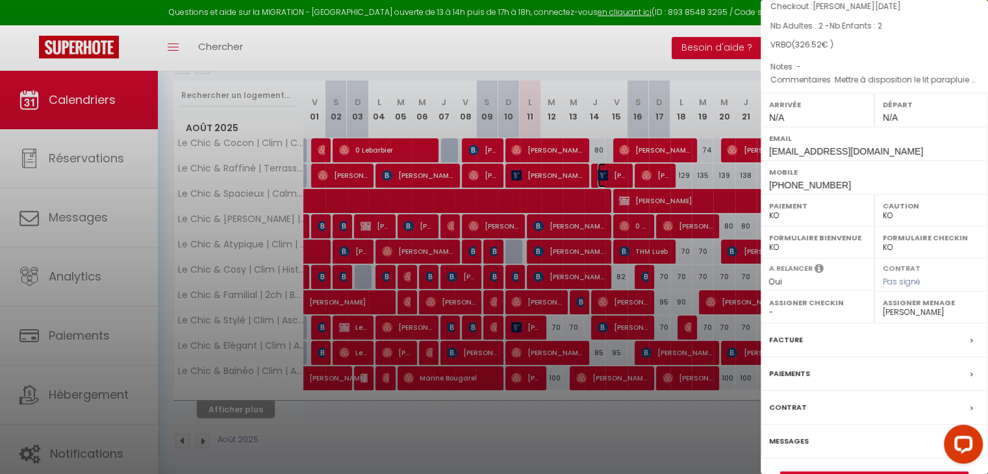
scroll to position [129, 0]
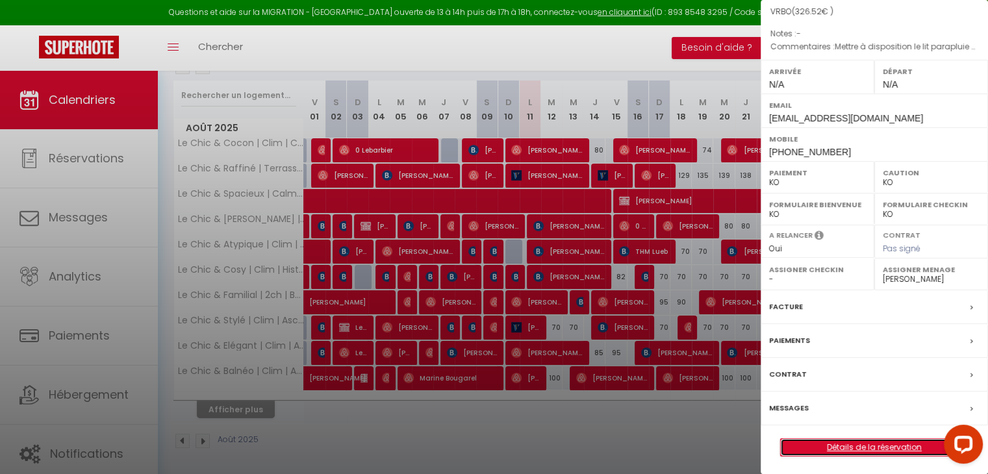
click at [886, 444] on link "Détails de la réservation" at bounding box center [874, 447] width 187 height 17
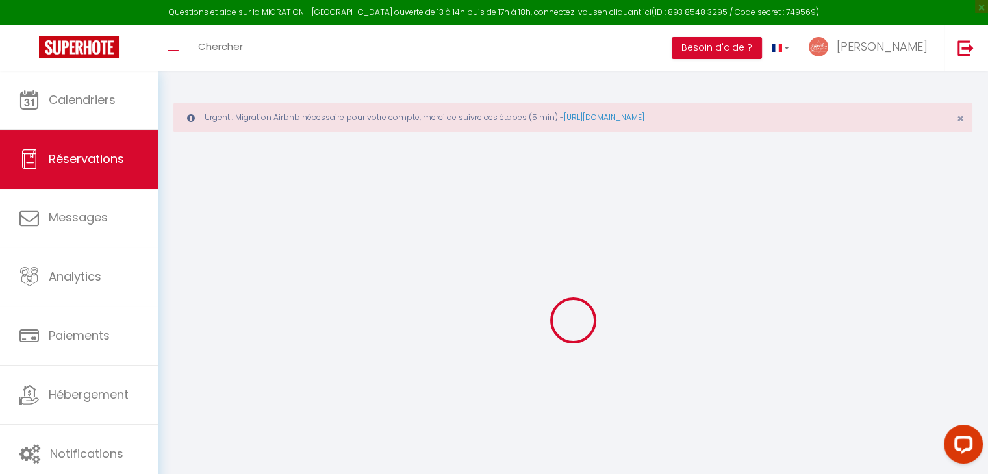
type input "[PERSON_NAME]"
type input "Favier"
type input "[EMAIL_ADDRESS][DOMAIN_NAME]"
type input "[PHONE_NUMBER]"
type input "71530"
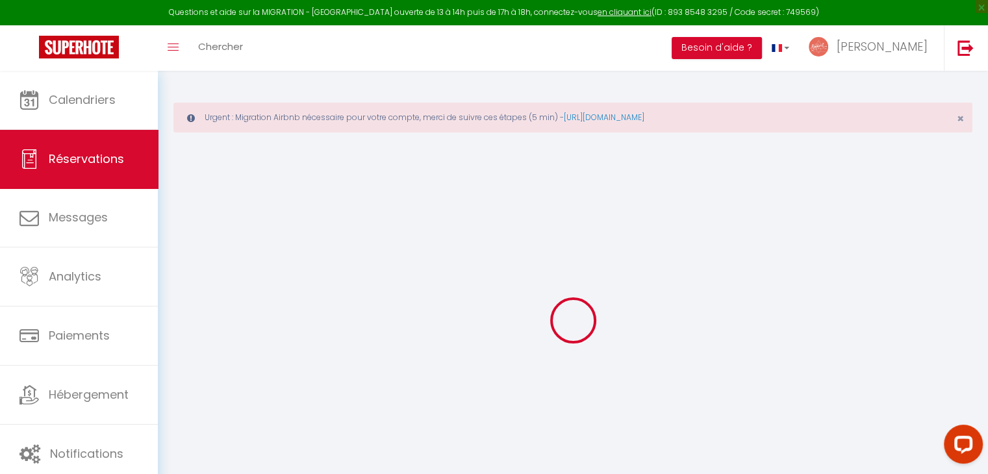
type input "rue des [DEMOGRAPHIC_DATA]"
type input "crissey"
select select "FR"
select select "72875"
select select "2"
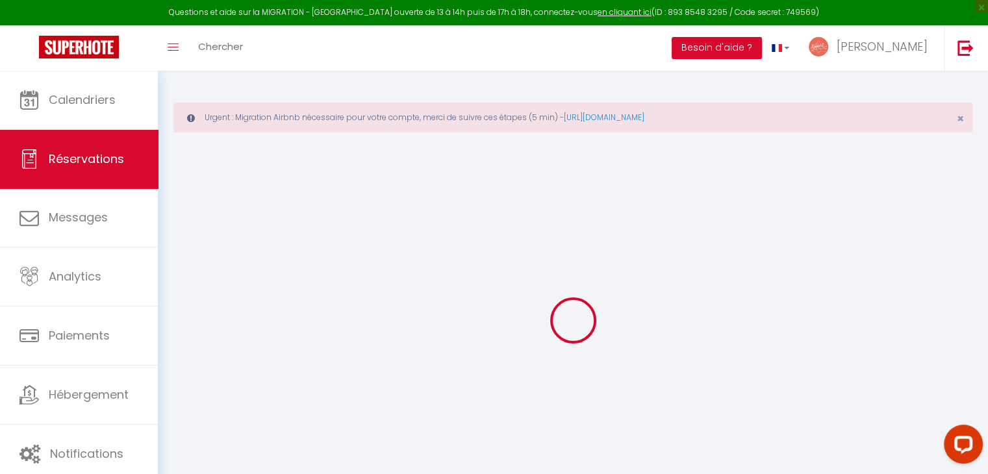
type input "[DEMOGRAPHIC_DATA][DATE]"
select select
type input "[PERSON_NAME][DATE]"
select select
type input "2"
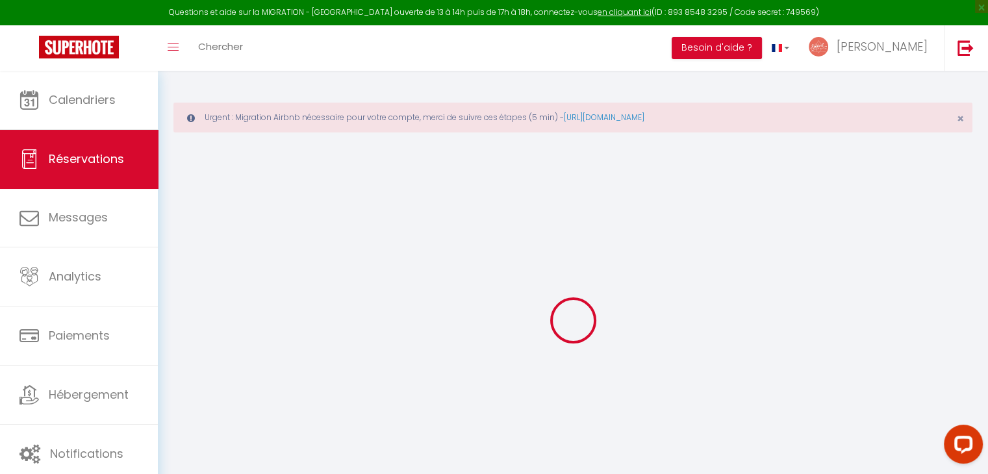
type input "2"
select select "10"
select select
type input "263.2"
checkbox input "false"
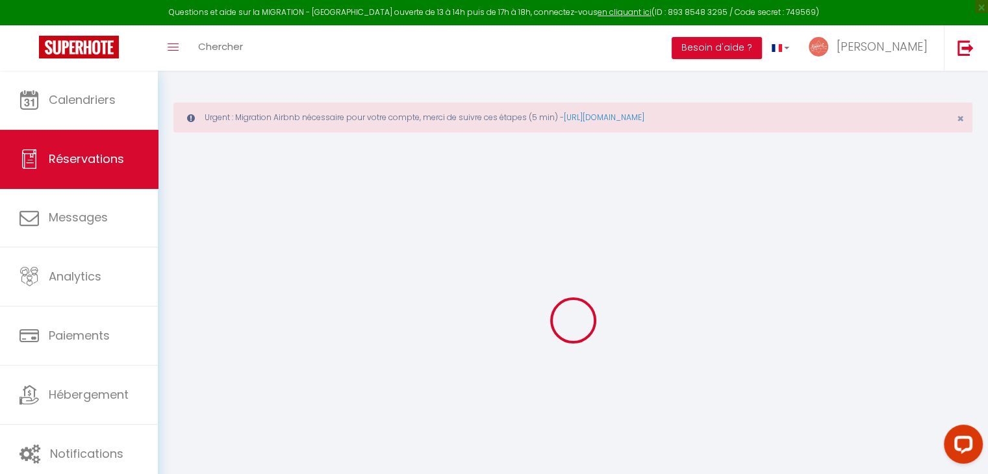
type input "326.52"
select select "74"
type input "0"
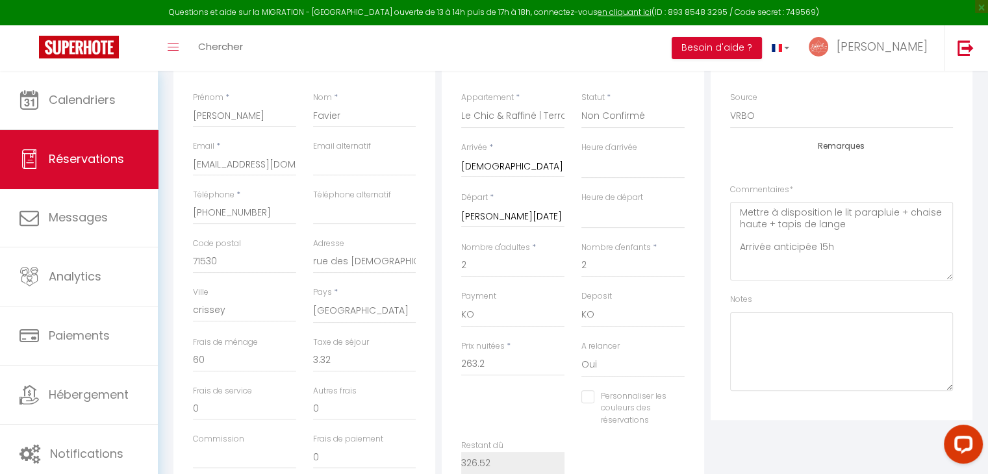
scroll to position [270, 0]
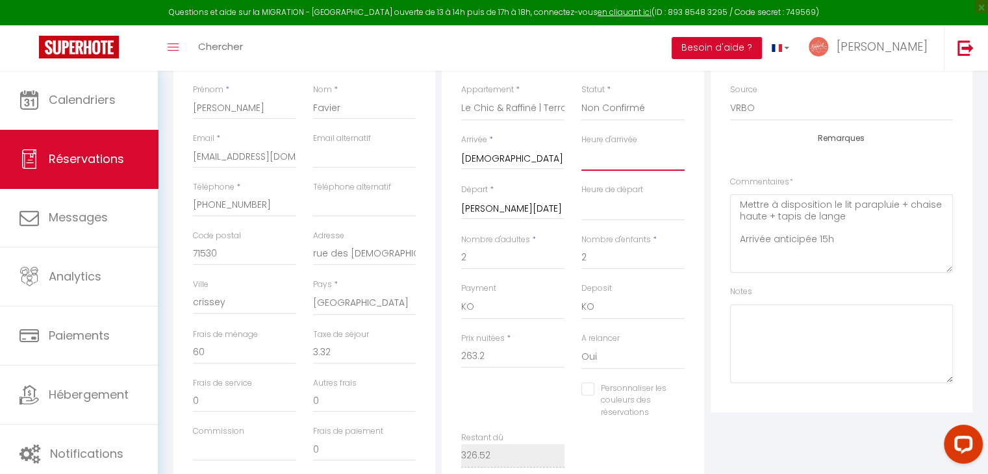
click at [626, 163] on select "00:00 00:30 01:00 01:30 02:00 02:30 03:00 03:30 04:00 04:30 05:00 05:30 06:00 0…" at bounding box center [633, 158] width 103 height 25
click at [582, 146] on select "00:00 00:30 01:00 01:30 02:00 02:30 03:00 03:30 04:00 04:30 05:00 05:30 06:00 0…" at bounding box center [633, 158] width 103 height 25
click at [695, 263] on div "Détails Réservation Appartement * Le Chic & Cocon | Clim | Centre Historique Le…" at bounding box center [573, 261] width 262 height 471
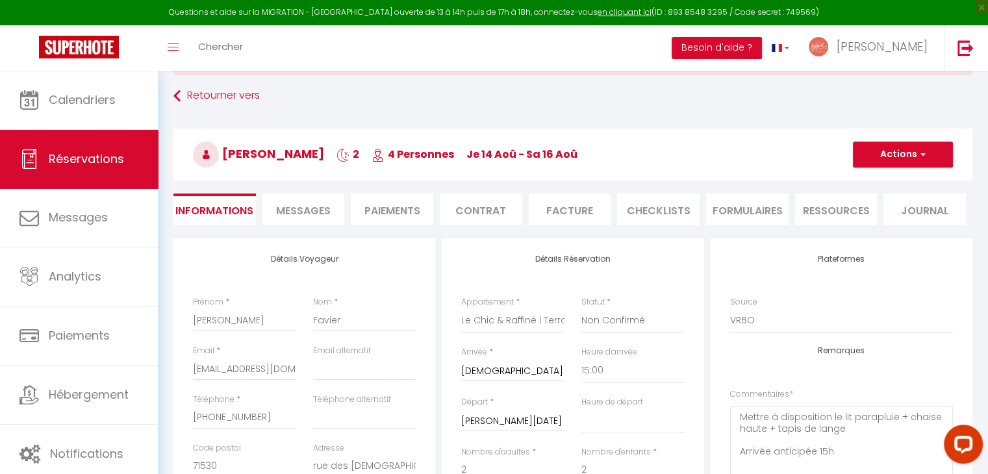
scroll to position [0, 0]
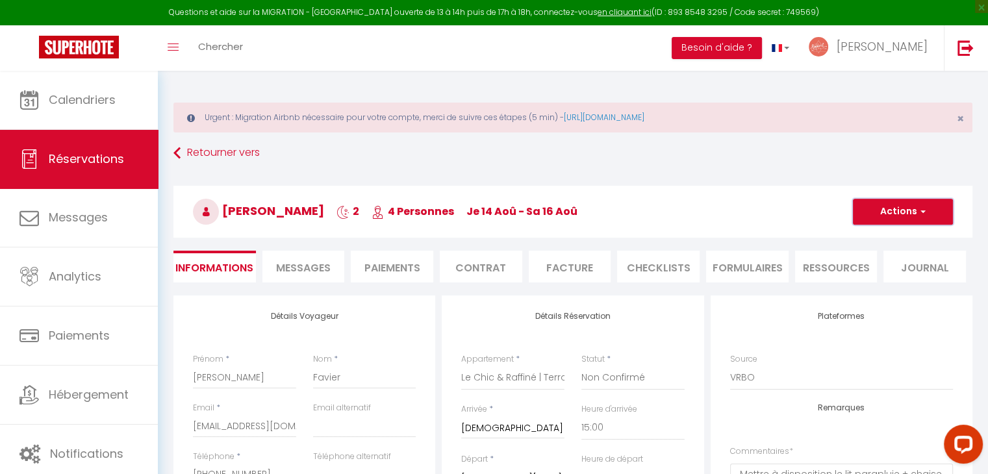
click at [924, 219] on button "Actions" at bounding box center [903, 212] width 100 height 26
click at [904, 229] on ul "Enregistrer Dupliquer Supprimer" at bounding box center [890, 257] width 104 height 58
click at [902, 215] on button "Actions" at bounding box center [903, 212] width 100 height 26
click at [894, 232] on link "Enregistrer" at bounding box center [890, 240] width 103 height 17
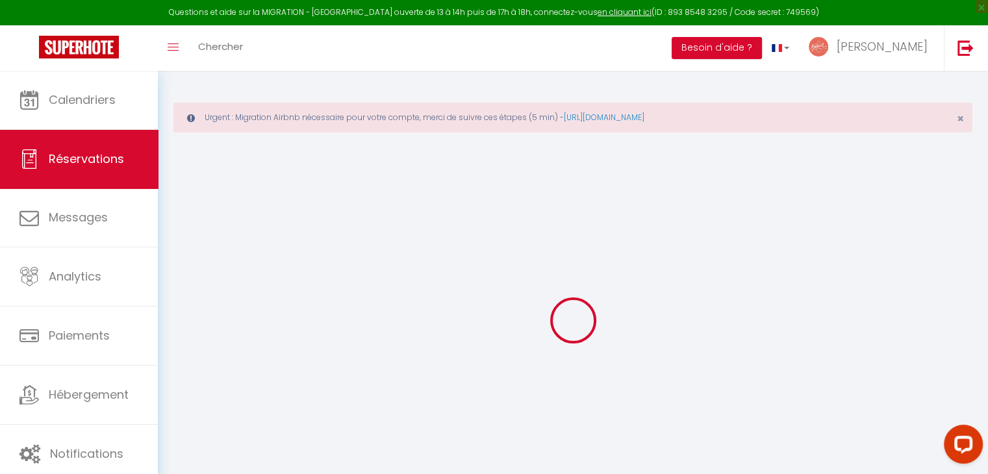
click at [894, 231] on div at bounding box center [572, 320] width 799 height 357
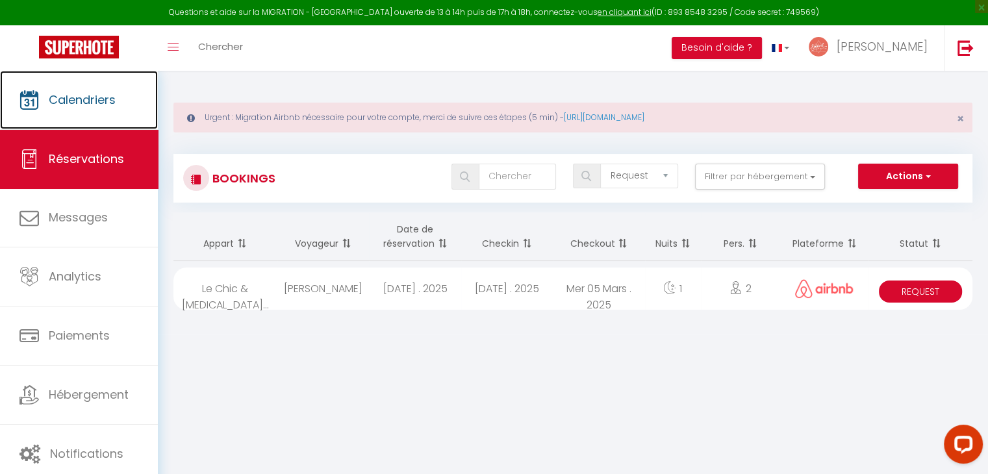
click at [99, 110] on link "Calendriers" at bounding box center [79, 100] width 158 height 58
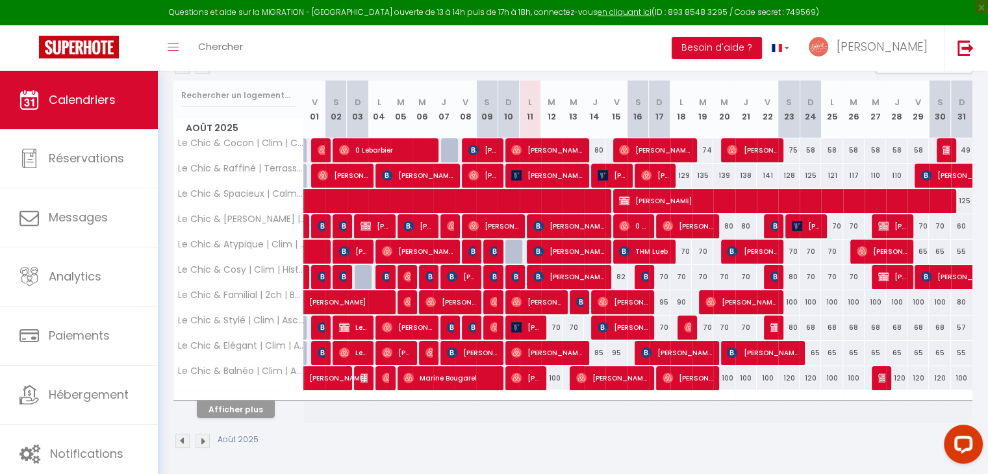
scroll to position [213, 0]
